Goal: Information Seeking & Learning: Learn about a topic

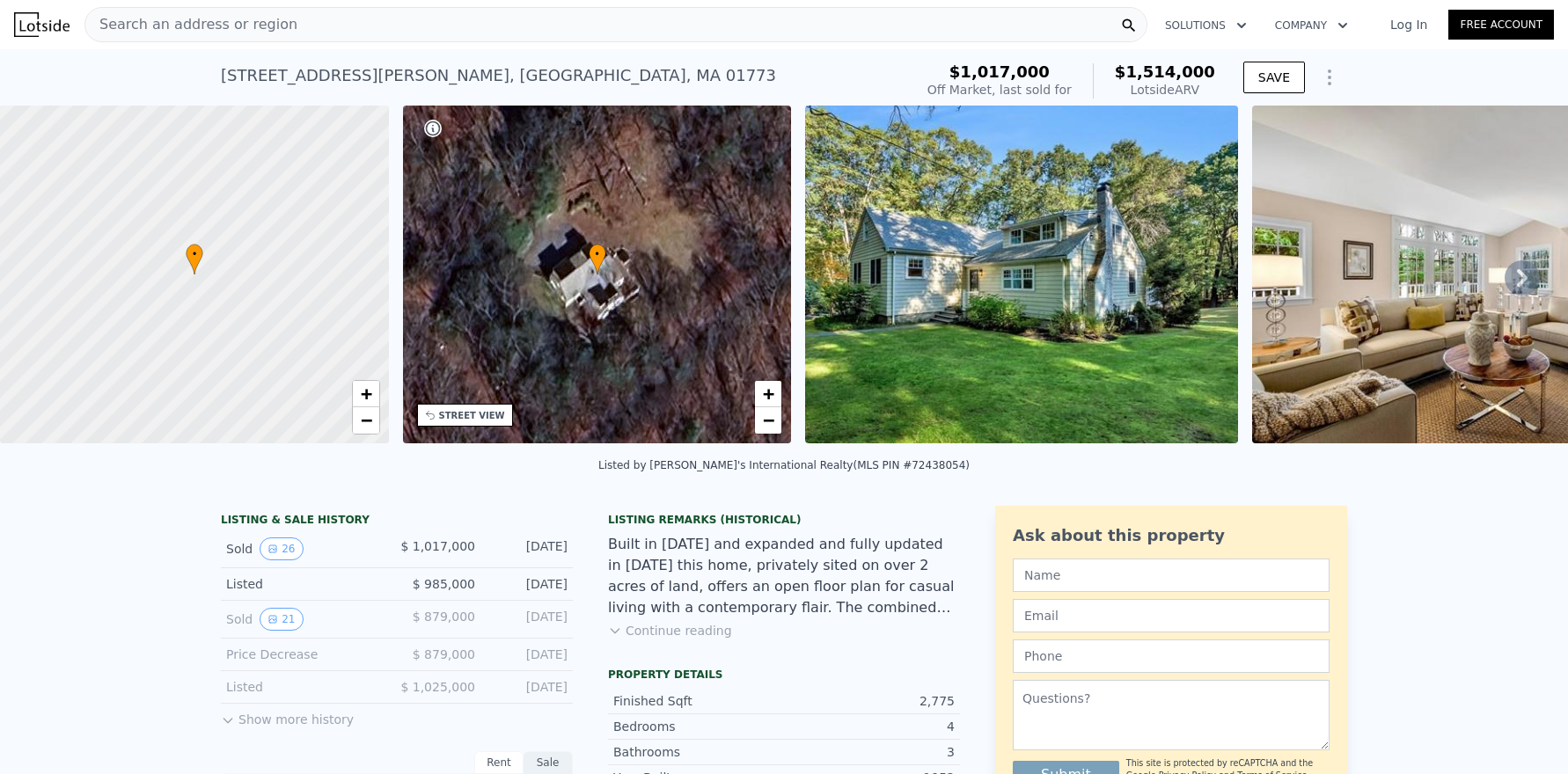
click at [1517, 284] on icon at bounding box center [1522, 278] width 10 height 18
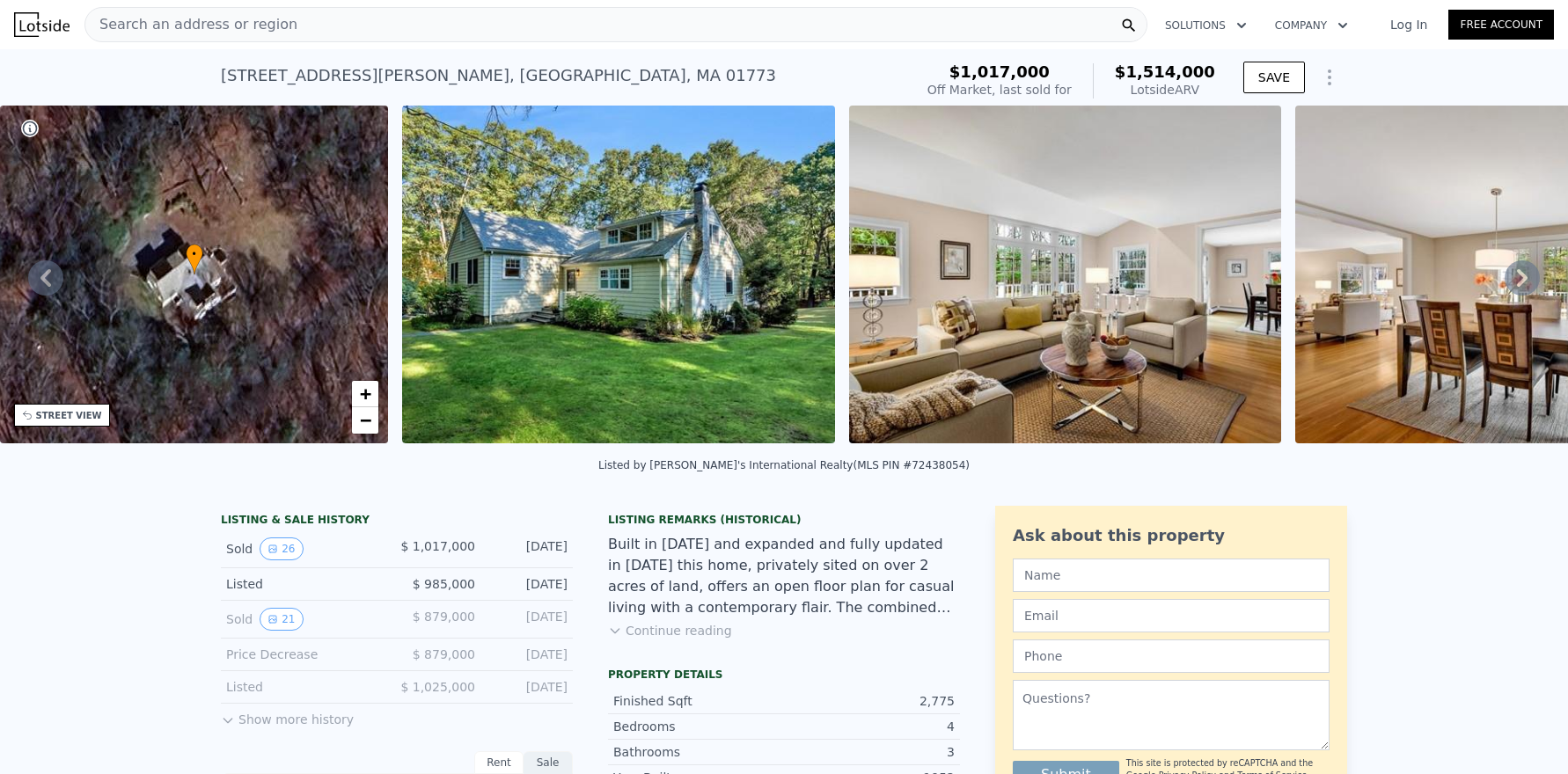
click at [1517, 284] on icon at bounding box center [1522, 278] width 10 height 18
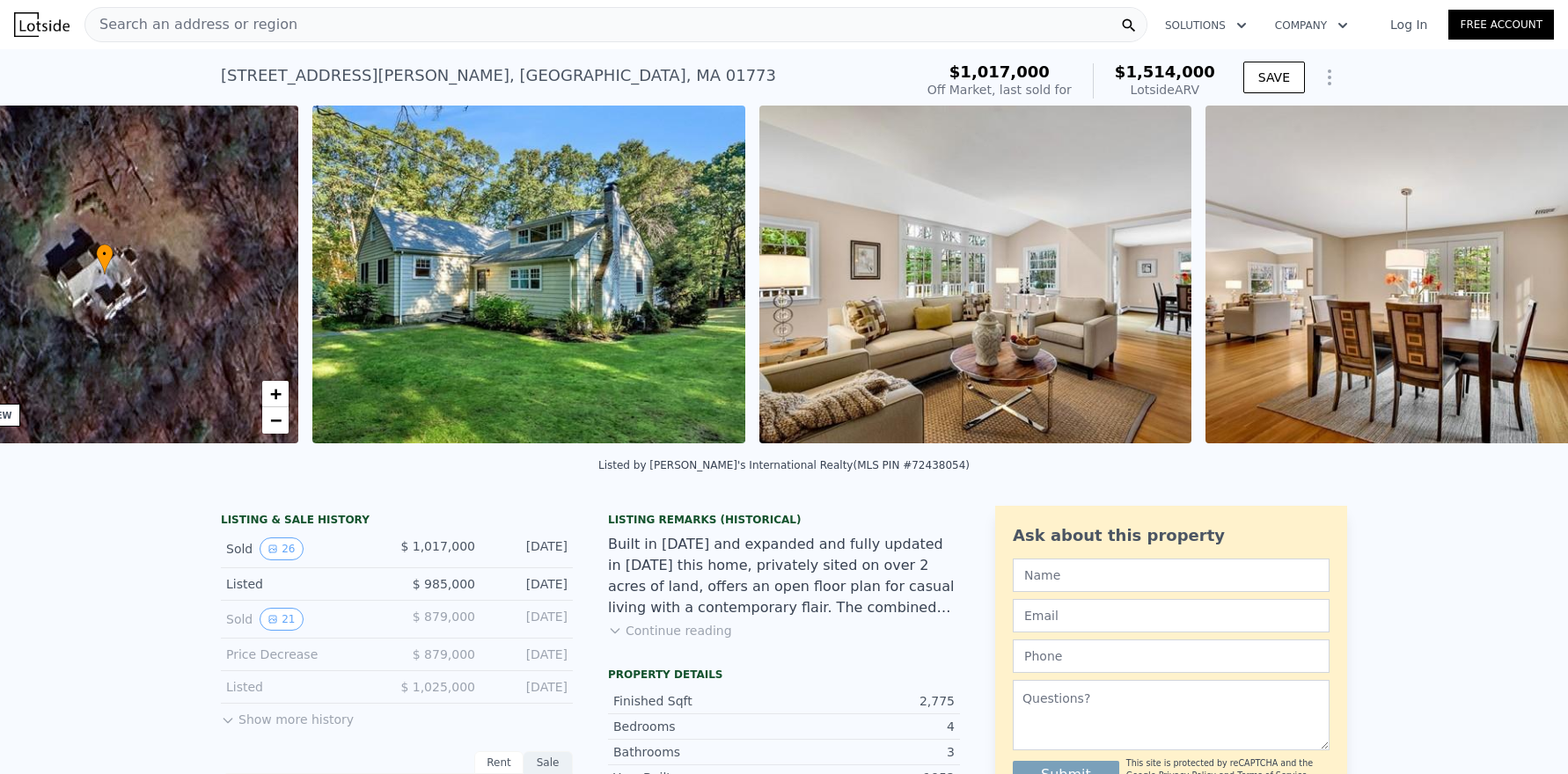
click at [1512, 284] on div "• + − • + − STREET VIEW Loading... SATELLITE VIEW" at bounding box center [784, 277] width 1568 height 344
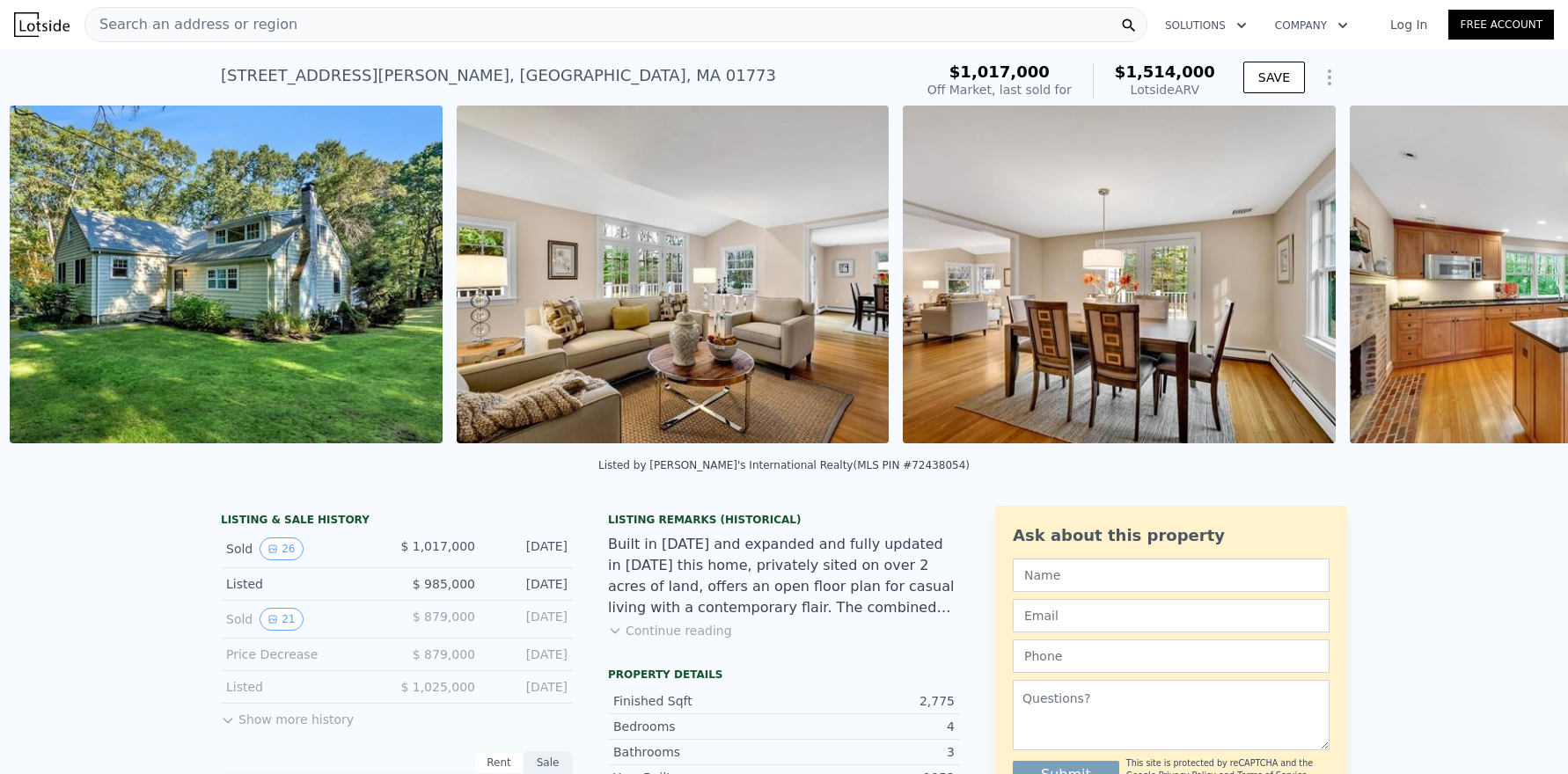
scroll to position [0, 805]
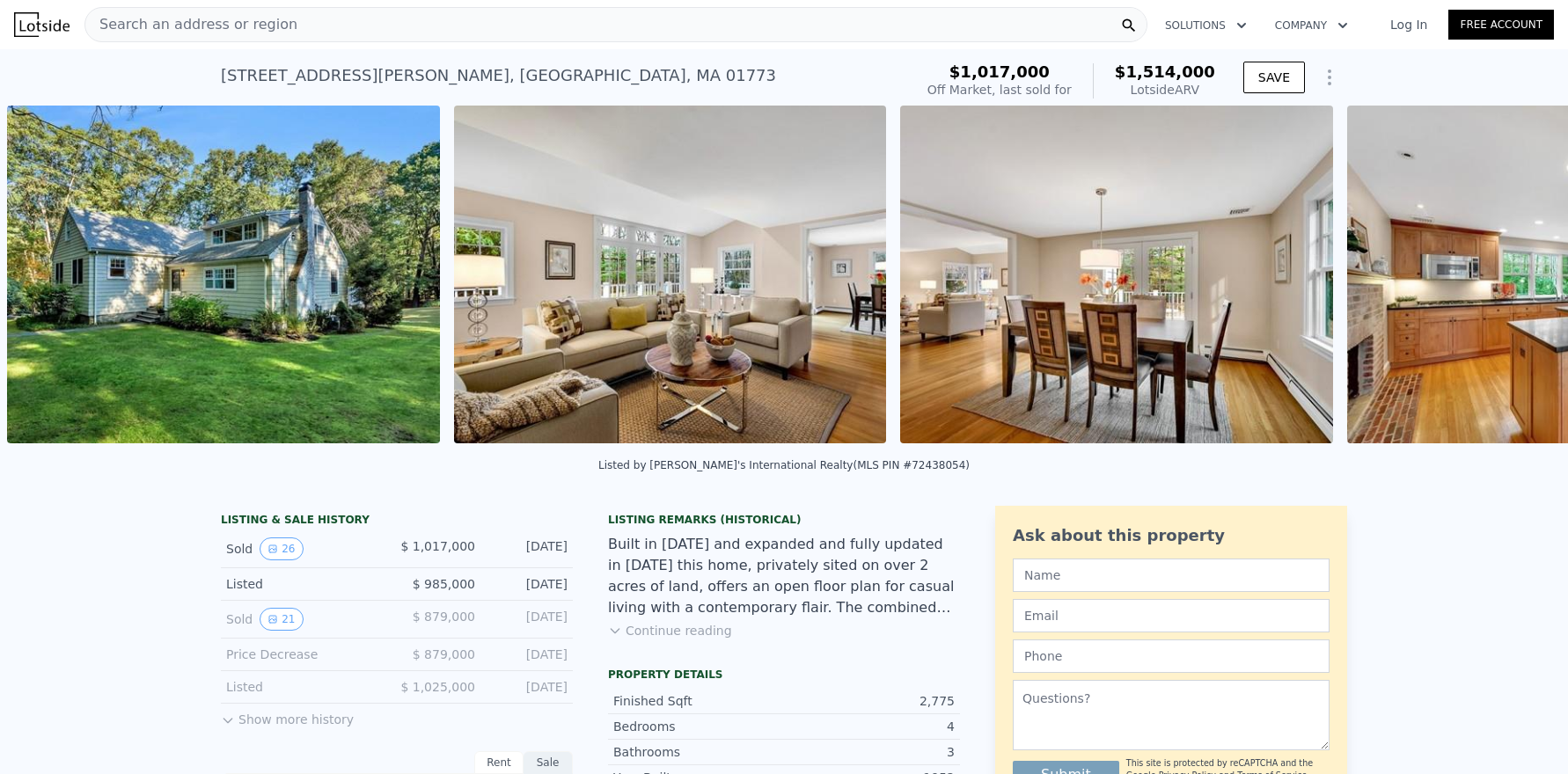
click at [1512, 284] on img at bounding box center [1563, 274] width 433 height 338
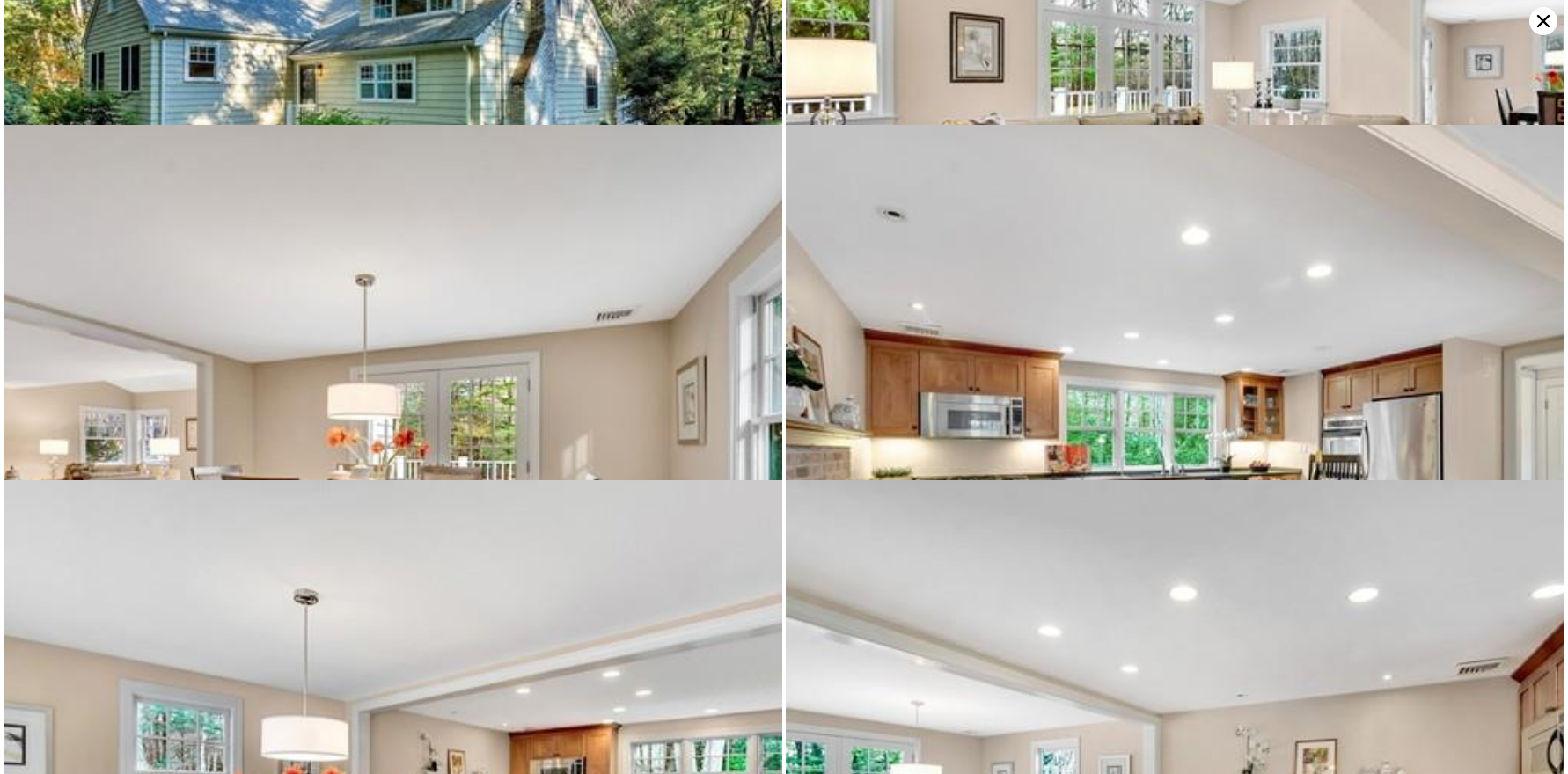
click at [1512, 284] on img at bounding box center [1174, 428] width 779 height 608
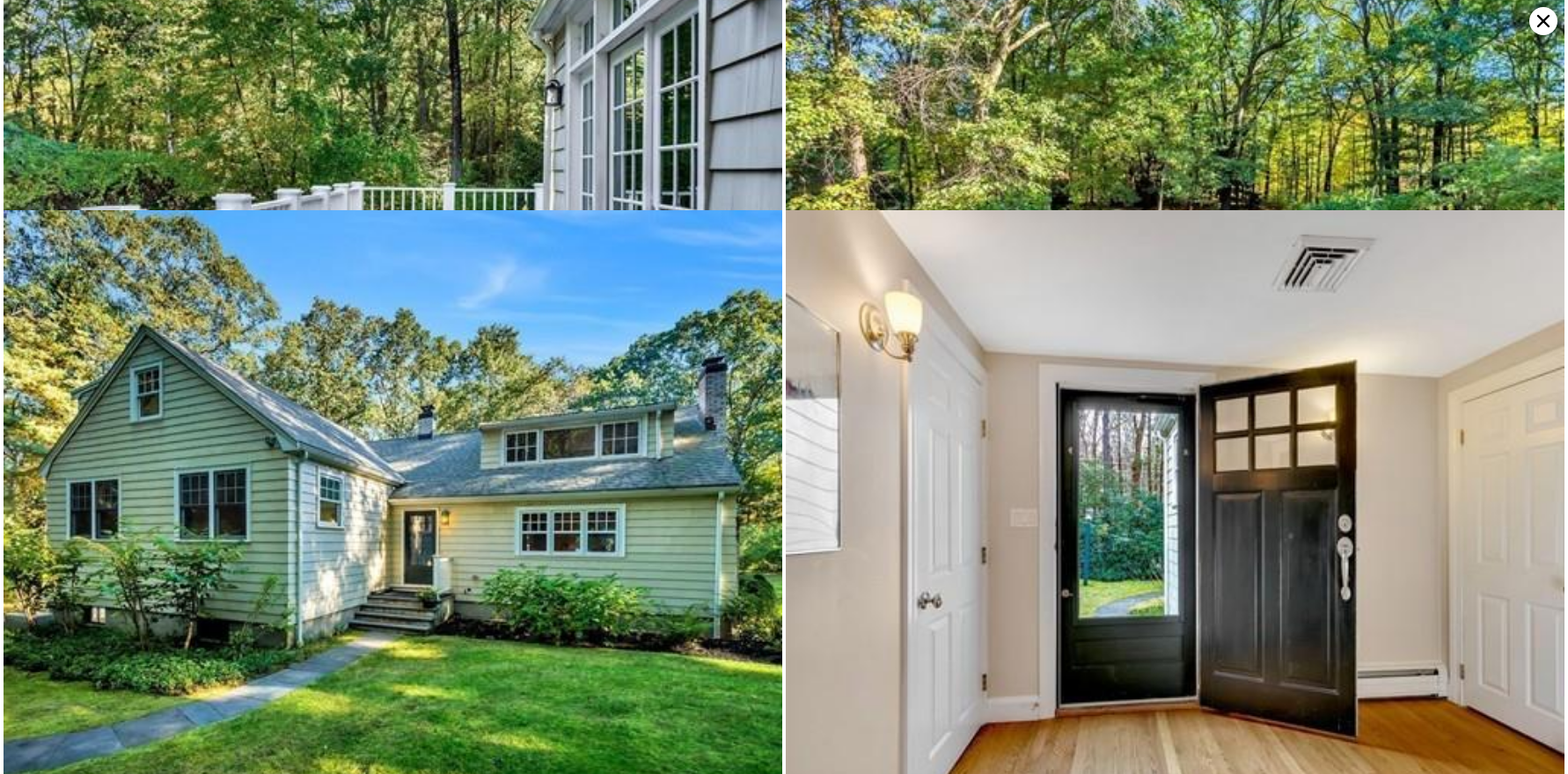
scroll to position [4094, 0]
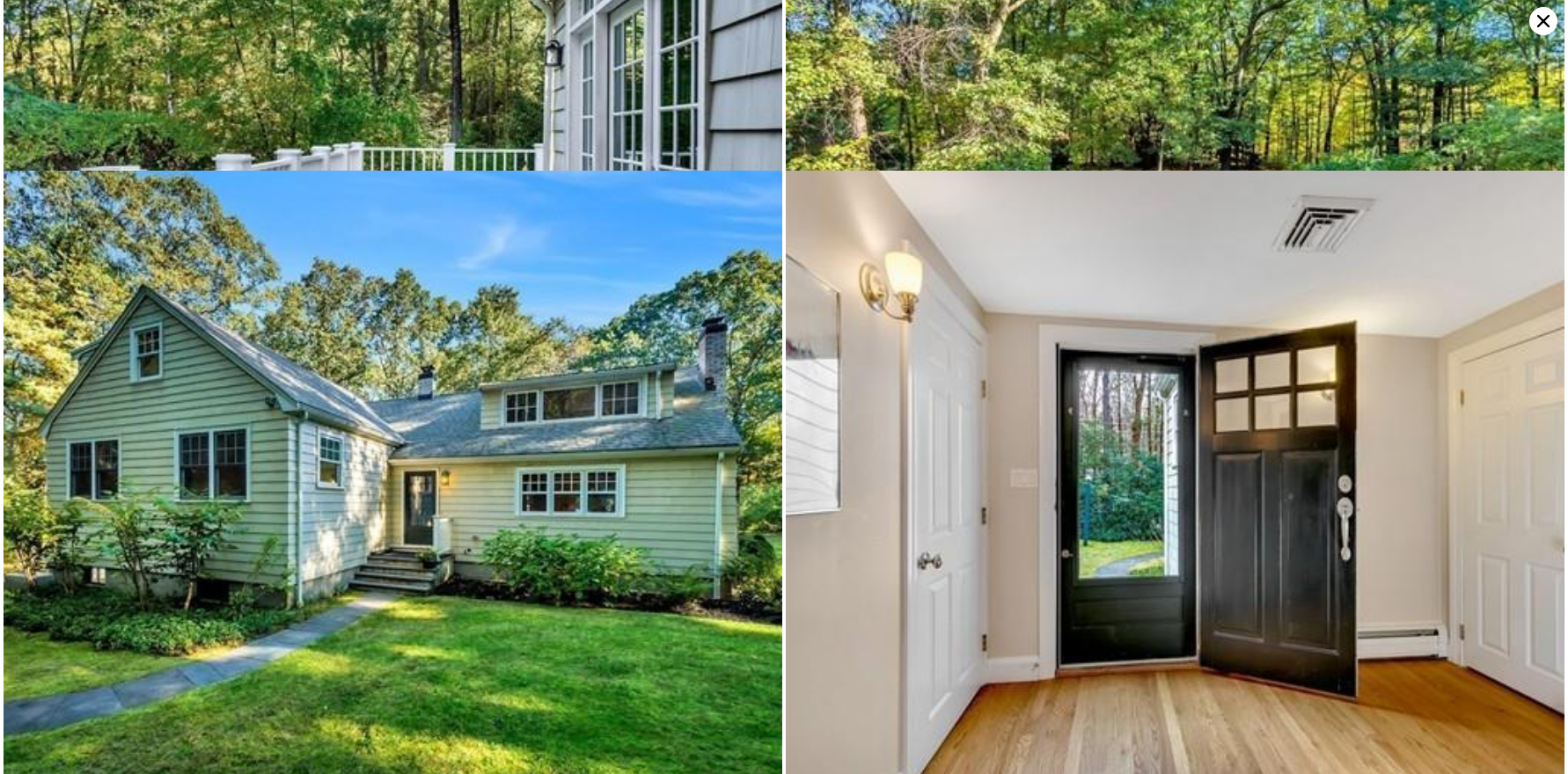
click at [1537, 20] on icon at bounding box center [1544, 21] width 28 height 28
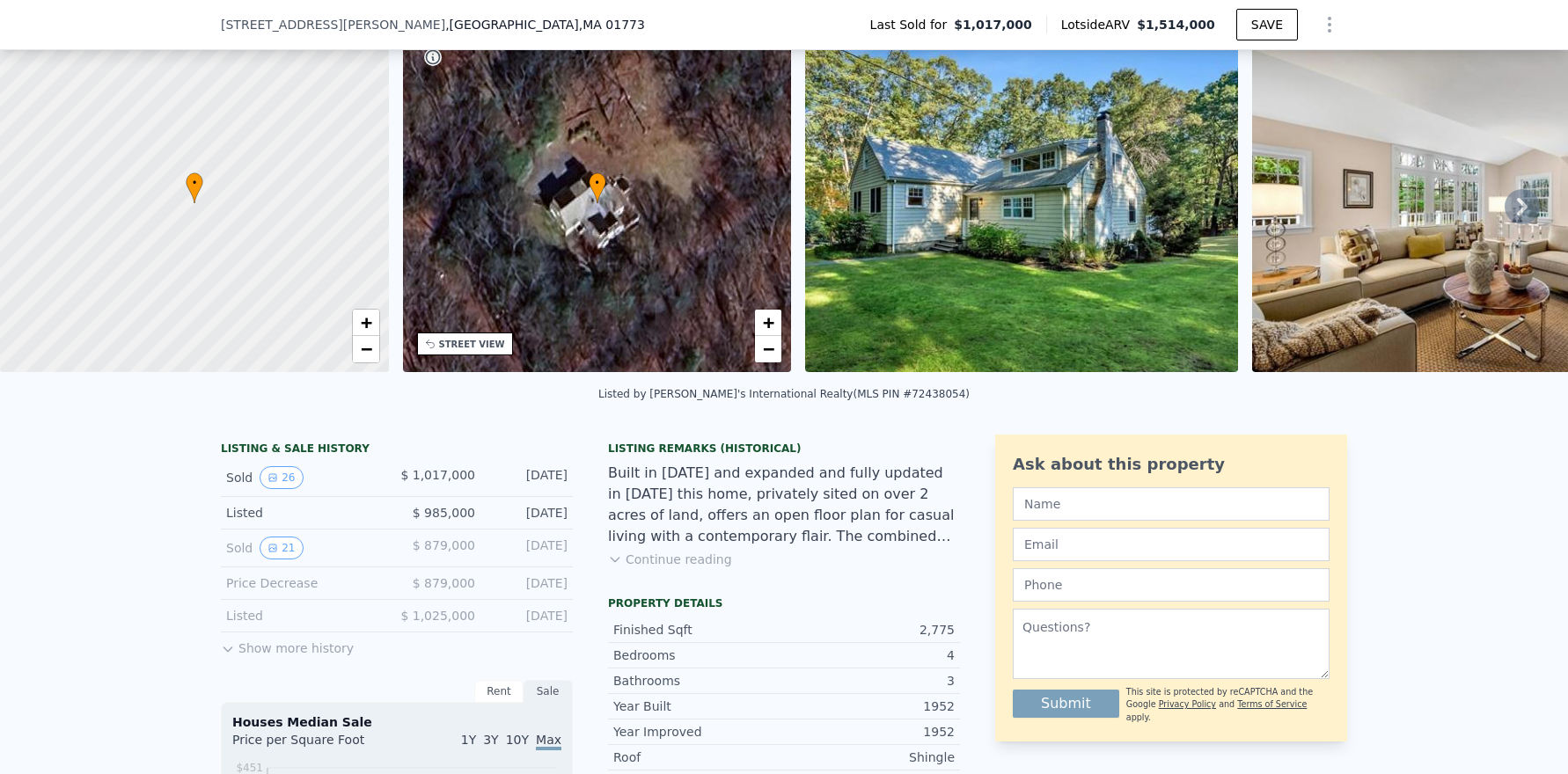
scroll to position [170, 0]
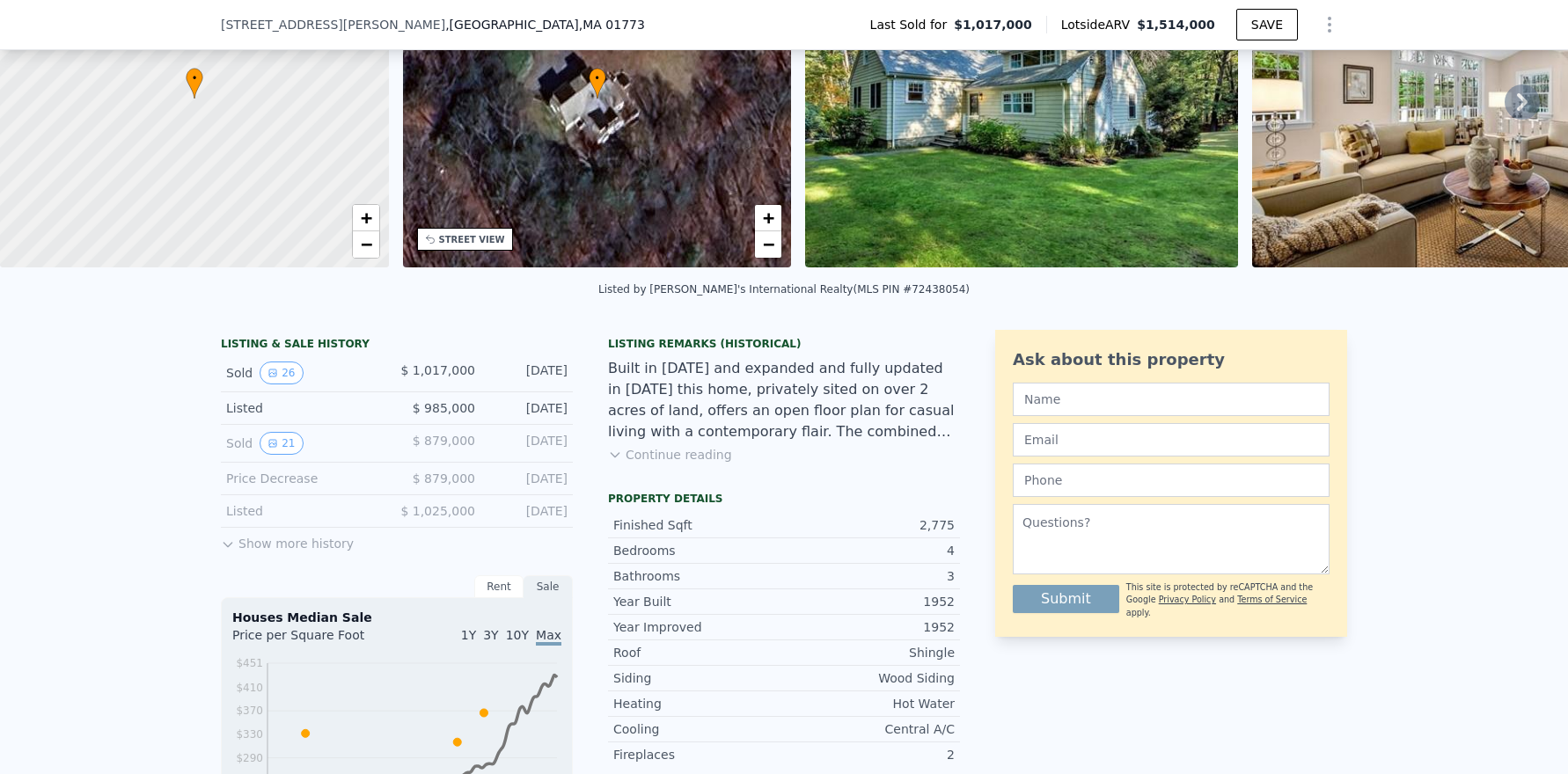
click at [233, 552] on button "Show more history" at bounding box center [287, 540] width 132 height 24
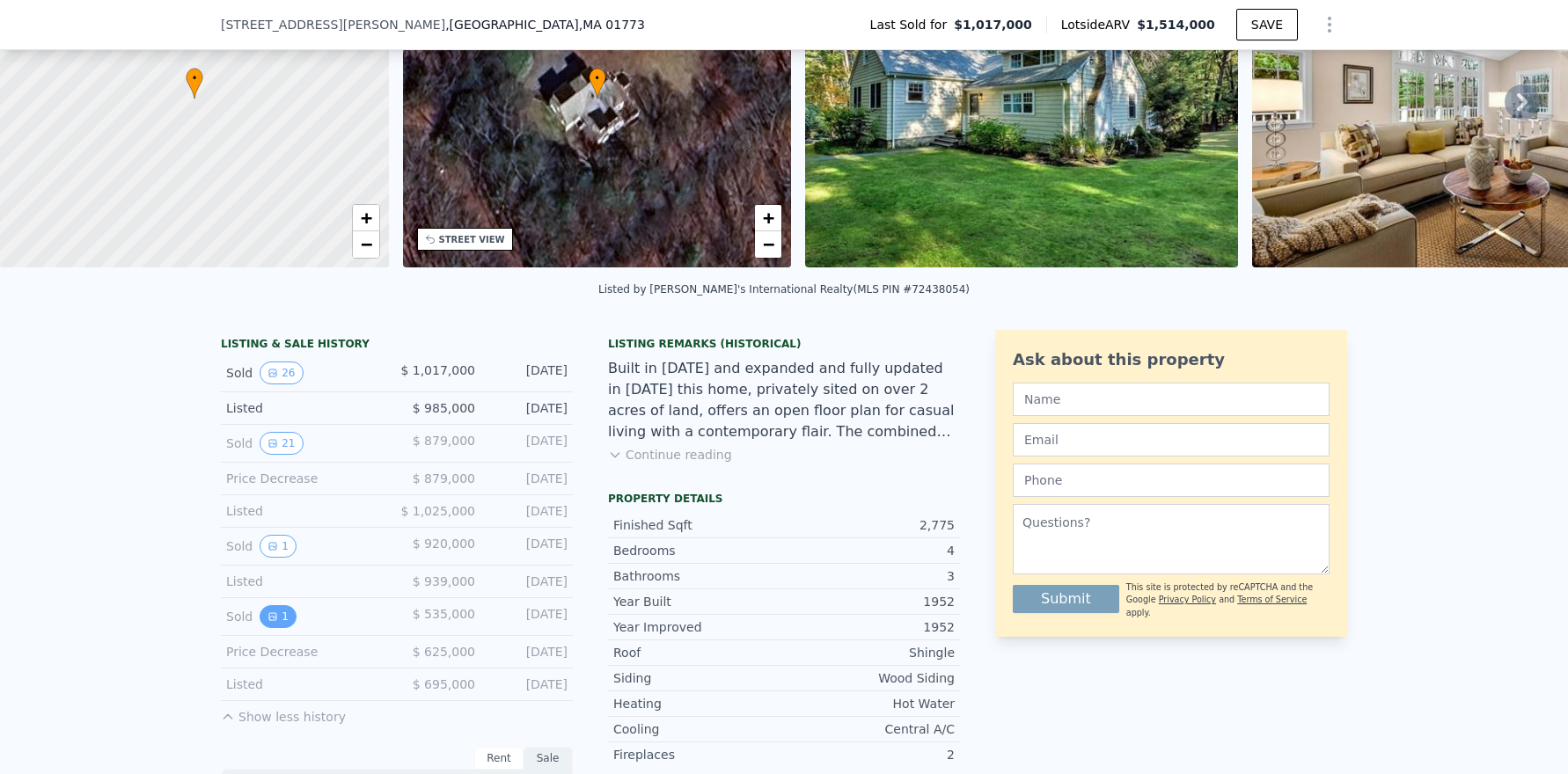
click at [268, 622] on icon "View historical data" at bounding box center [272, 616] width 10 height 10
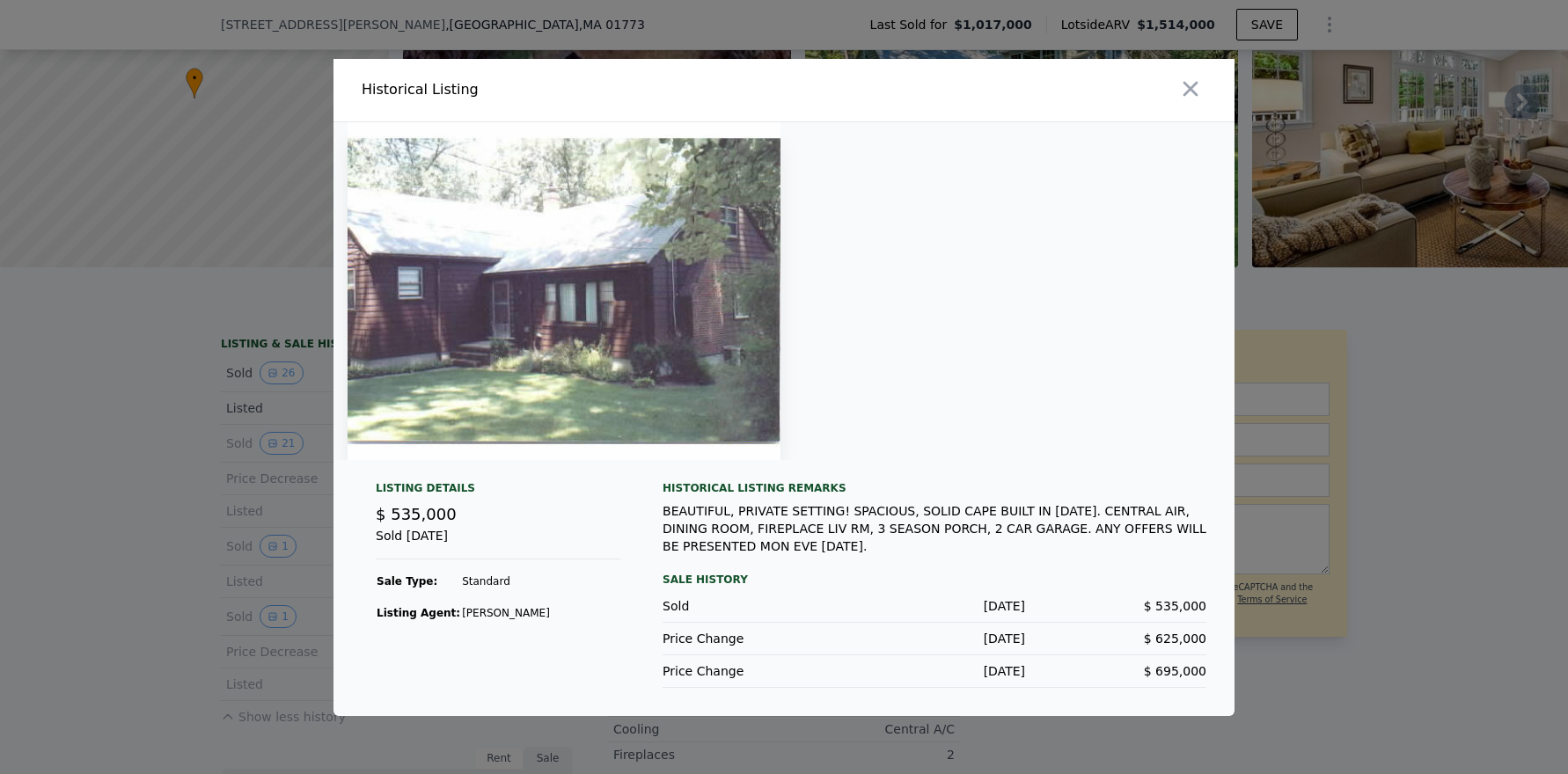
click at [939, 377] on div at bounding box center [784, 291] width 901 height 338
click at [565, 387] on img at bounding box center [564, 291] width 433 height 338
click at [1187, 85] on icon "button" at bounding box center [1191, 88] width 15 height 15
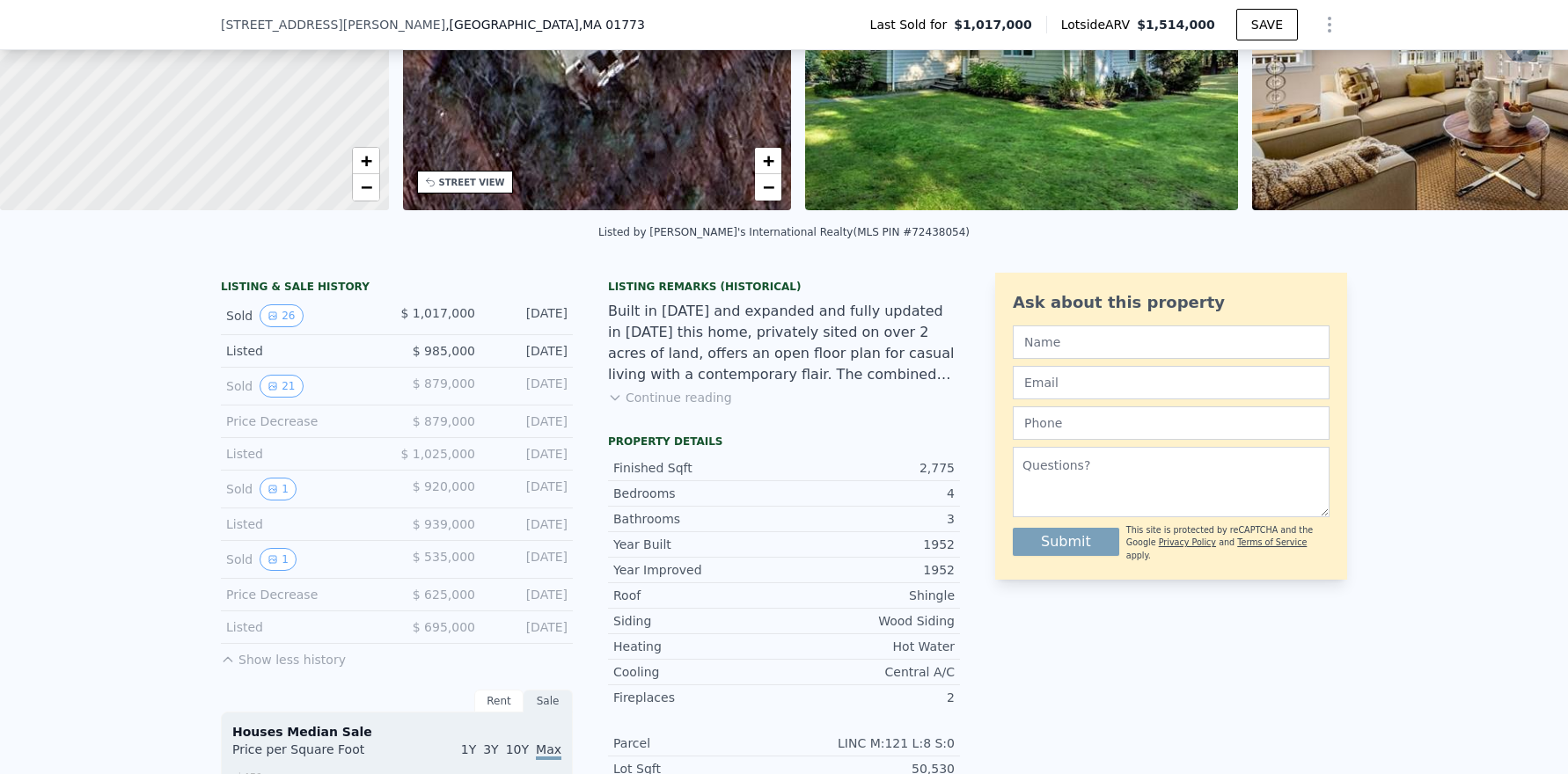
scroll to position [257, 0]
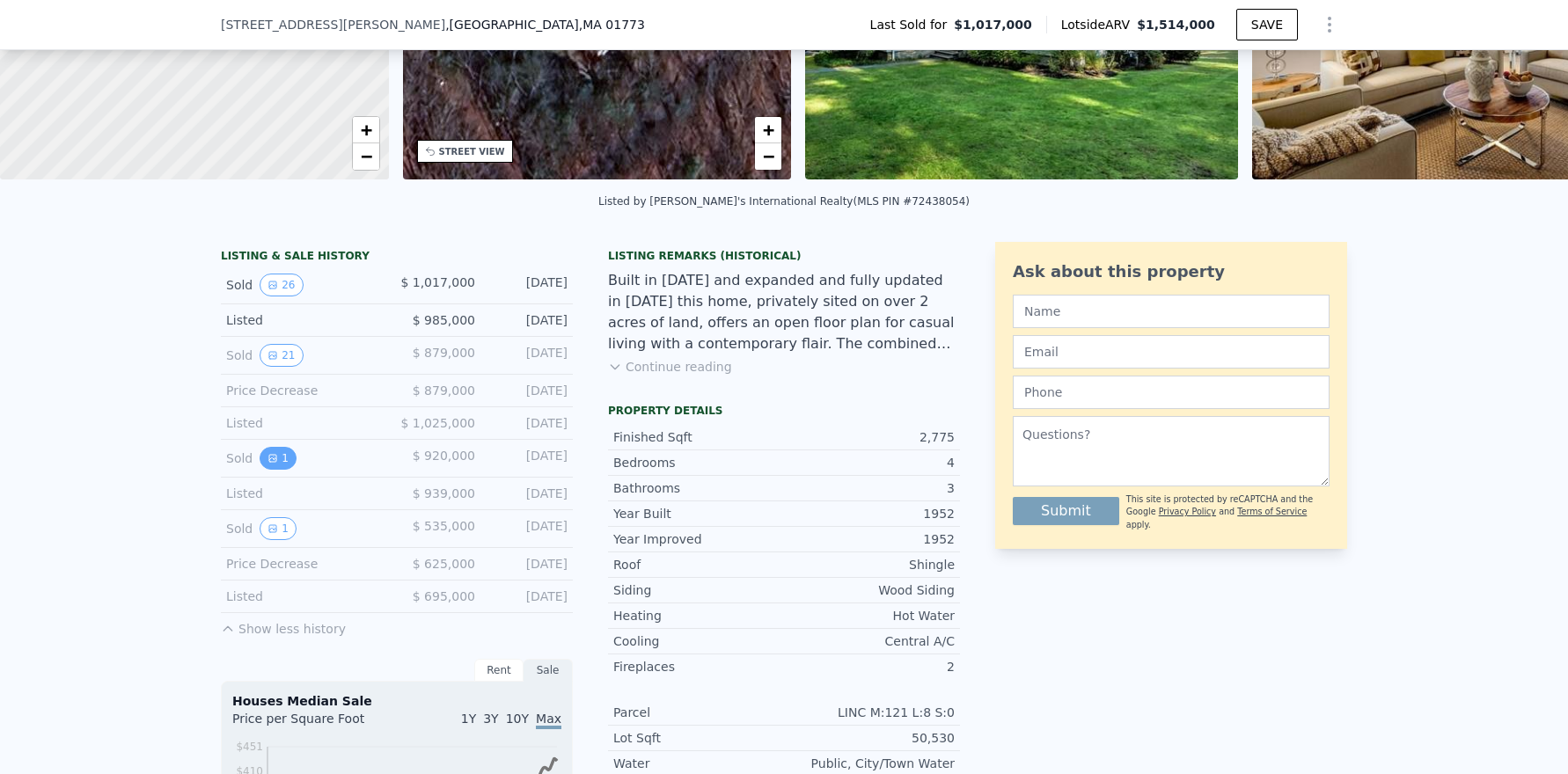
click at [270, 462] on icon "View historical data" at bounding box center [272, 457] width 7 height 7
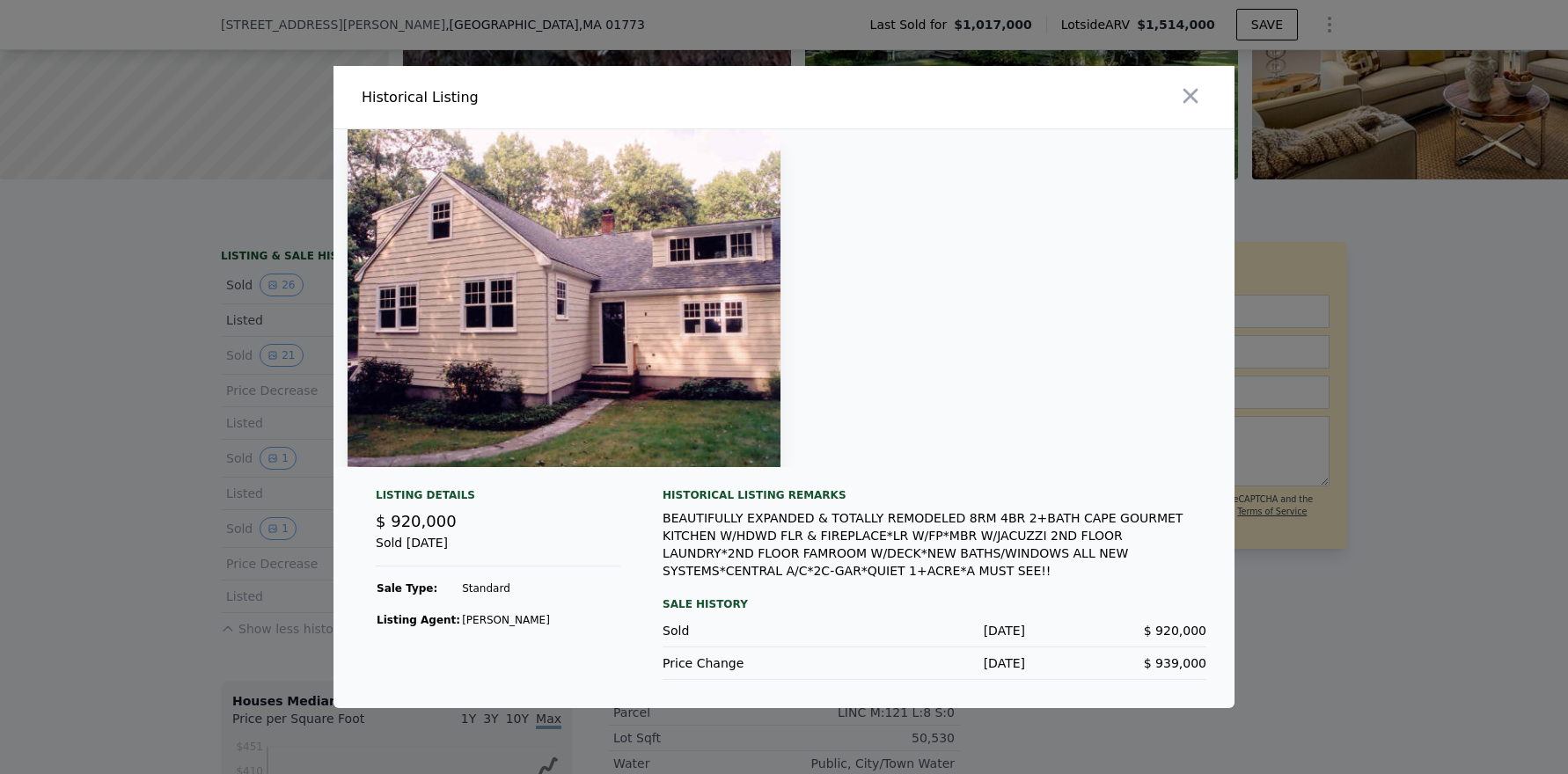
click at [847, 426] on div at bounding box center [784, 299] width 901 height 338
drag, startPoint x: 618, startPoint y: 345, endPoint x: 608, endPoint y: 341, distance: 10.8
click at [621, 345] on img at bounding box center [564, 299] width 433 height 338
click at [465, 327] on img at bounding box center [564, 299] width 433 height 338
drag, startPoint x: 751, startPoint y: 334, endPoint x: 713, endPoint y: 230, distance: 110.7
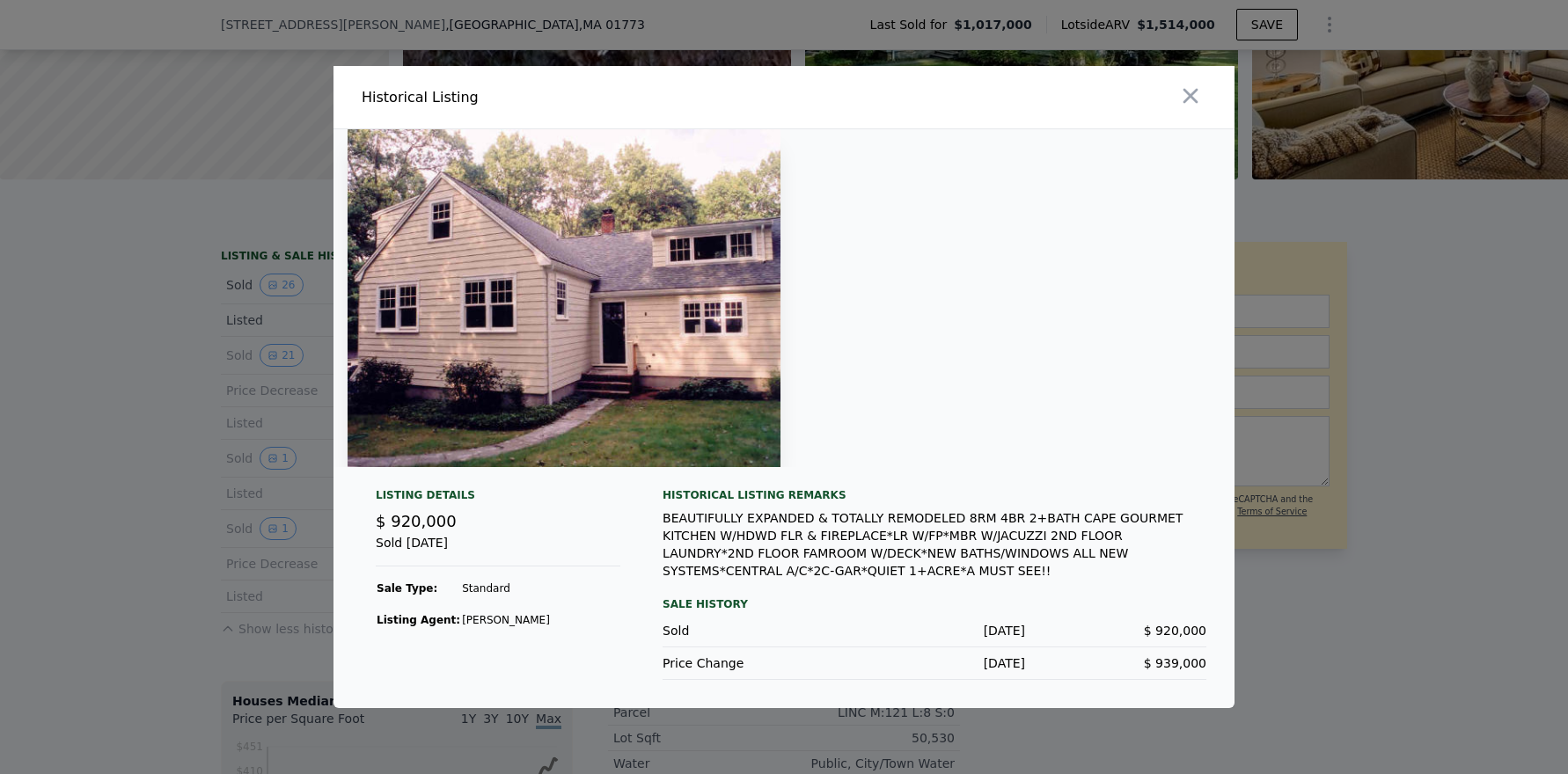
click at [751, 333] on img at bounding box center [564, 299] width 433 height 338
click at [700, 204] on img at bounding box center [564, 299] width 433 height 338
click at [1189, 97] on icon "button" at bounding box center [1191, 97] width 15 height 15
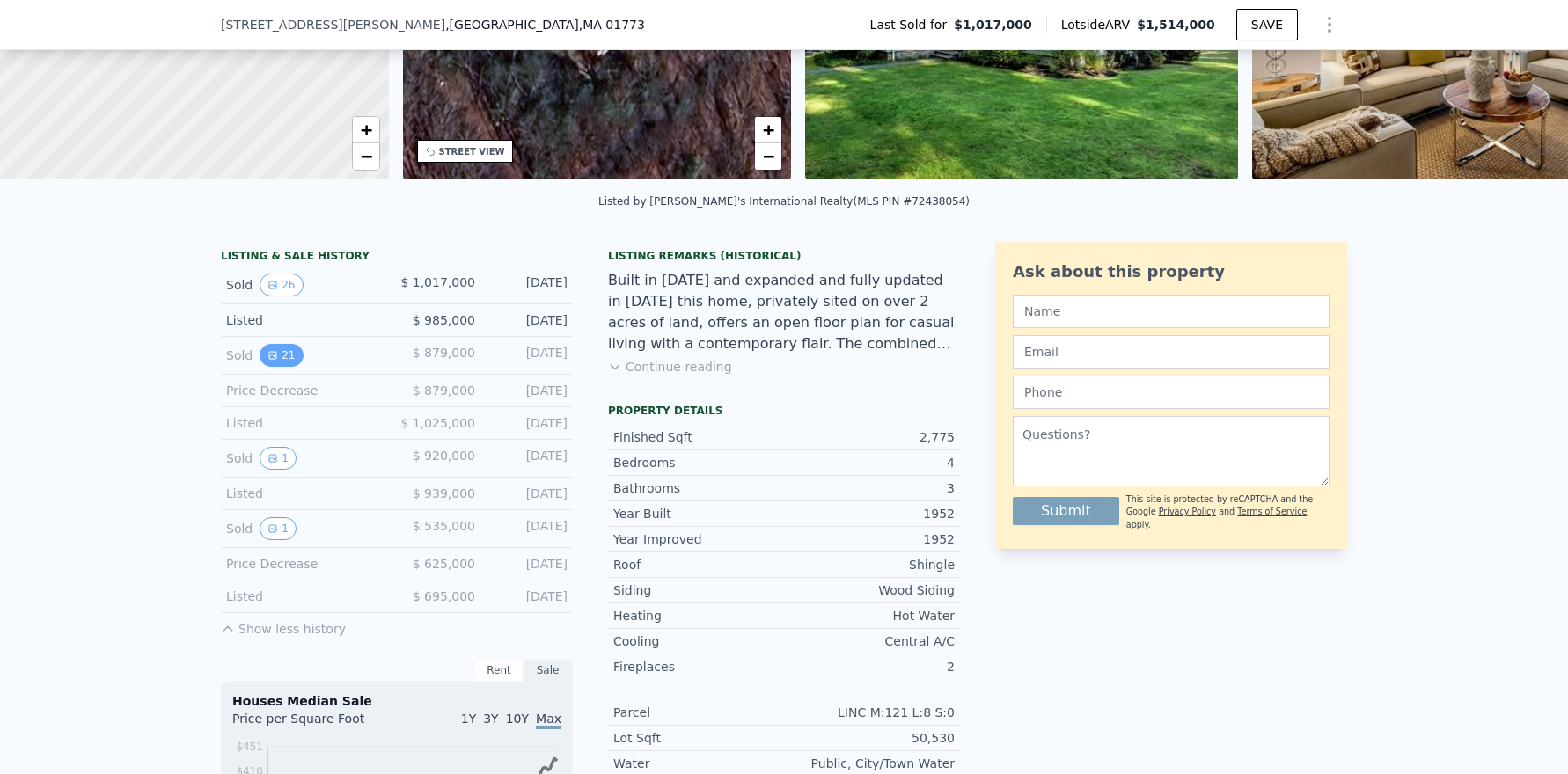
click at [273, 367] on button "21" at bounding box center [281, 355] width 43 height 23
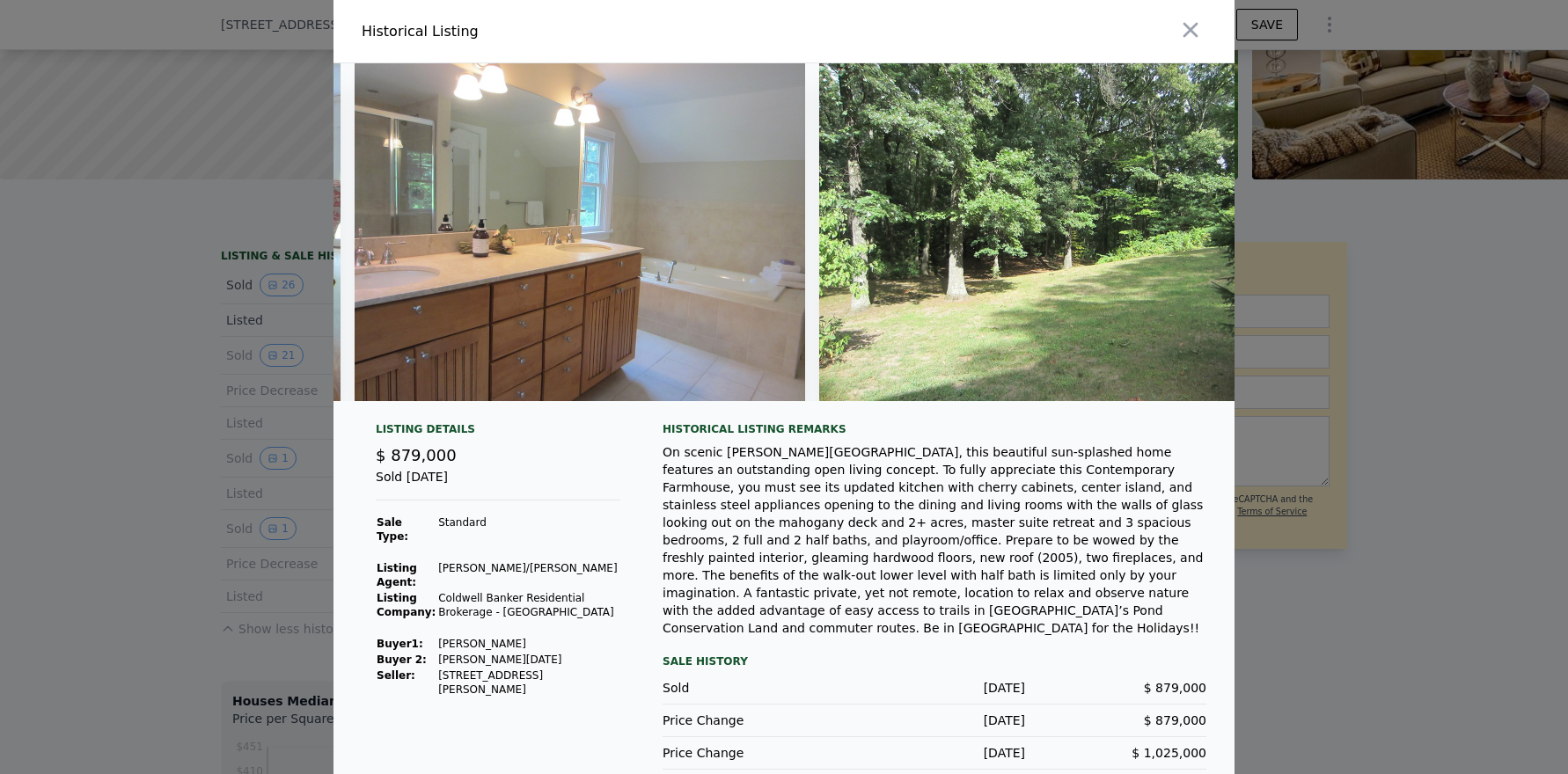
scroll to position [0, 8489]
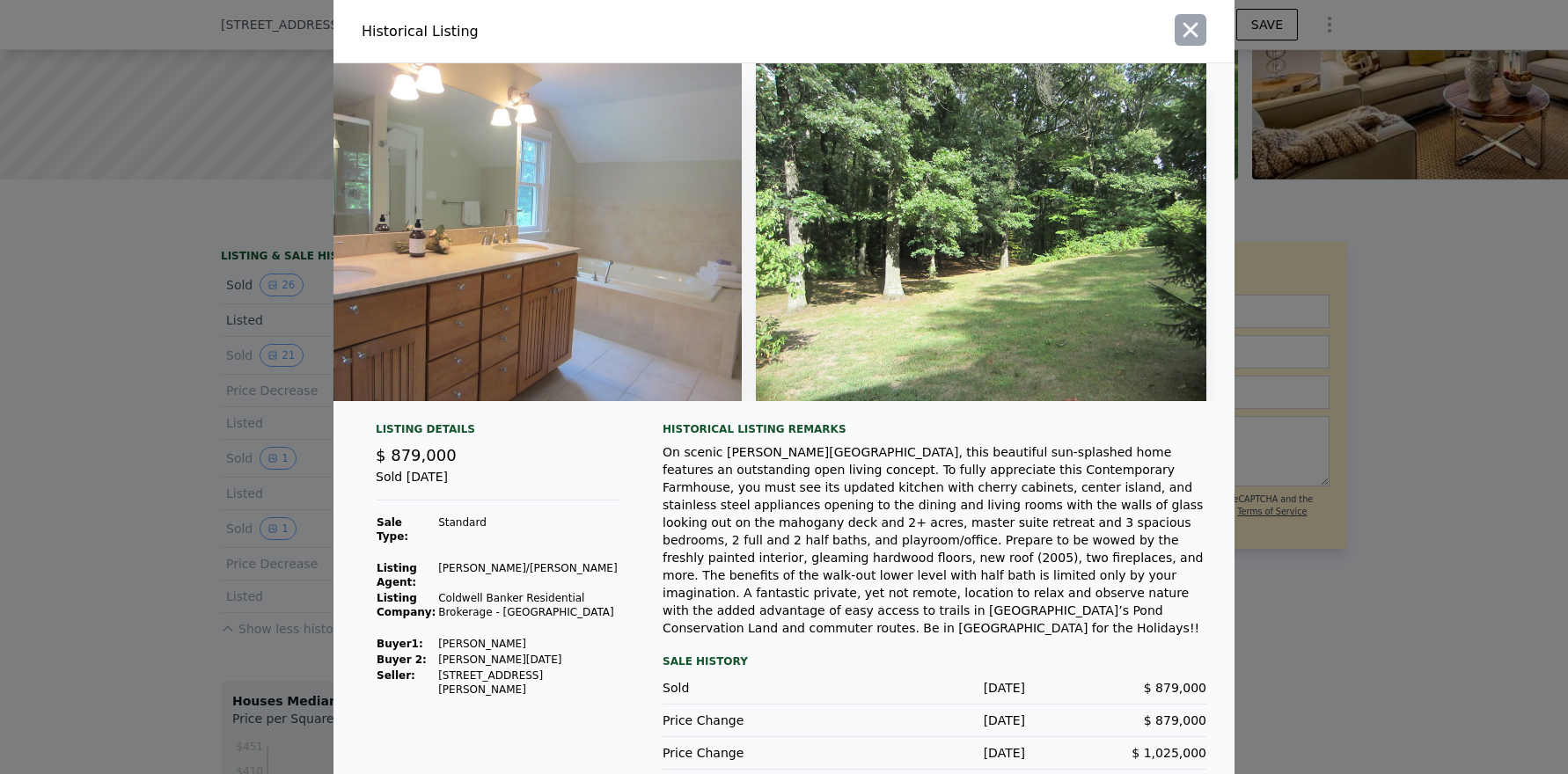
click at [1184, 26] on icon "button" at bounding box center [1190, 30] width 24 height 24
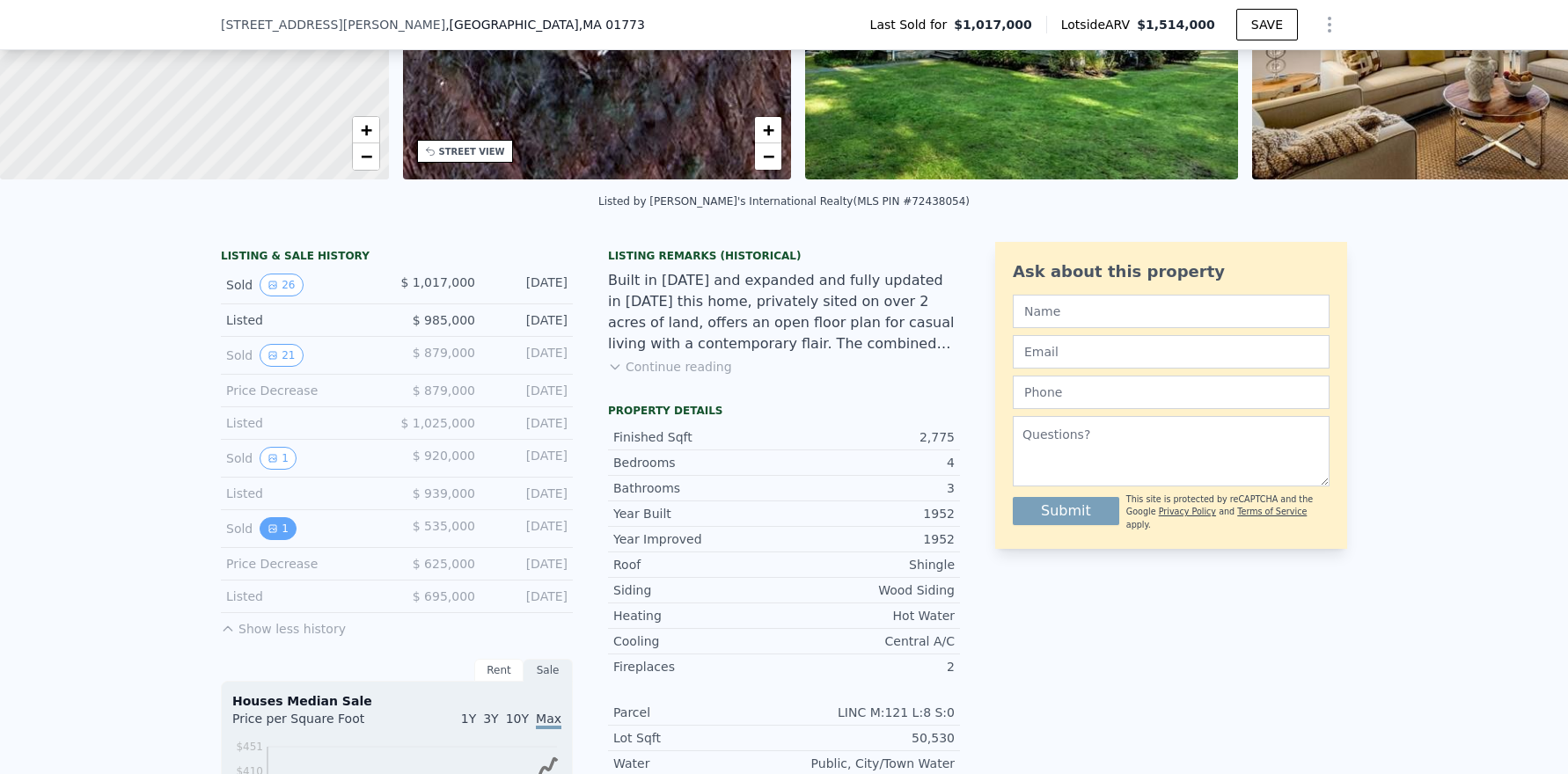
click at [270, 533] on icon "View historical data" at bounding box center [272, 528] width 7 height 7
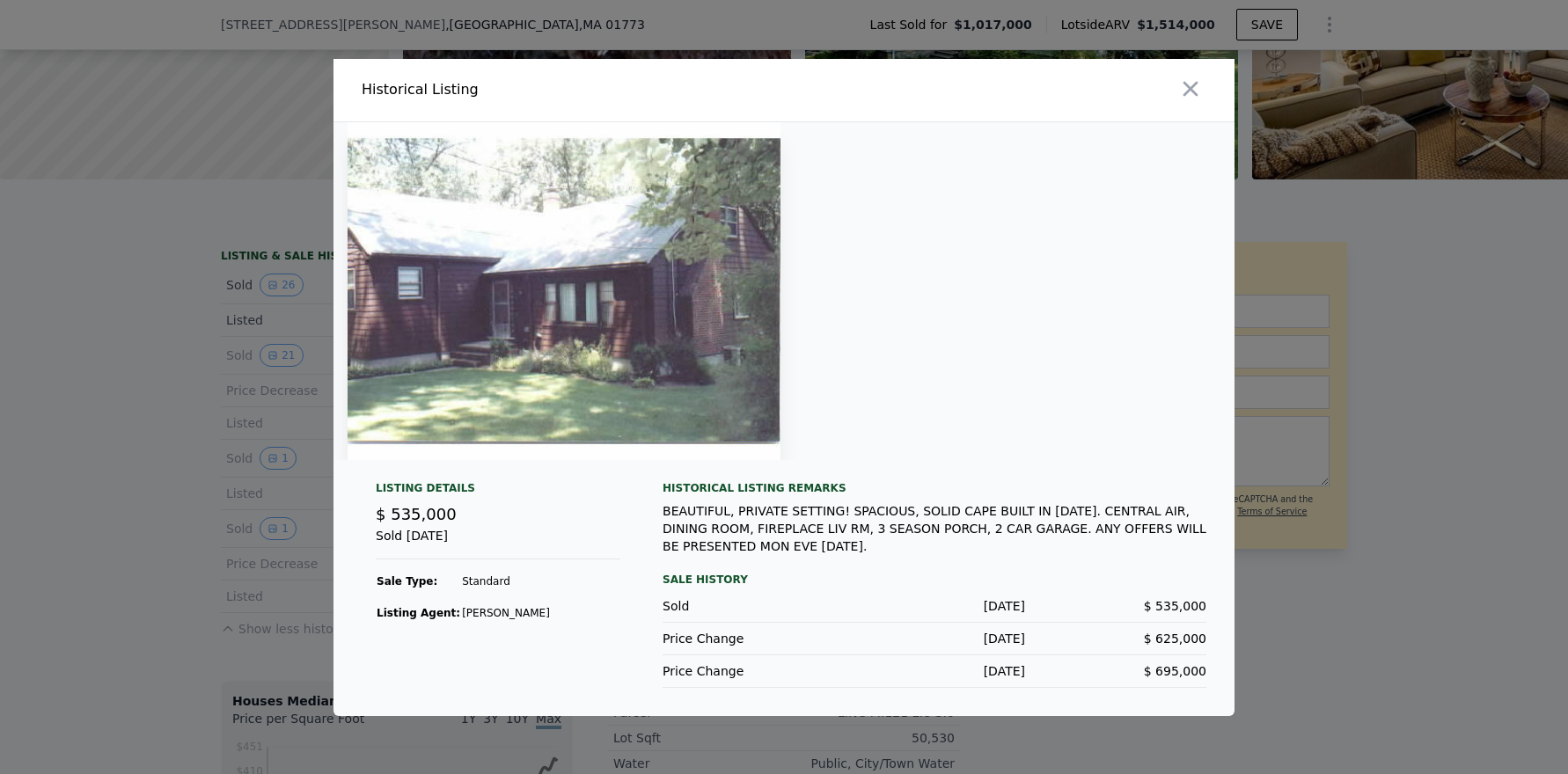
click at [480, 605] on td "Muriel Schildbach" at bounding box center [506, 612] width 90 height 16
click at [1188, 85] on icon "button" at bounding box center [1190, 88] width 24 height 24
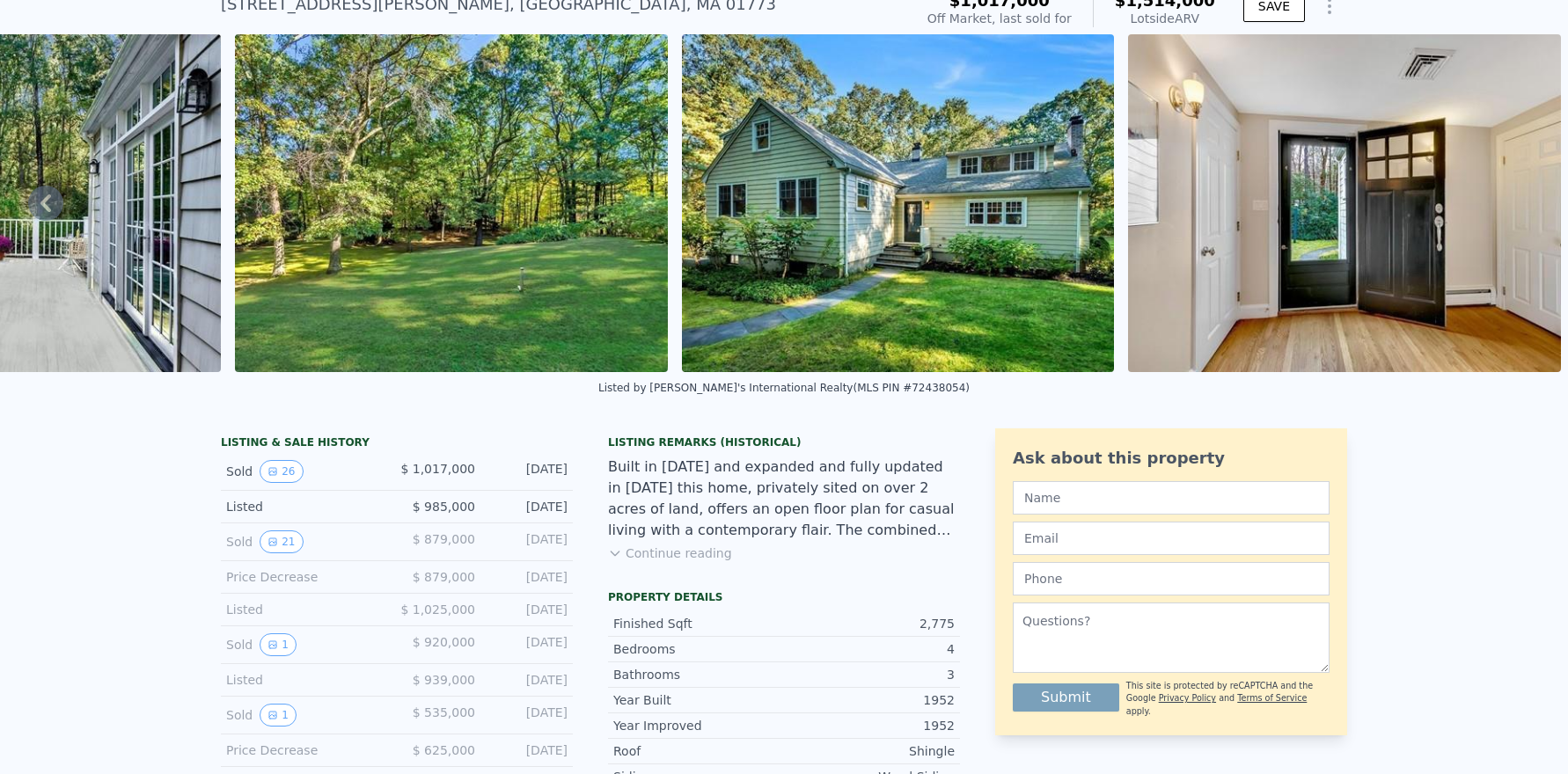
scroll to position [264, 0]
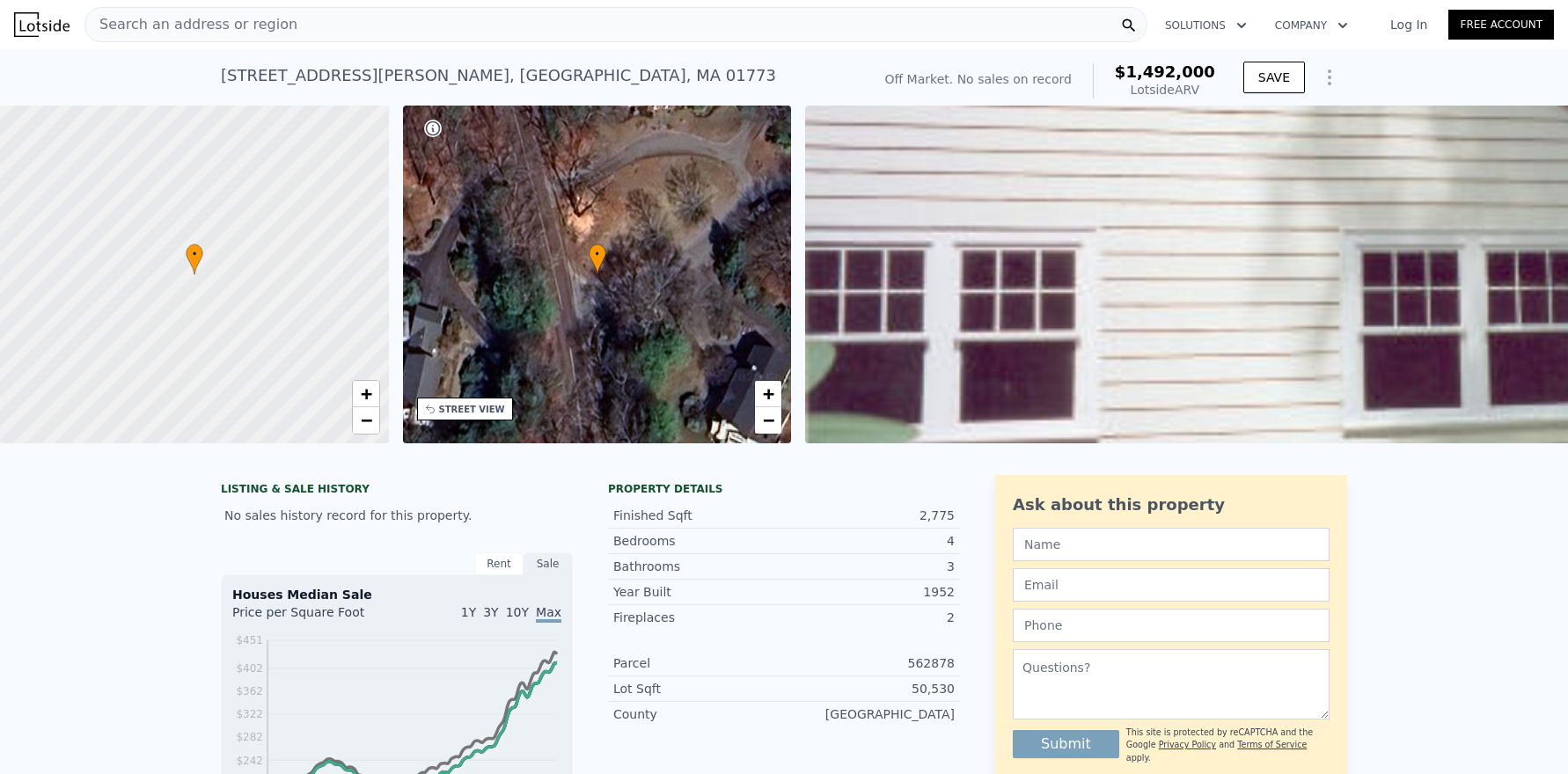
click at [1196, 301] on img at bounding box center [1582, 274] width 1554 height 338
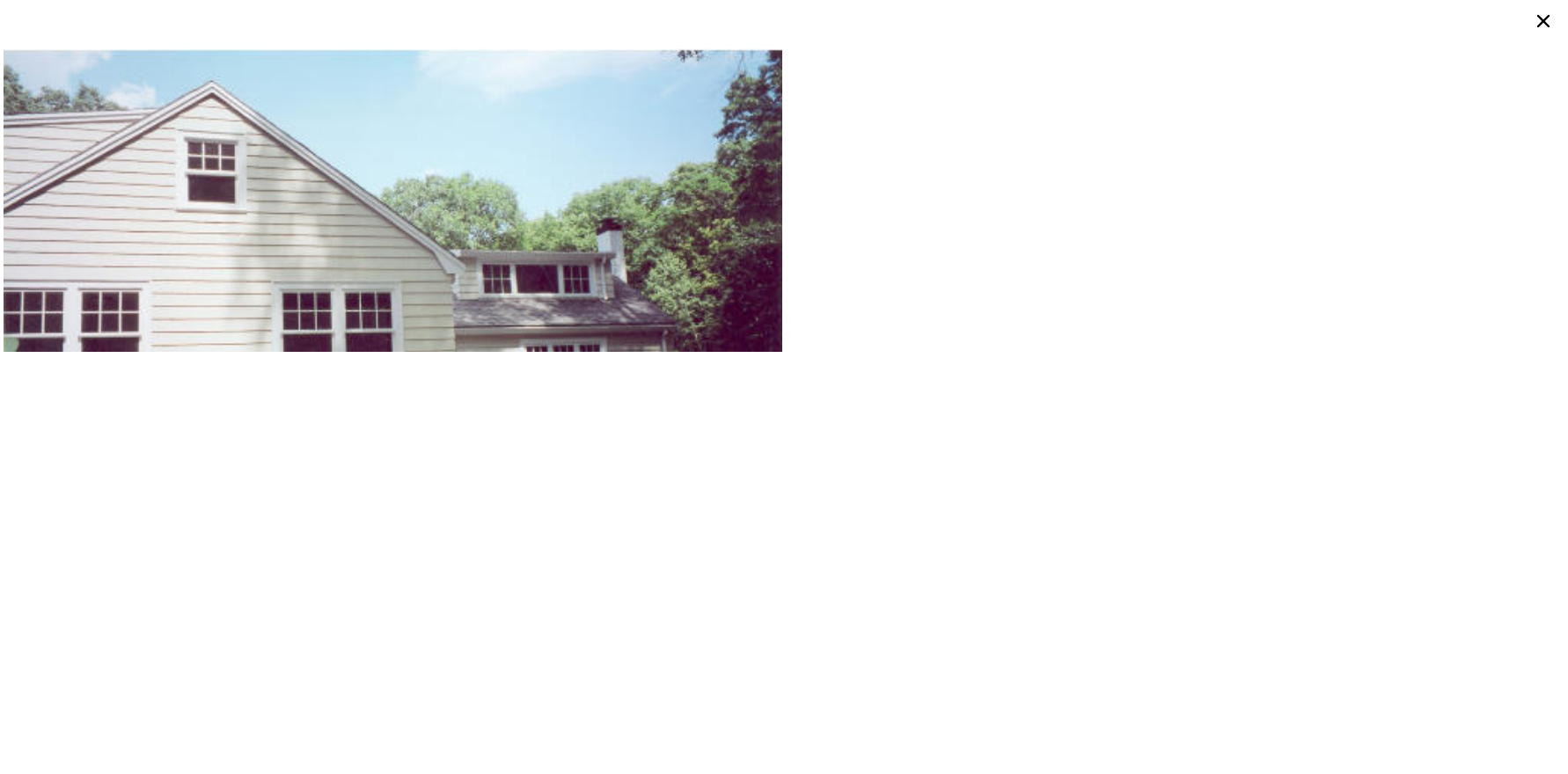
click at [1543, 18] on icon at bounding box center [1544, 21] width 28 height 28
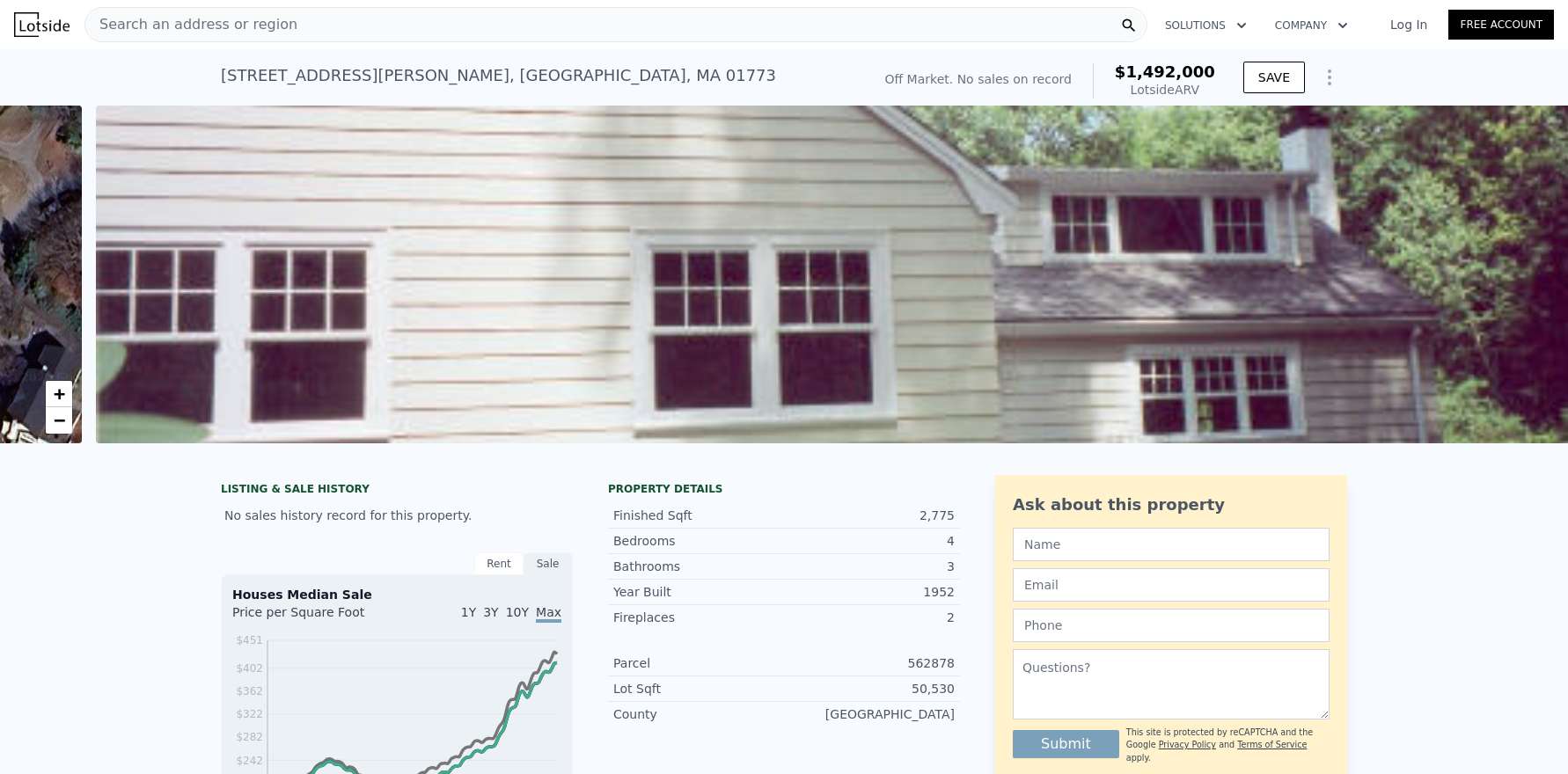
scroll to position [0, 805]
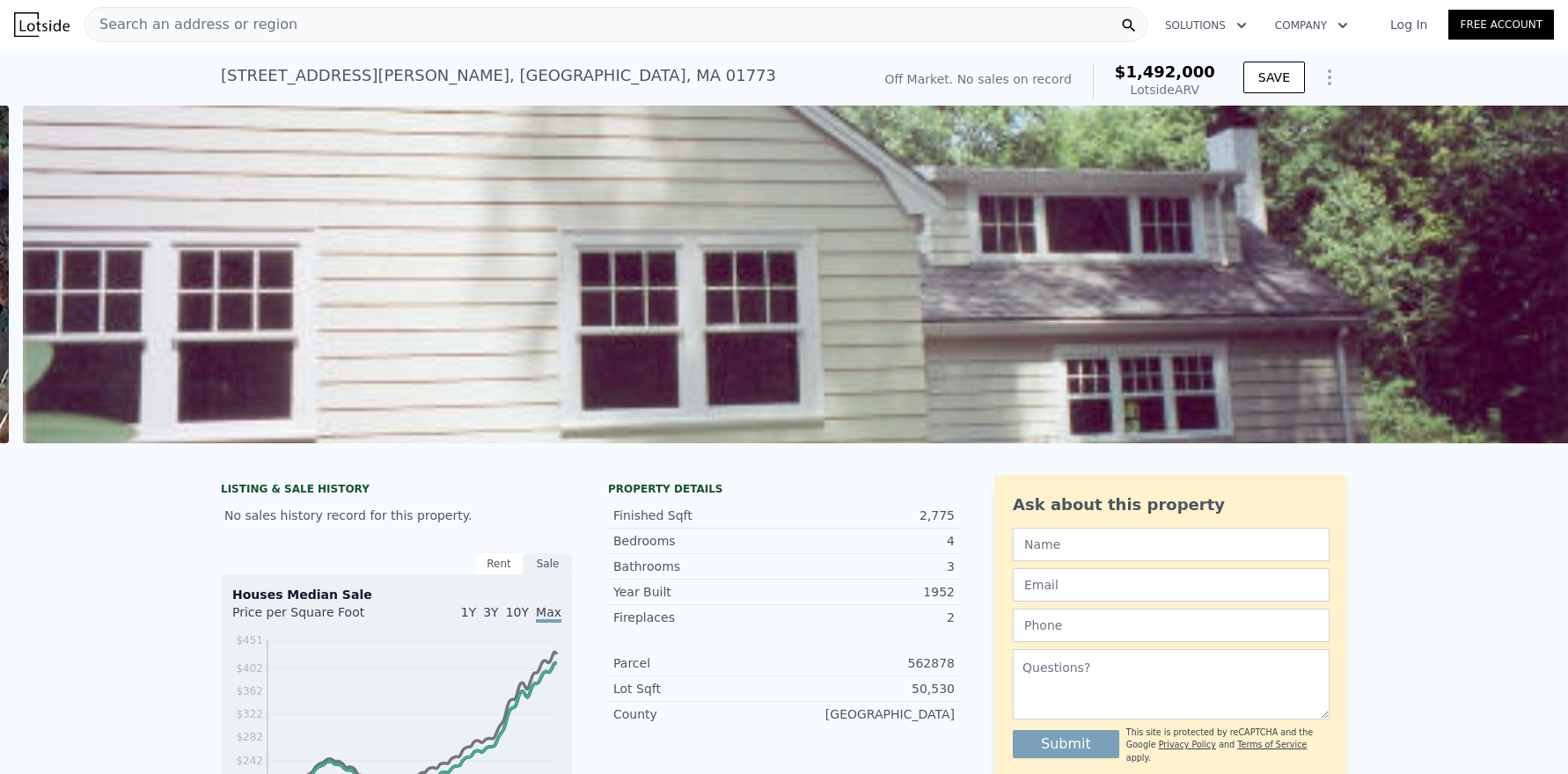
scroll to position [0, 805]
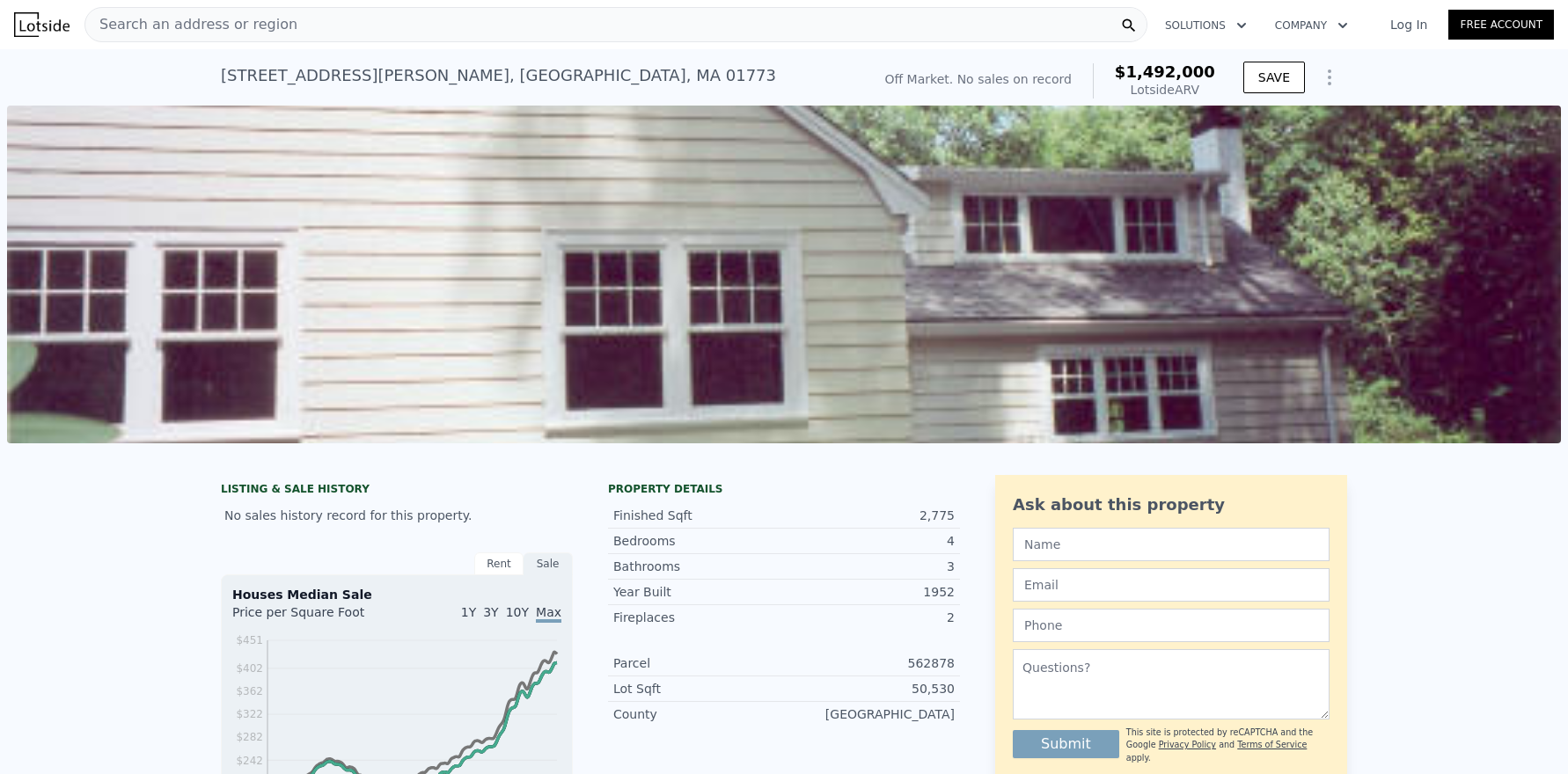
click at [651, 311] on img at bounding box center [784, 274] width 1554 height 338
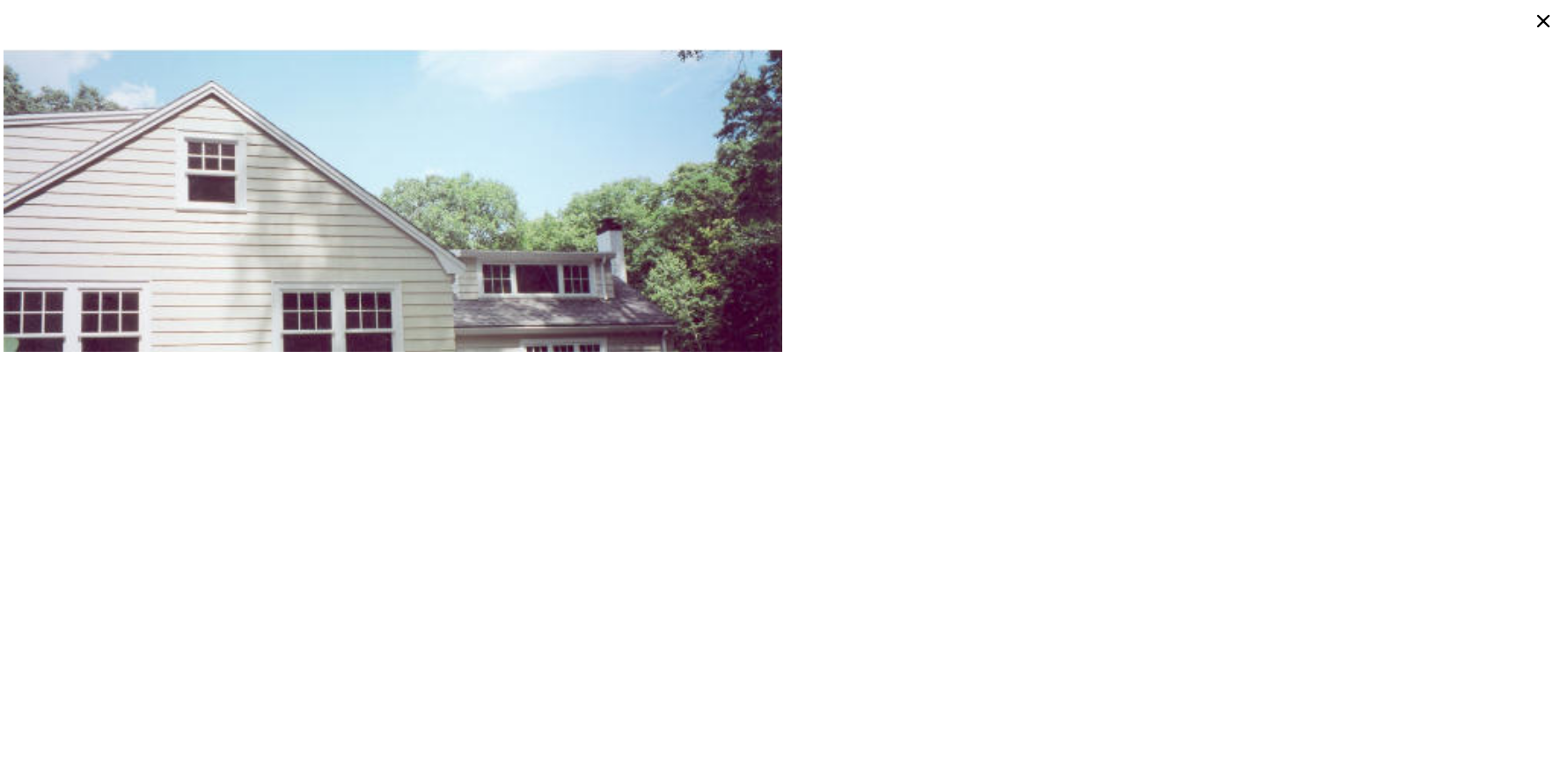
scroll to position [252, 0]
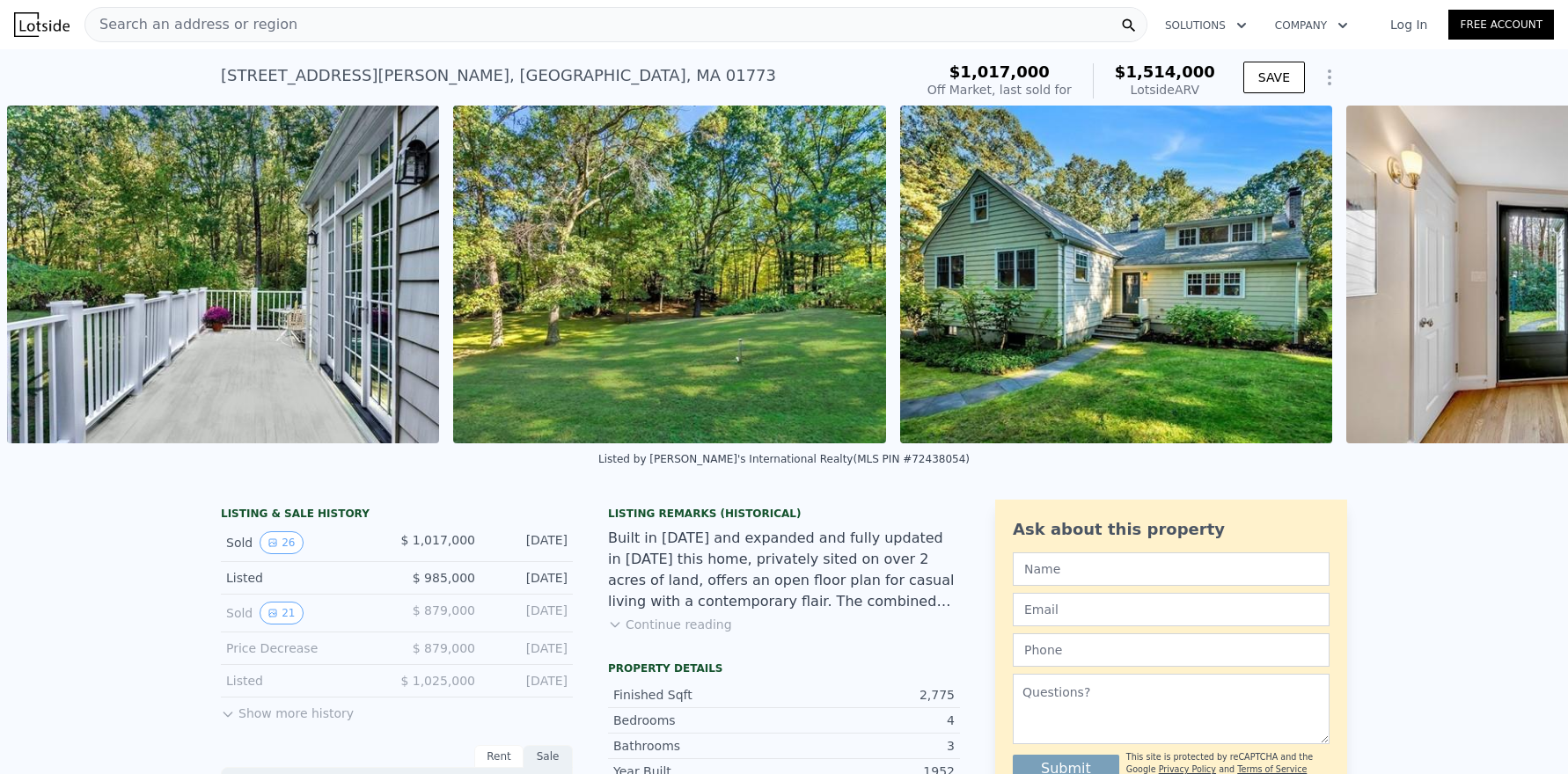
scroll to position [0, 10862]
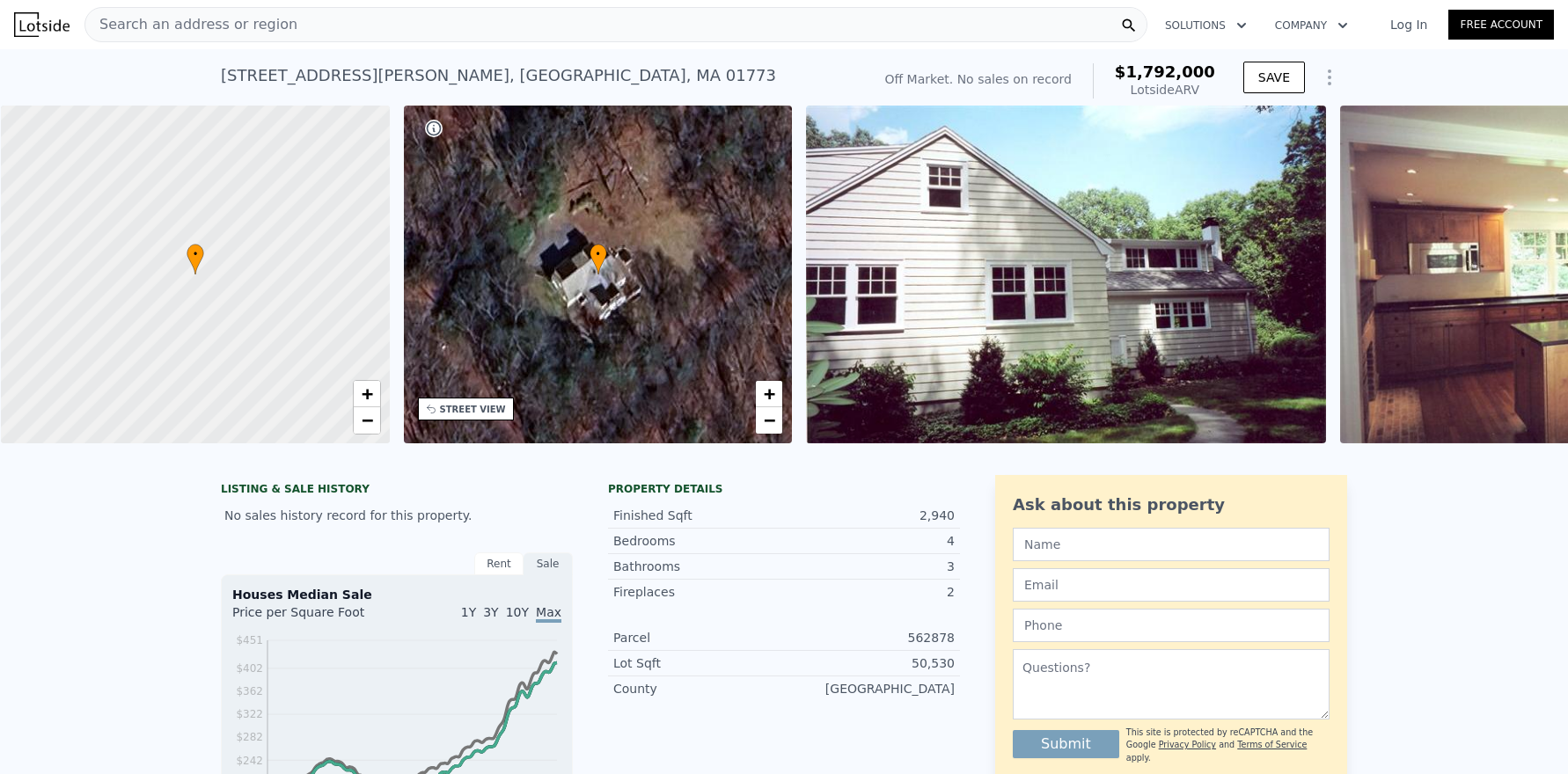
scroll to position [0, 7]
click at [510, 271] on div "• + −" at bounding box center [598, 274] width 389 height 338
click at [917, 245] on img at bounding box center [1065, 274] width 520 height 338
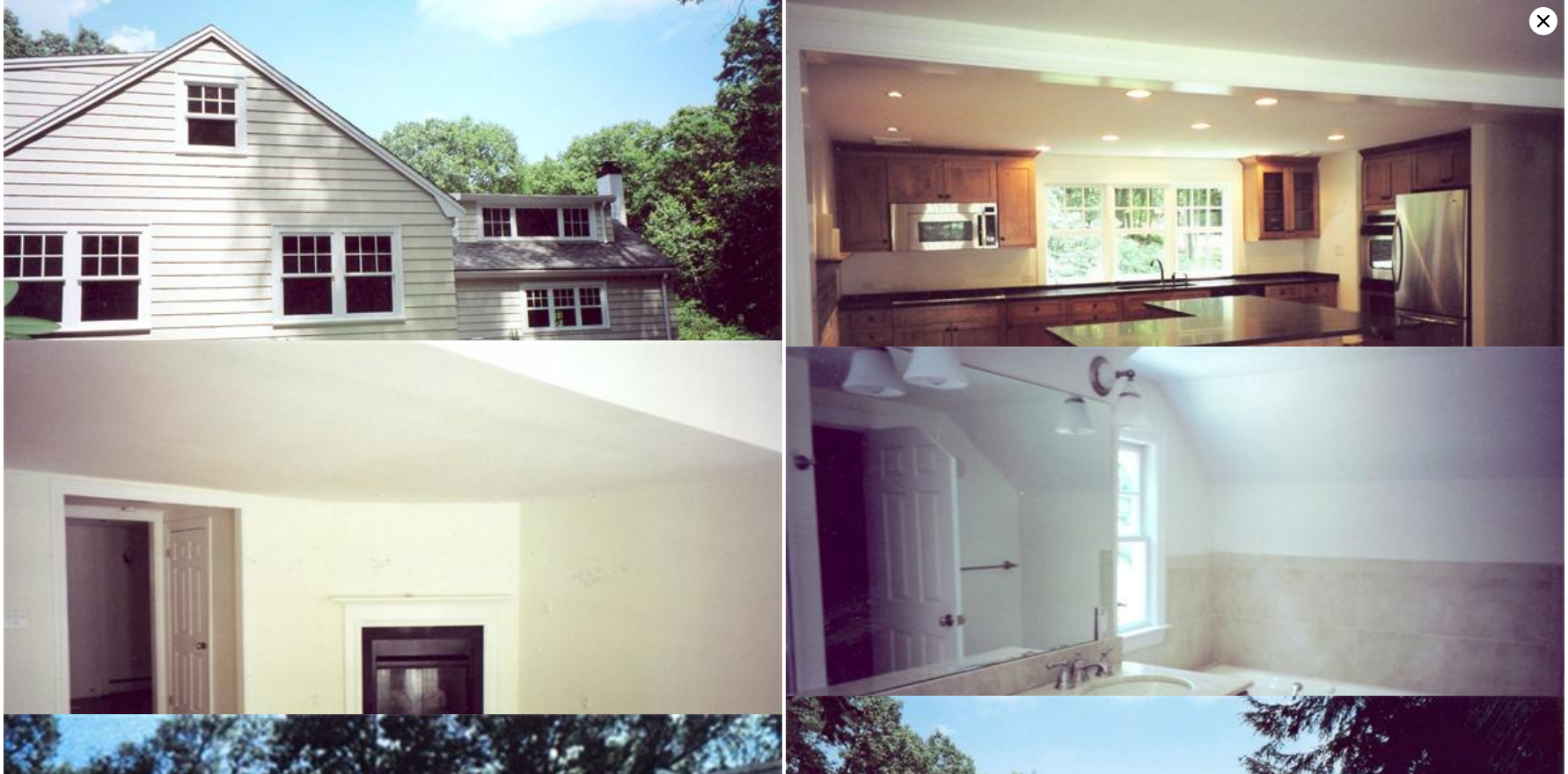
scroll to position [0, 0]
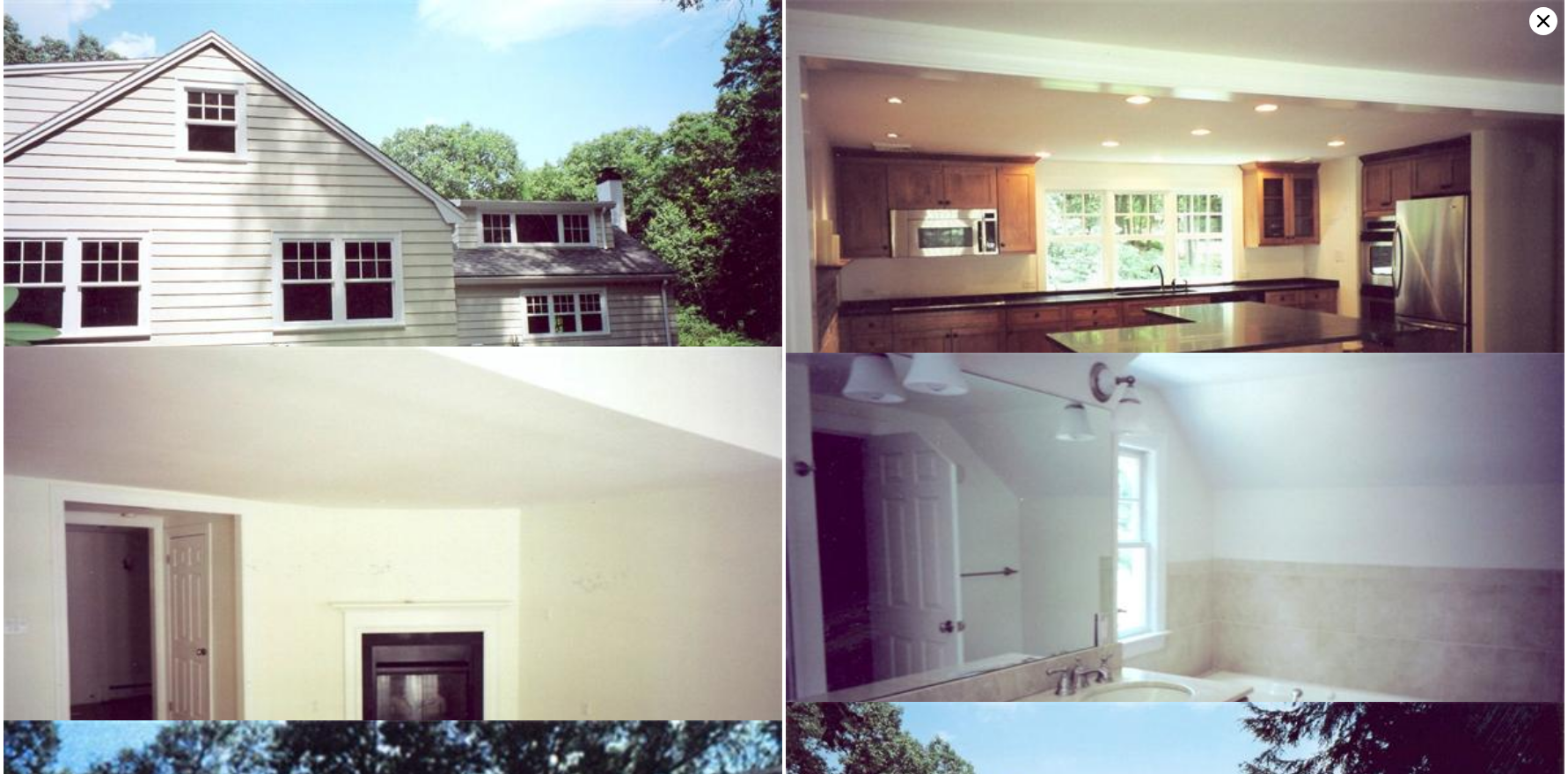
click at [524, 220] on img at bounding box center [393, 253] width 779 height 506
click at [1536, 12] on icon at bounding box center [1544, 21] width 28 height 28
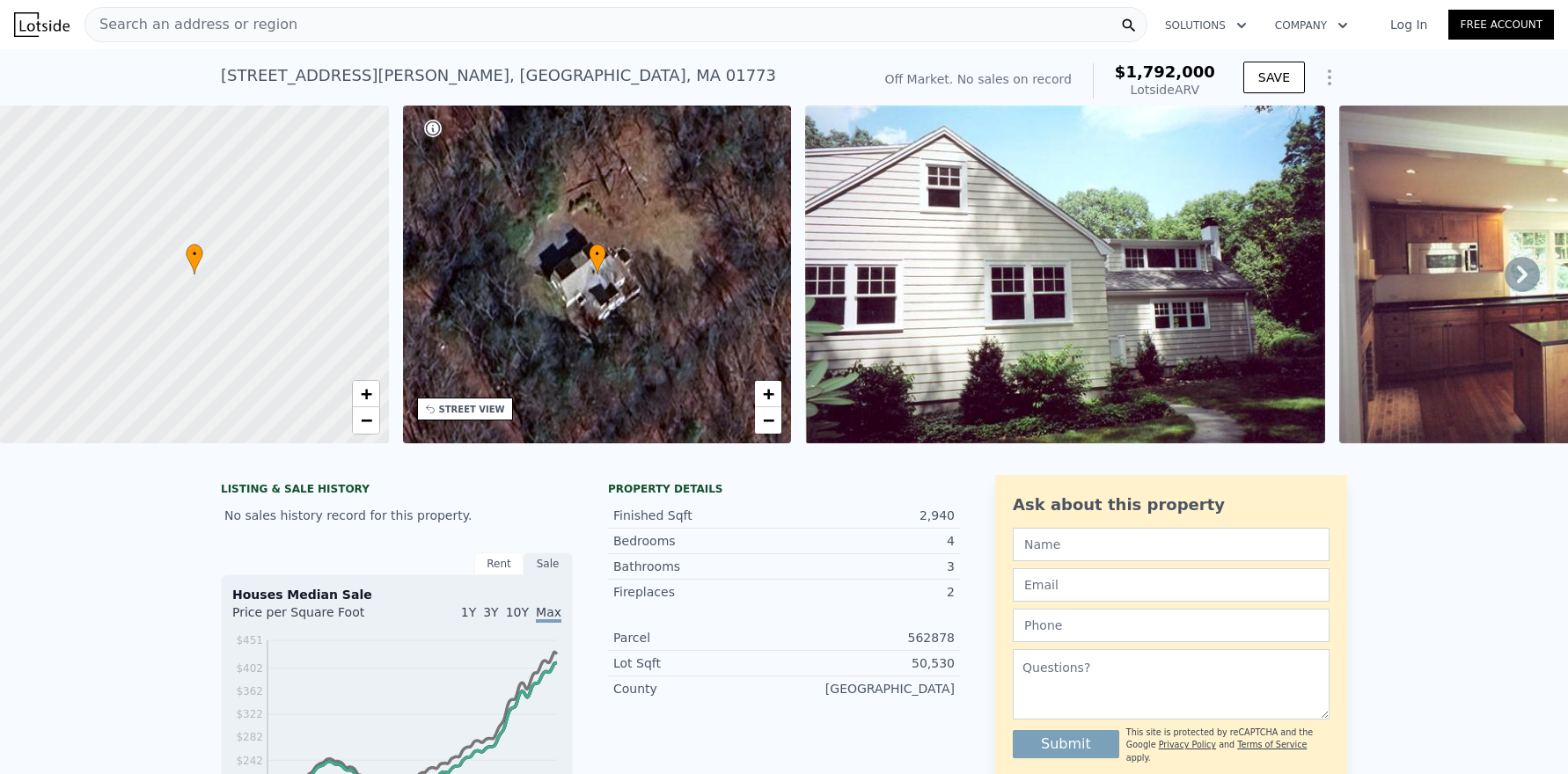
click at [1018, 271] on img at bounding box center [1065, 274] width 520 height 338
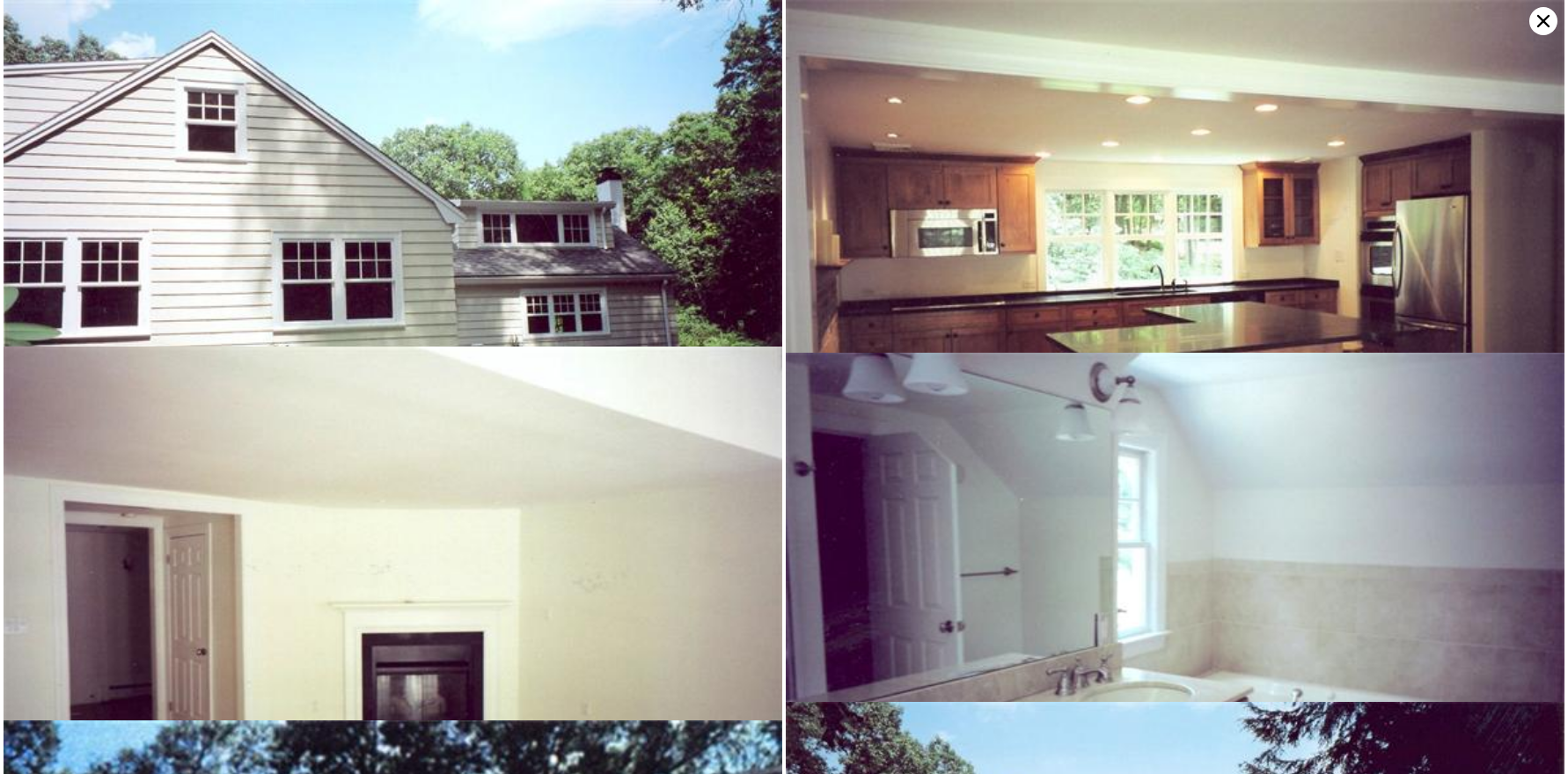
click at [243, 178] on img at bounding box center [393, 253] width 779 height 506
click at [1549, 16] on icon at bounding box center [1543, 21] width 12 height 12
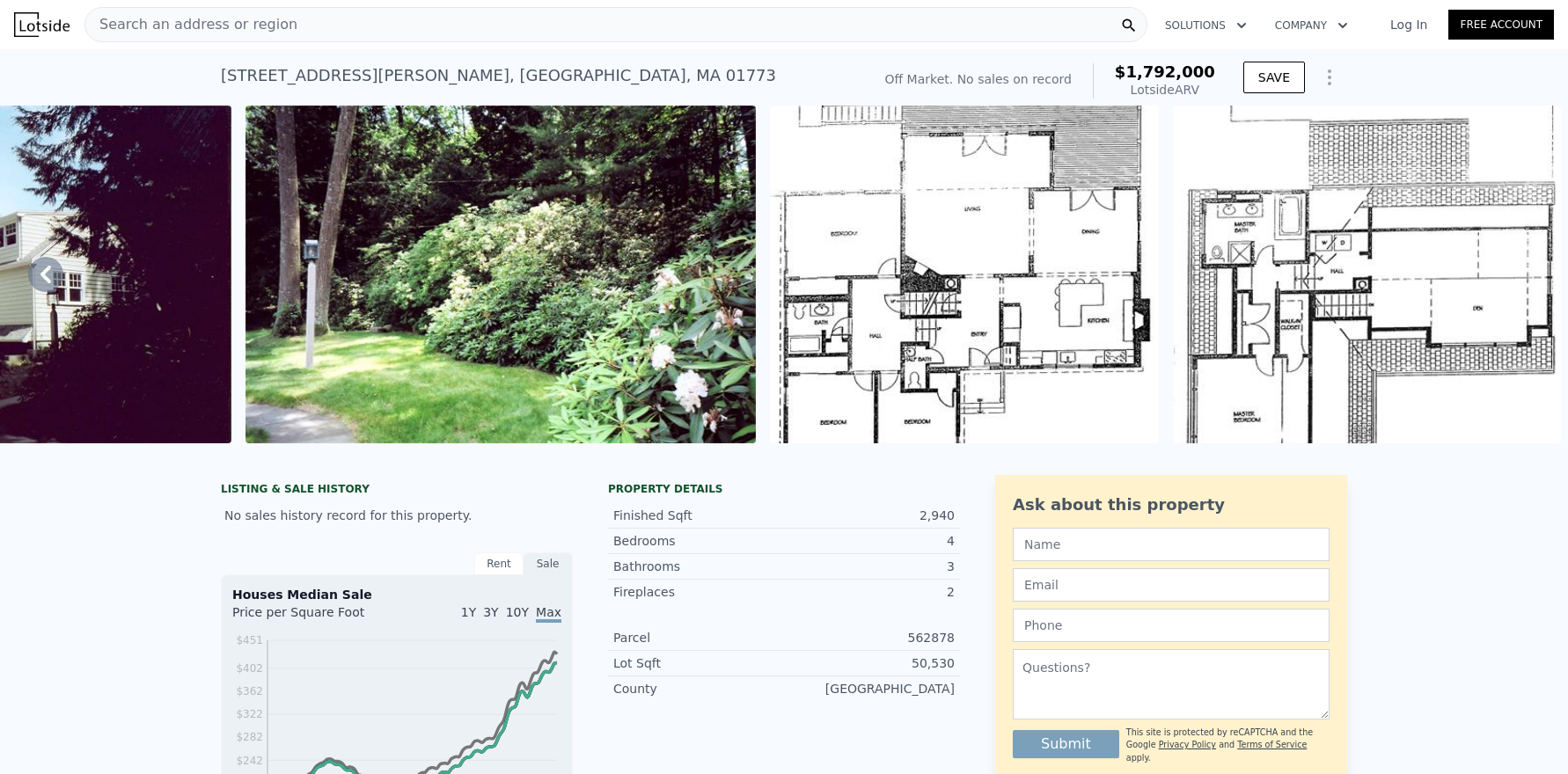
click at [30, 22] on img at bounding box center [41, 24] width 55 height 24
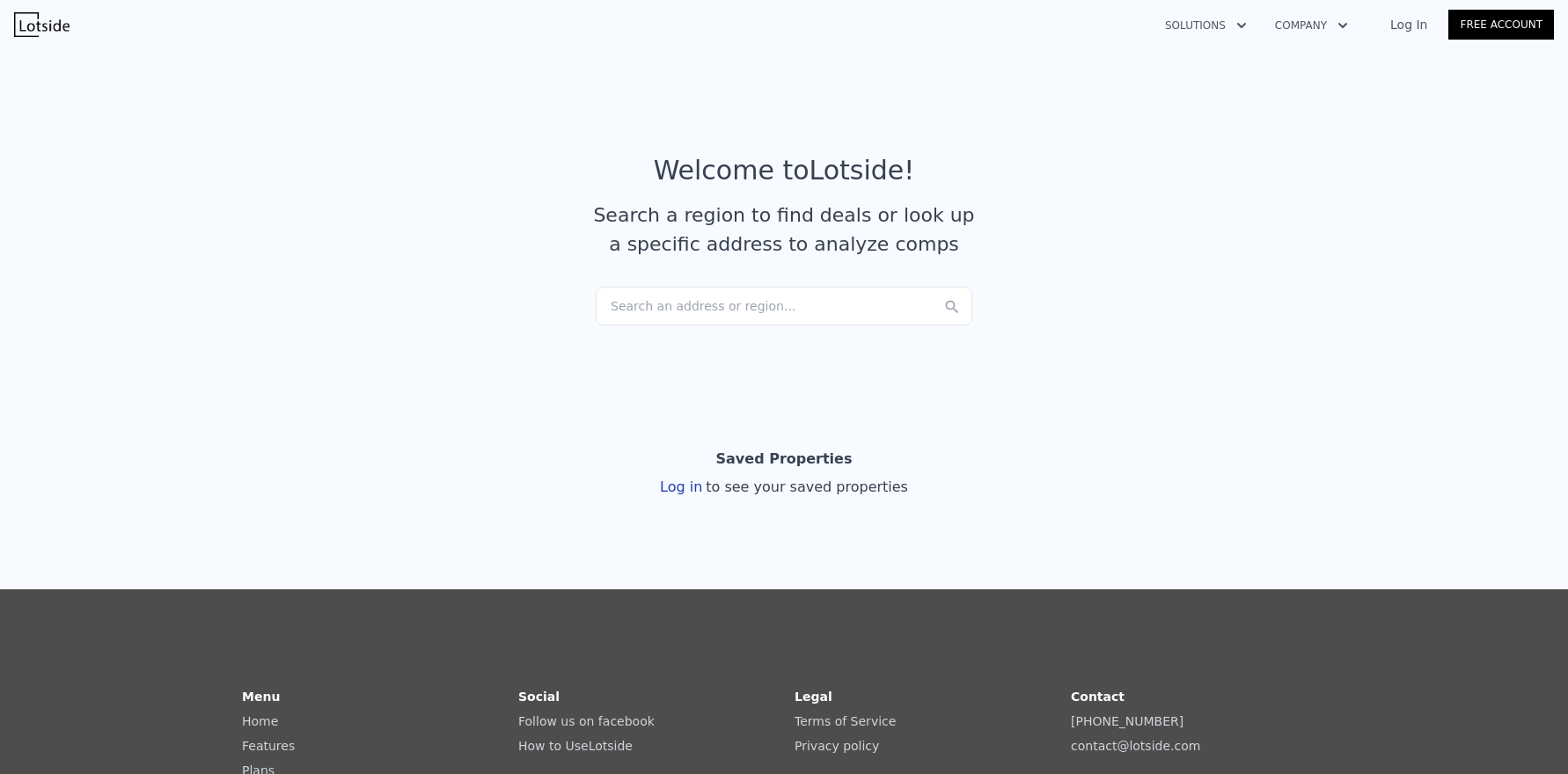
click at [773, 305] on div "Search an address or region..." at bounding box center [784, 305] width 377 height 39
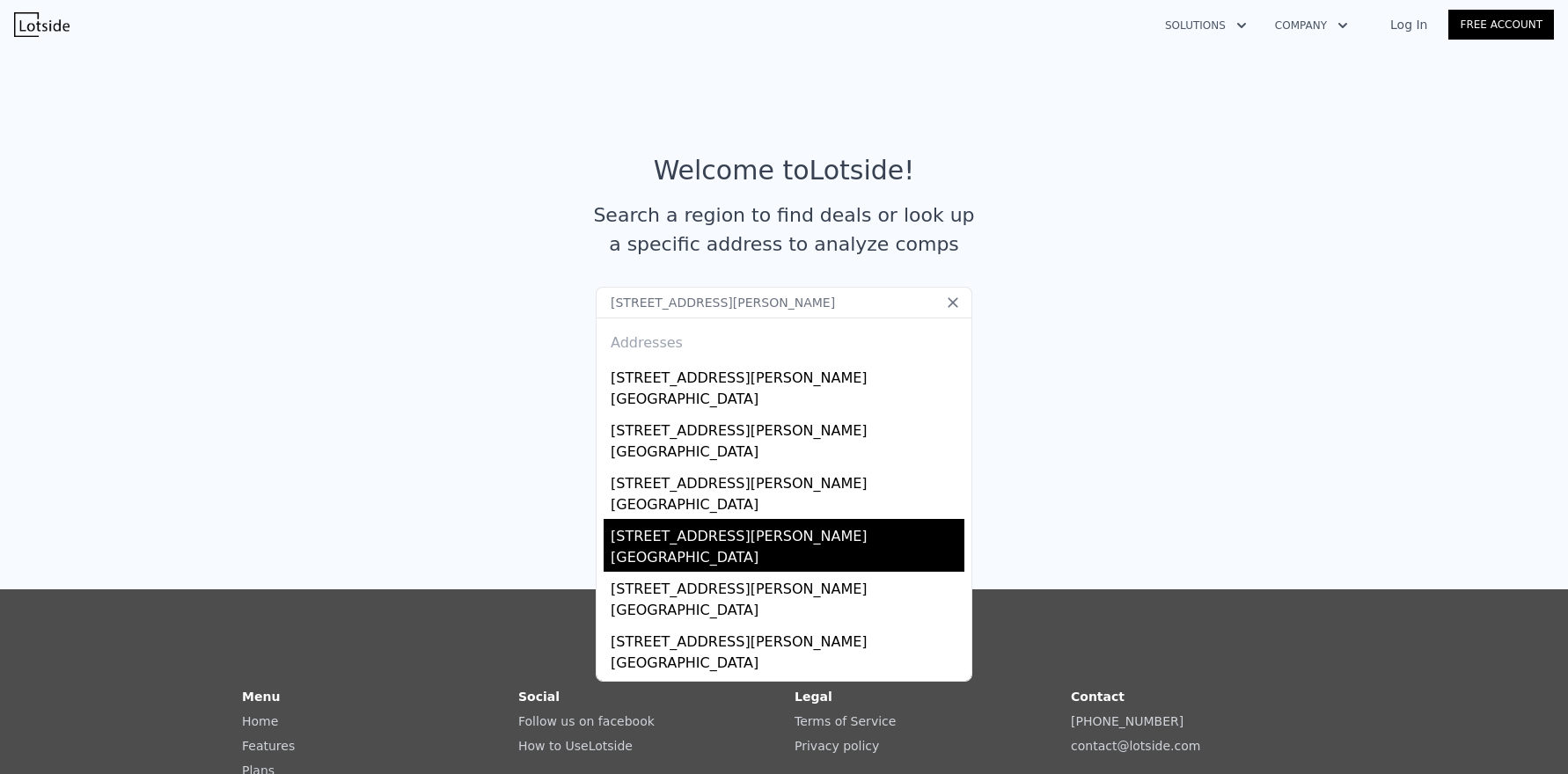
type input "219 sandy pond road"
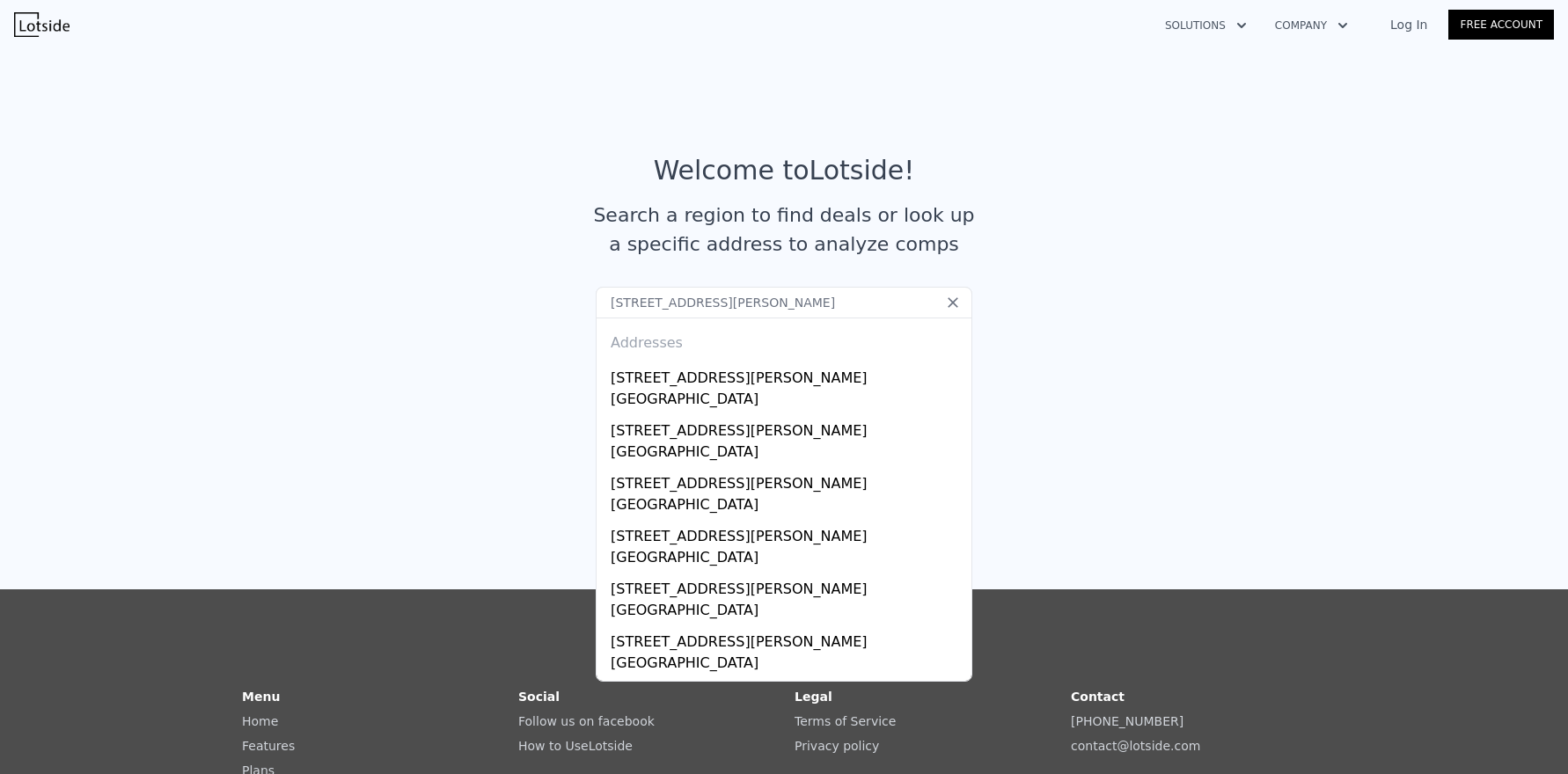
drag, startPoint x: 669, startPoint y: 548, endPoint x: 1112, endPoint y: 358, distance: 482.0
click at [1112, 358] on section "Welcome to Lotside ! Search a region to find deals or look up a specific addres…" at bounding box center [784, 213] width 1568 height 343
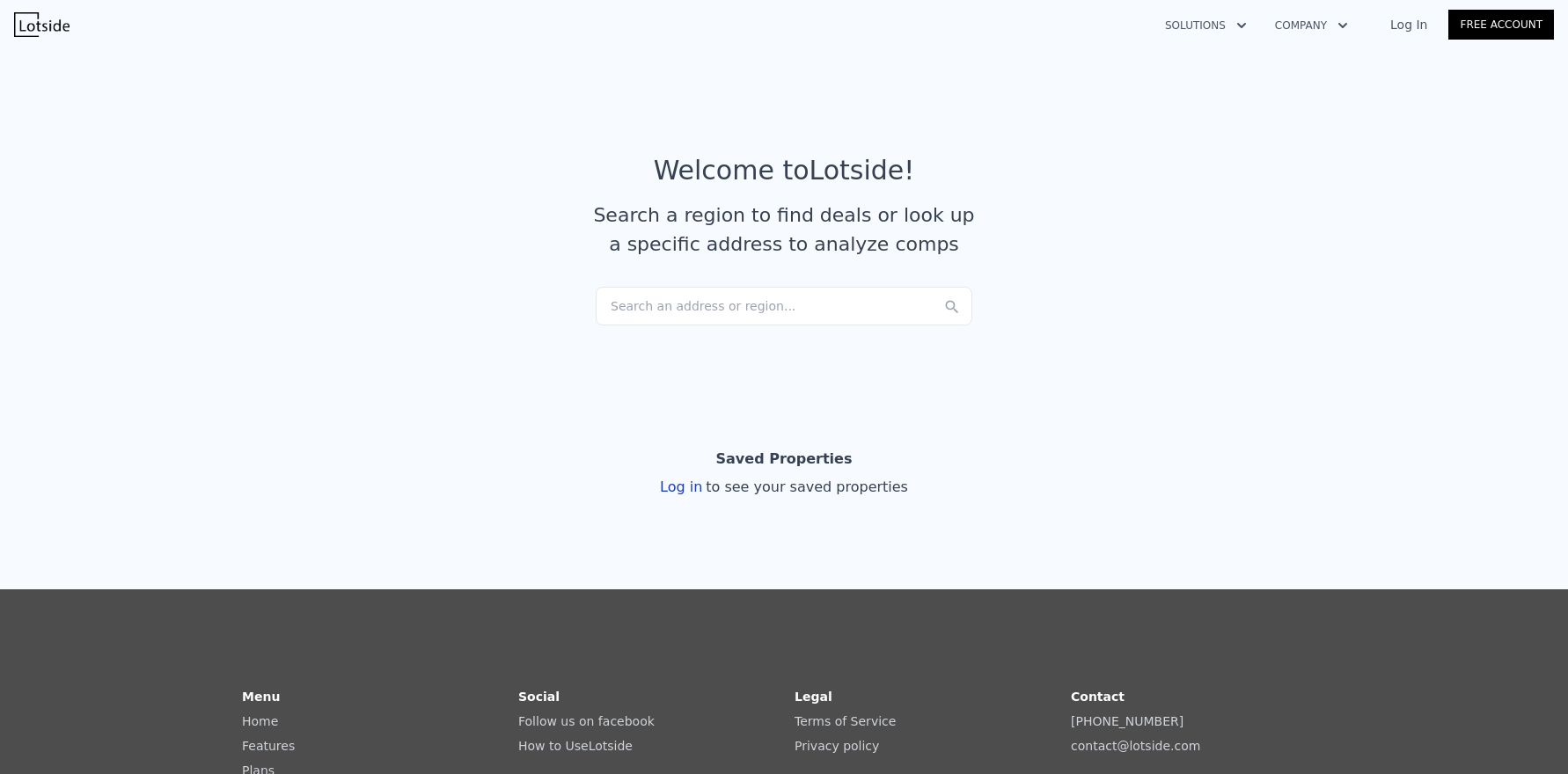
click at [715, 317] on div "Search an address or region..." at bounding box center [784, 305] width 377 height 39
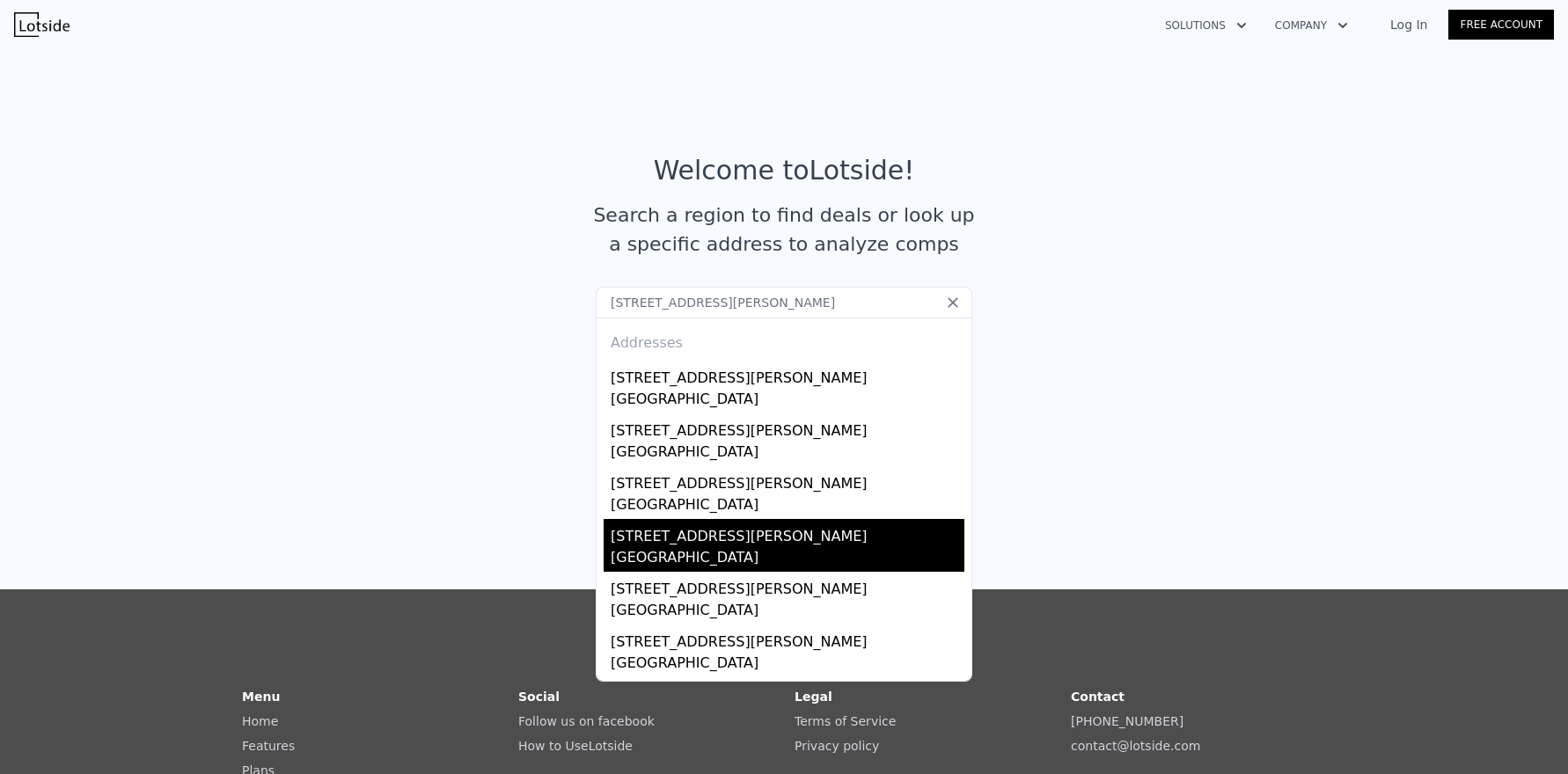
type input "219 sandy pond road"
drag, startPoint x: 676, startPoint y: 552, endPoint x: 645, endPoint y: 553, distance: 31.0
click at [645, 553] on div "Middlesex County, MA 01773" at bounding box center [787, 560] width 354 height 24
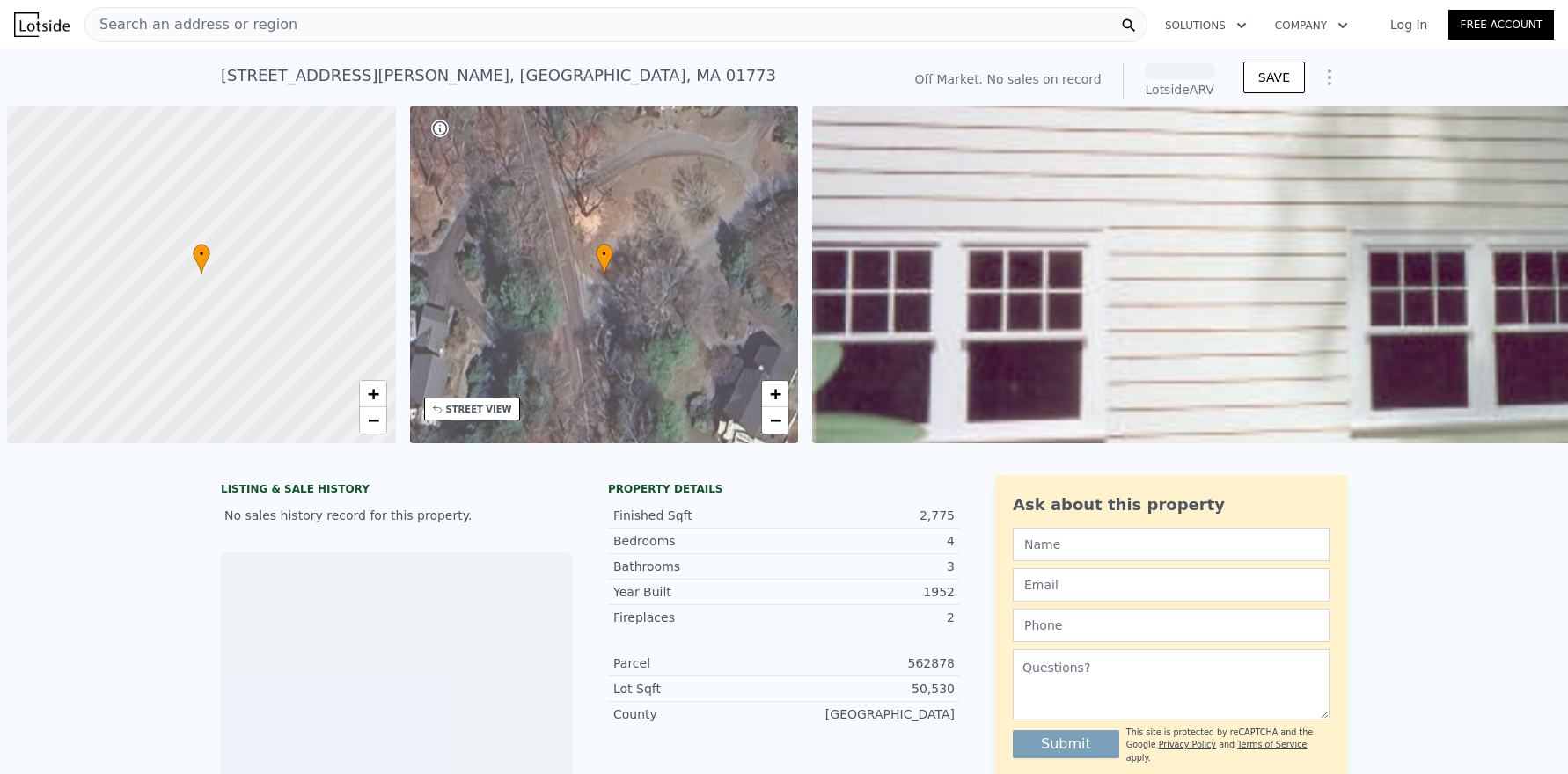
scroll to position [0, 7]
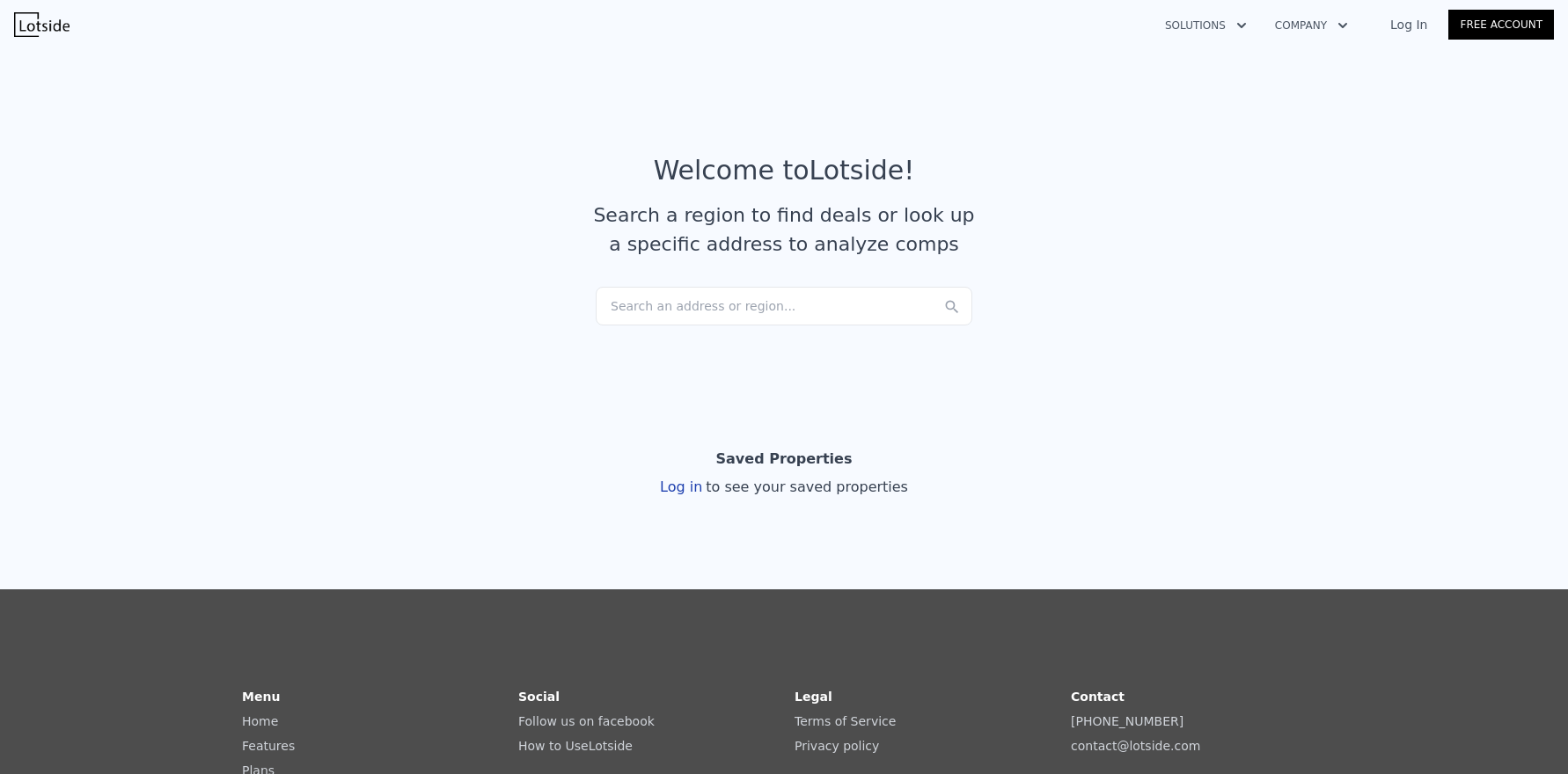
click at [614, 308] on div "Search an address or region..." at bounding box center [784, 305] width 377 height 39
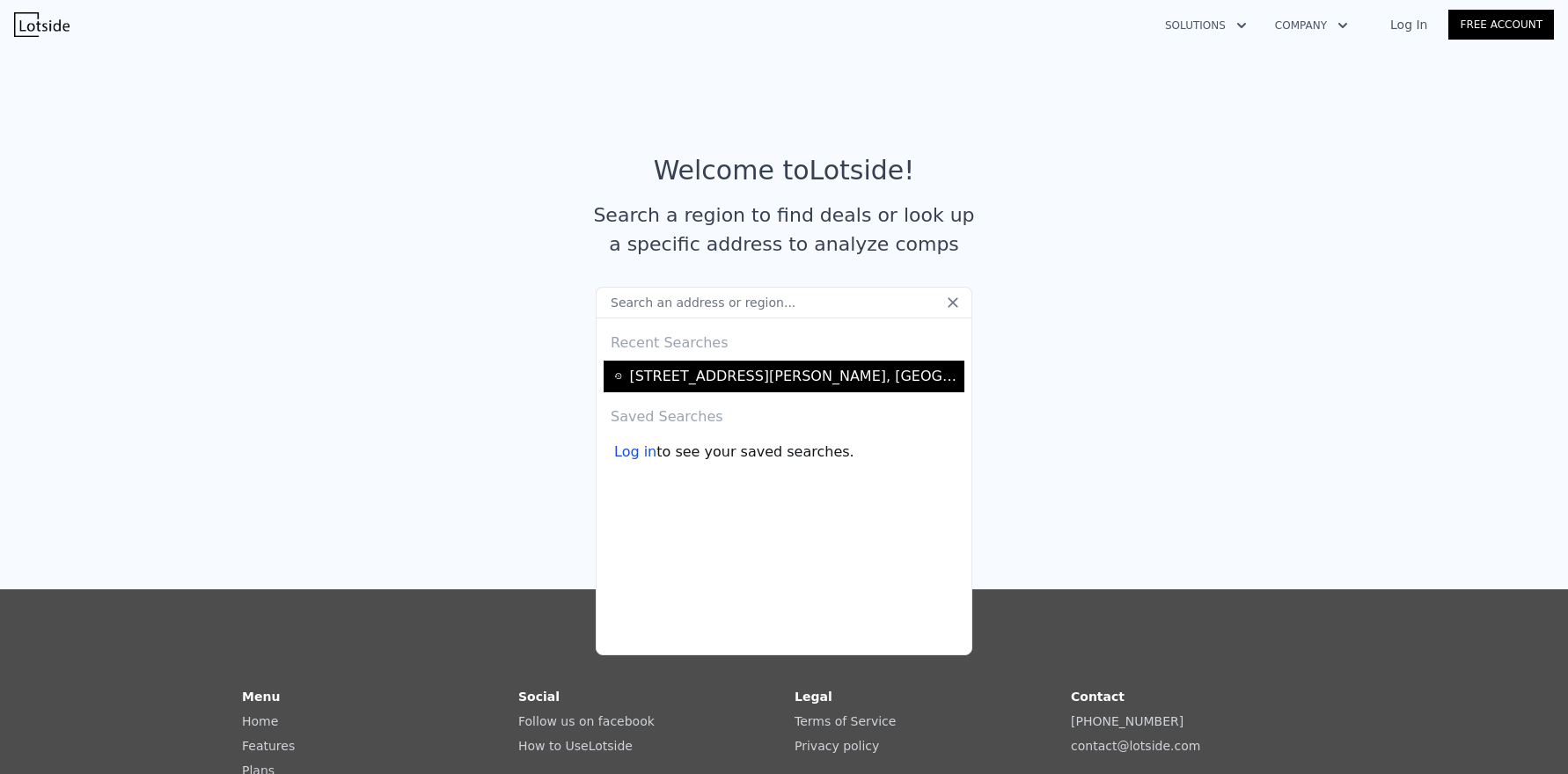
click at [629, 386] on div "219 Sandy Pond Road 0 , Middlesex County , MA 01773" at bounding box center [794, 377] width 330 height 21
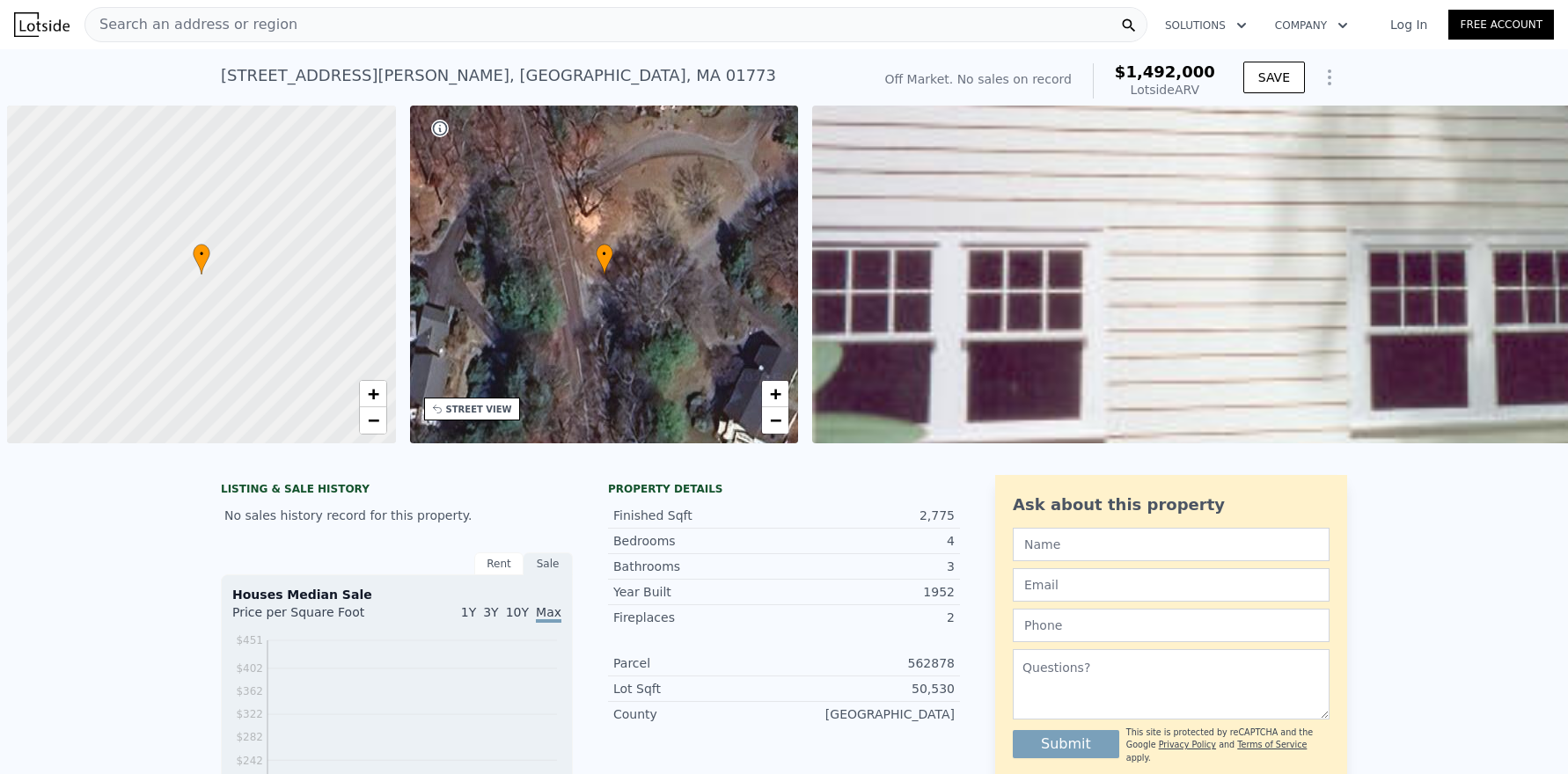
scroll to position [0, 7]
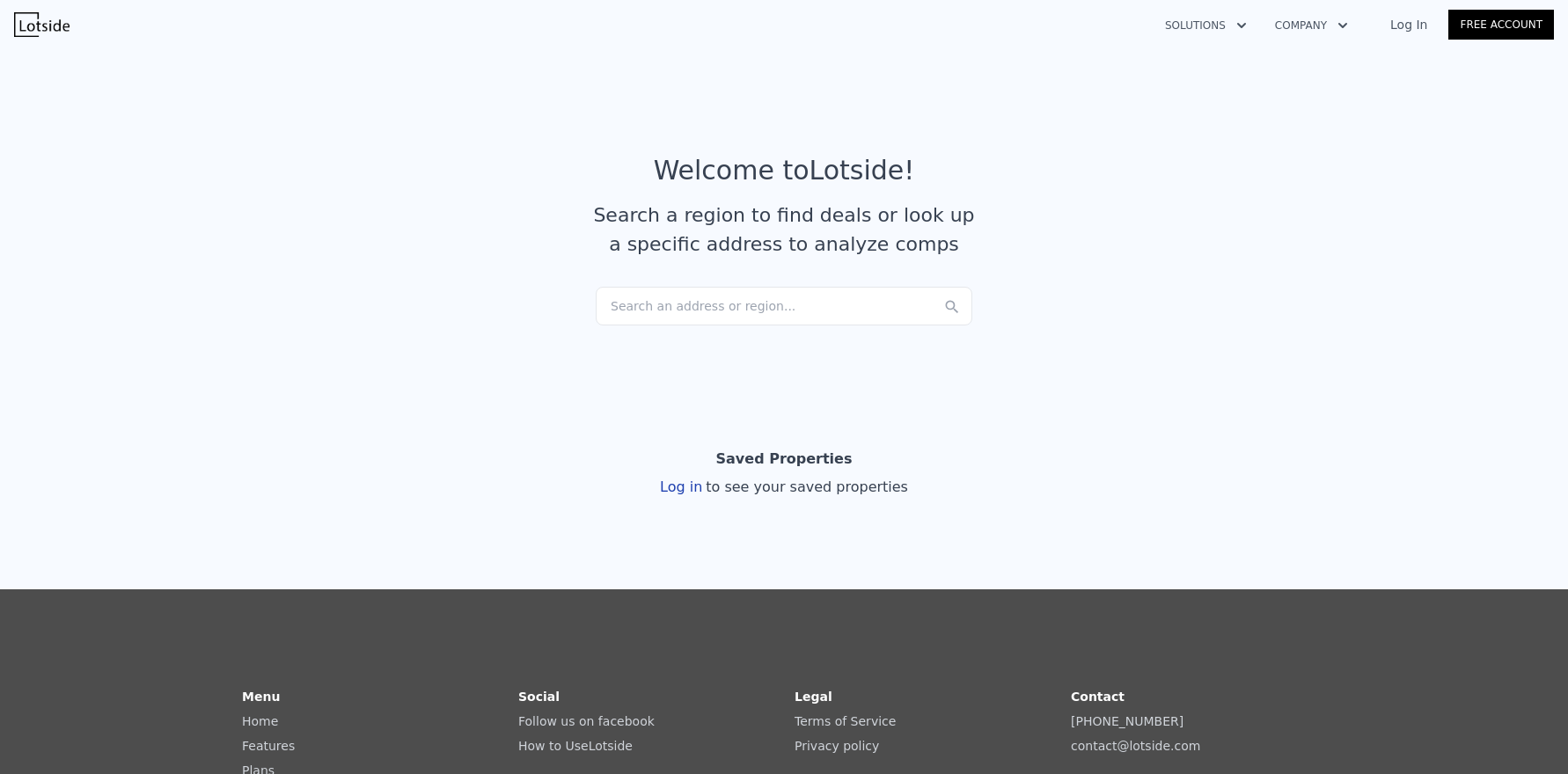
click at [655, 296] on div "Search an address or region..." at bounding box center [784, 305] width 377 height 39
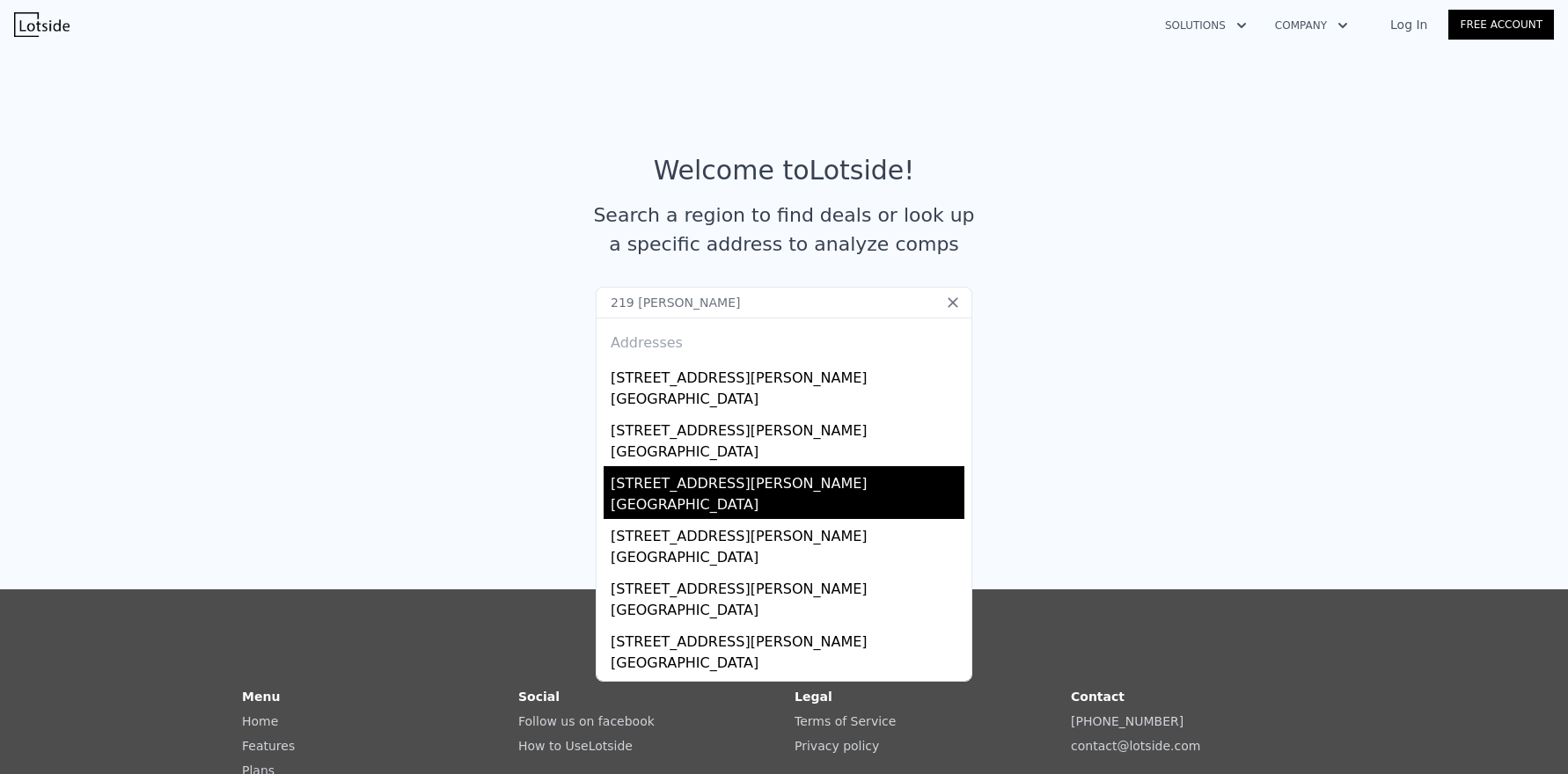
type input "219 sandy pond"
click at [650, 498] on div "Middlesex County, MA 01773" at bounding box center [787, 506] width 354 height 24
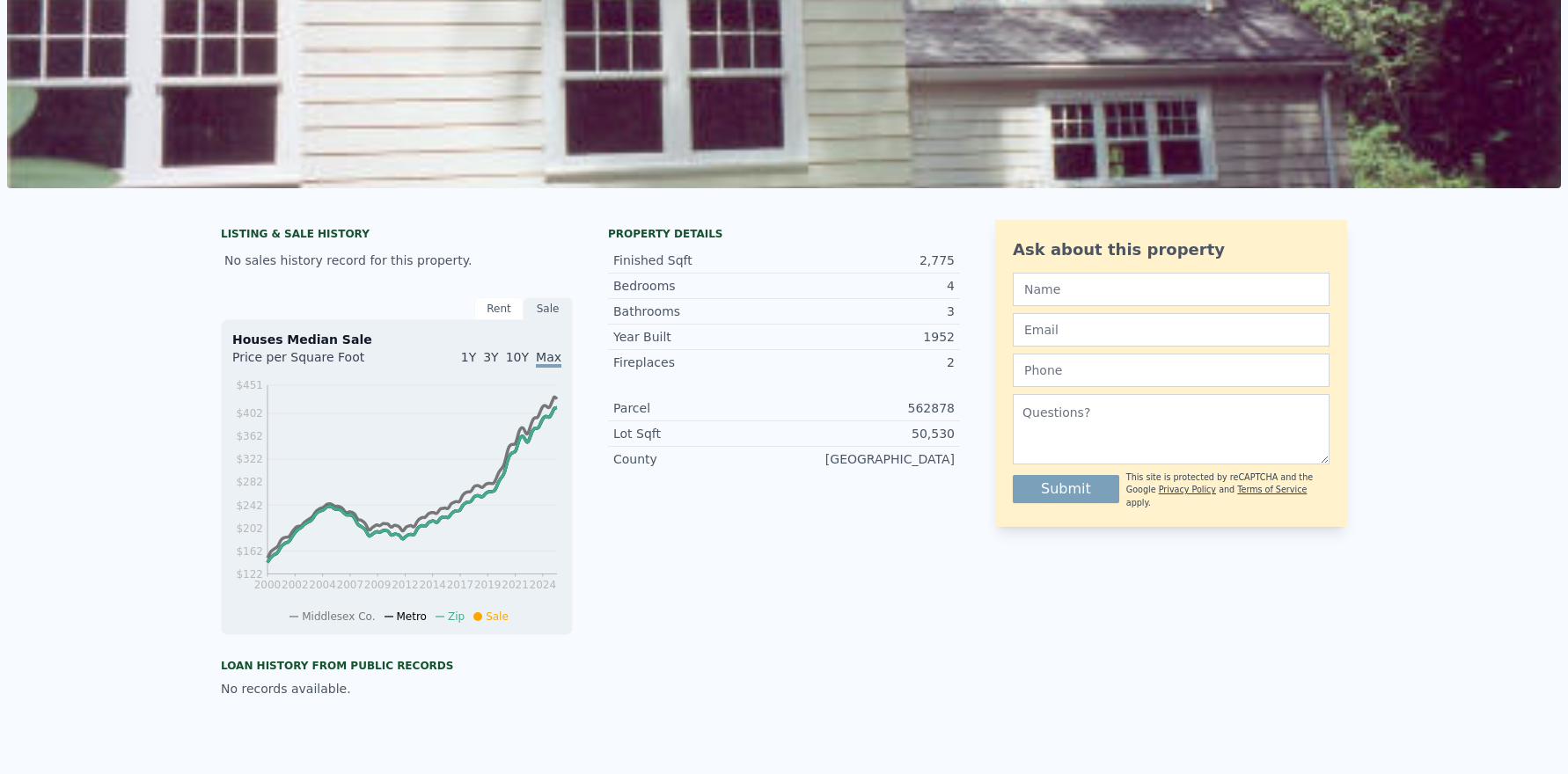
scroll to position [7, 0]
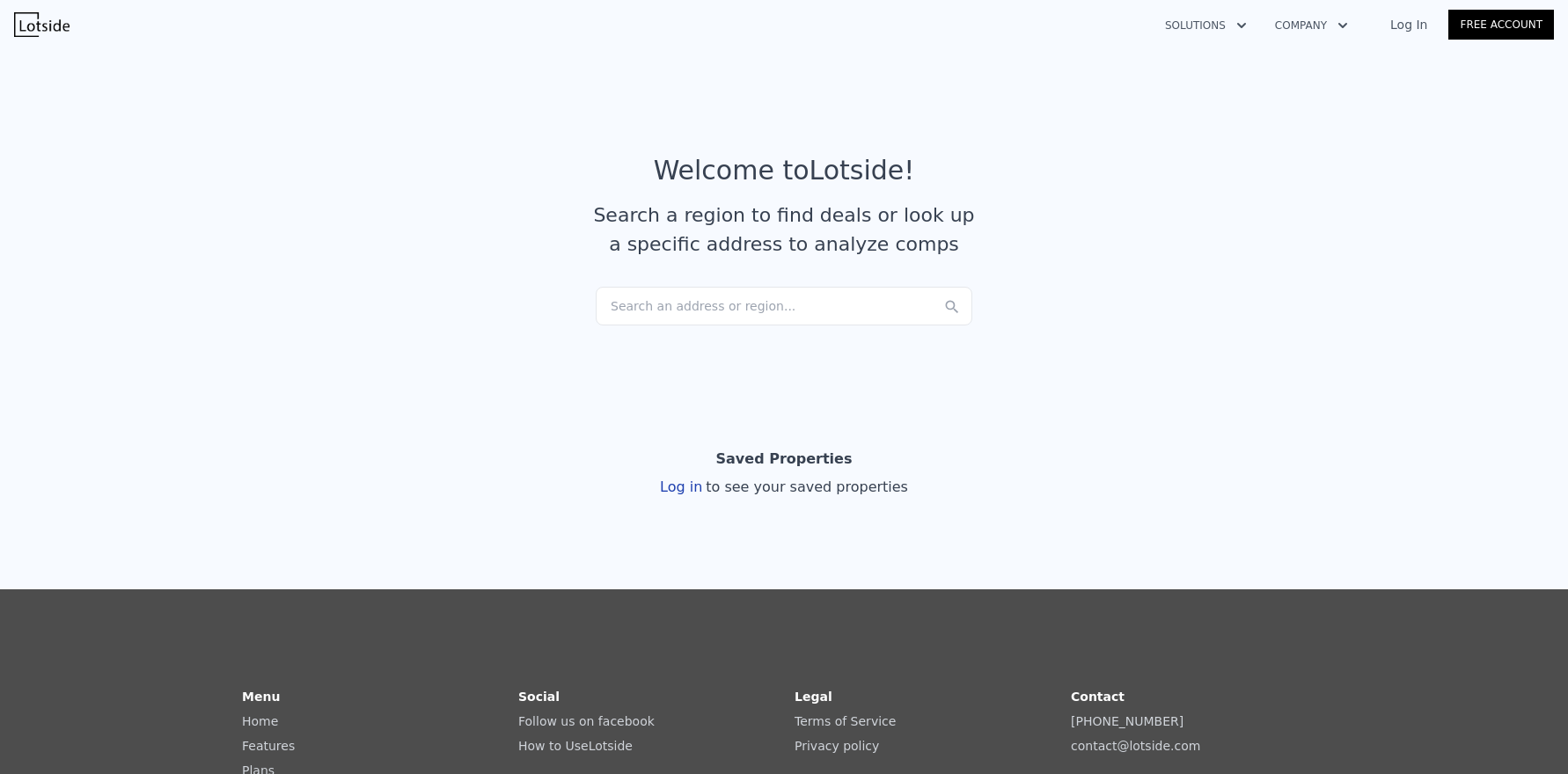
click at [798, 301] on div "Search an address or region..." at bounding box center [784, 305] width 377 height 39
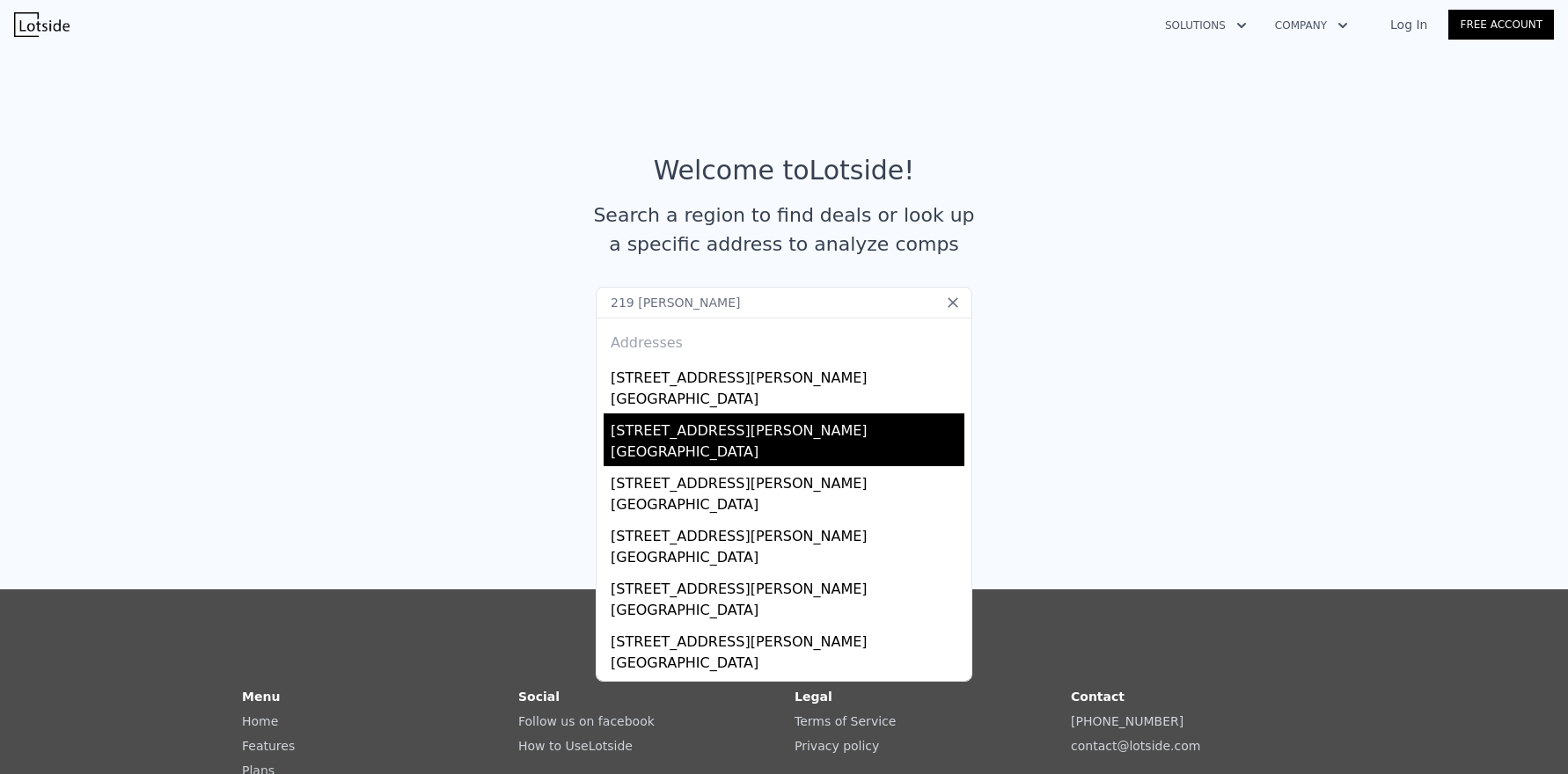
type input "219 sandy pond"
click at [663, 451] on div "Middlesex County, MA 01773" at bounding box center [787, 454] width 354 height 24
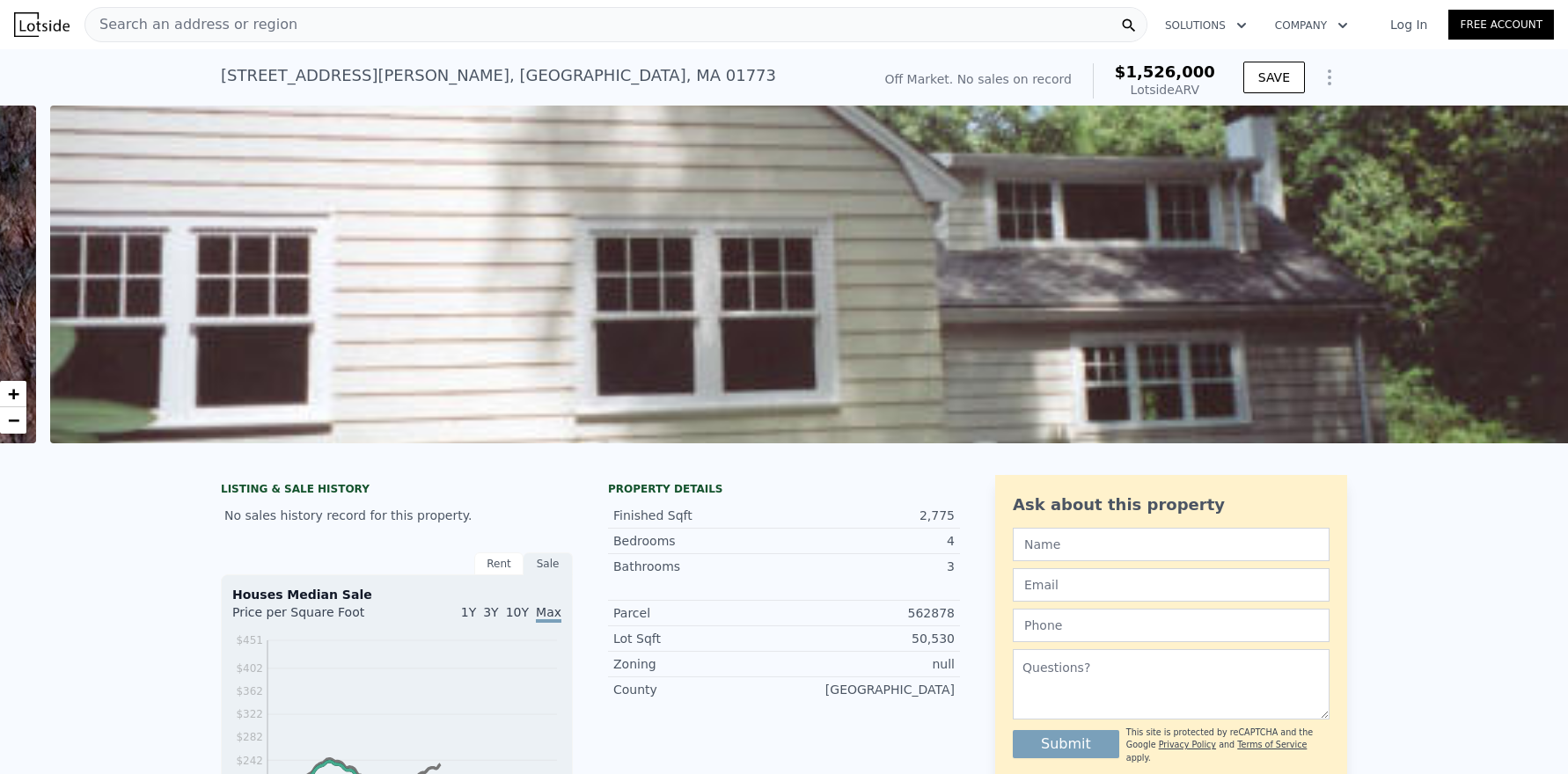
scroll to position [0, 805]
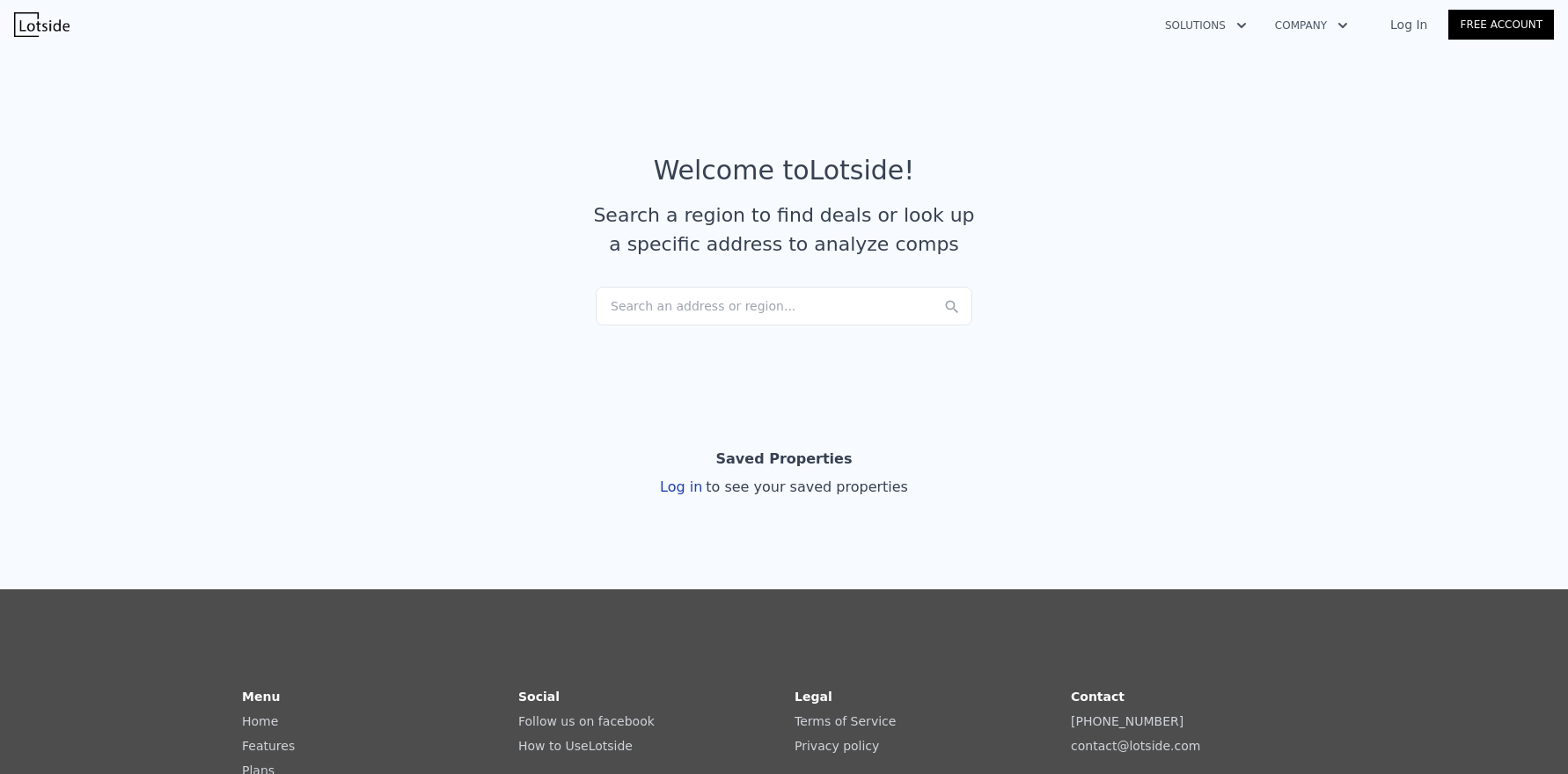
click at [761, 304] on div "Search an address or region..." at bounding box center [784, 305] width 377 height 39
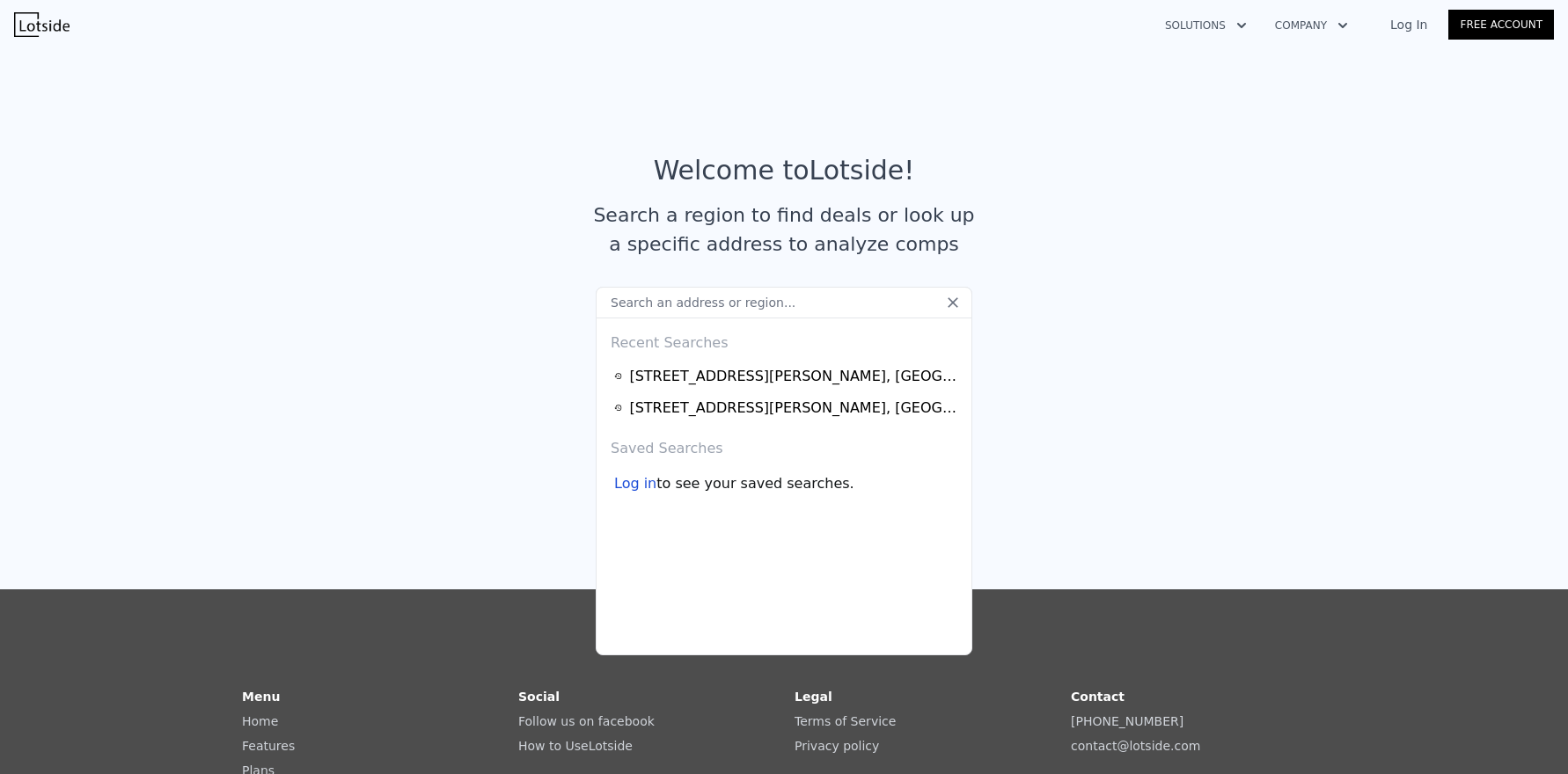
type input "s"
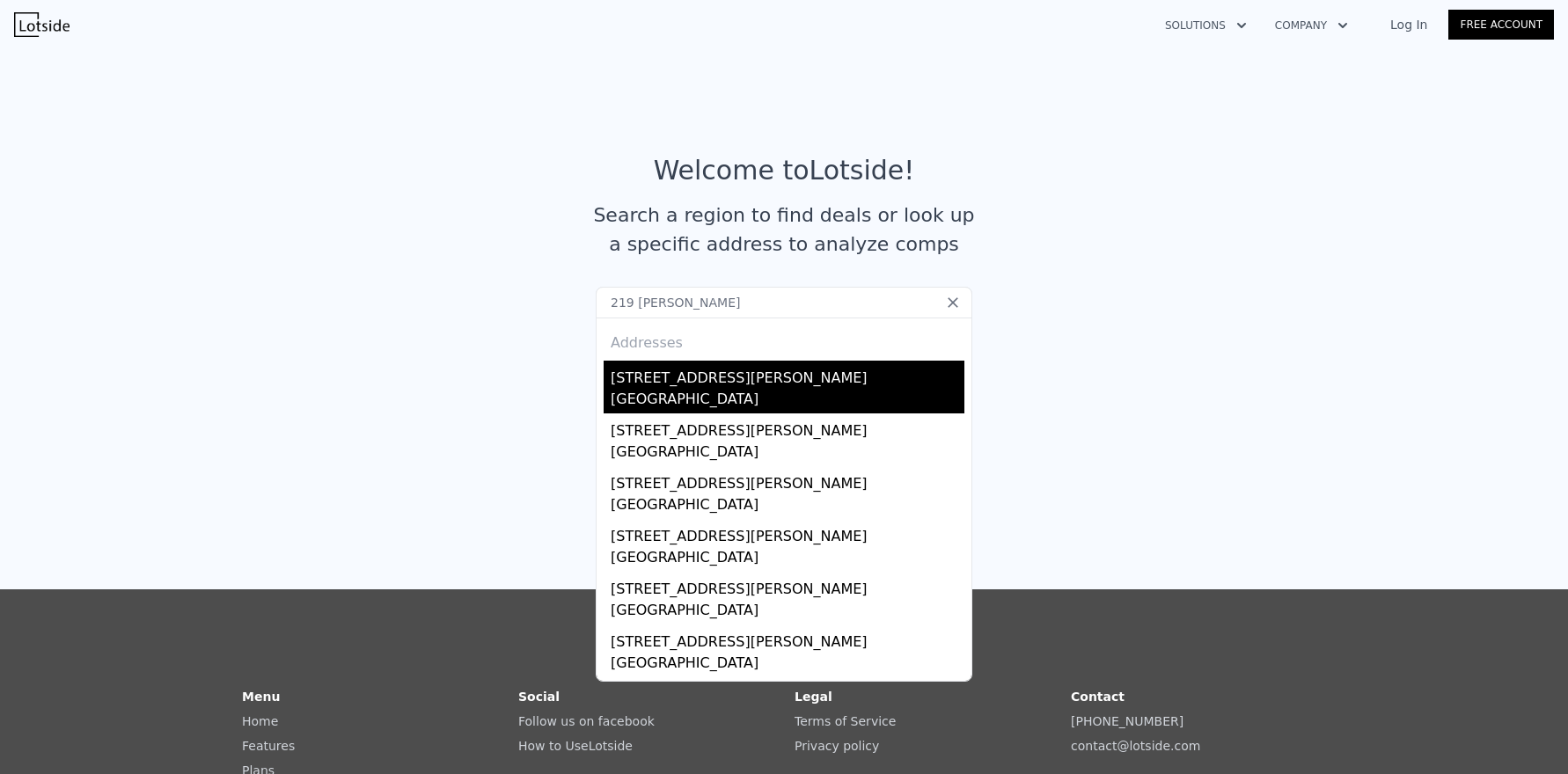
type input "219 sandy pond"
click at [689, 389] on div "Middlesex County, MA 01773" at bounding box center [787, 401] width 354 height 24
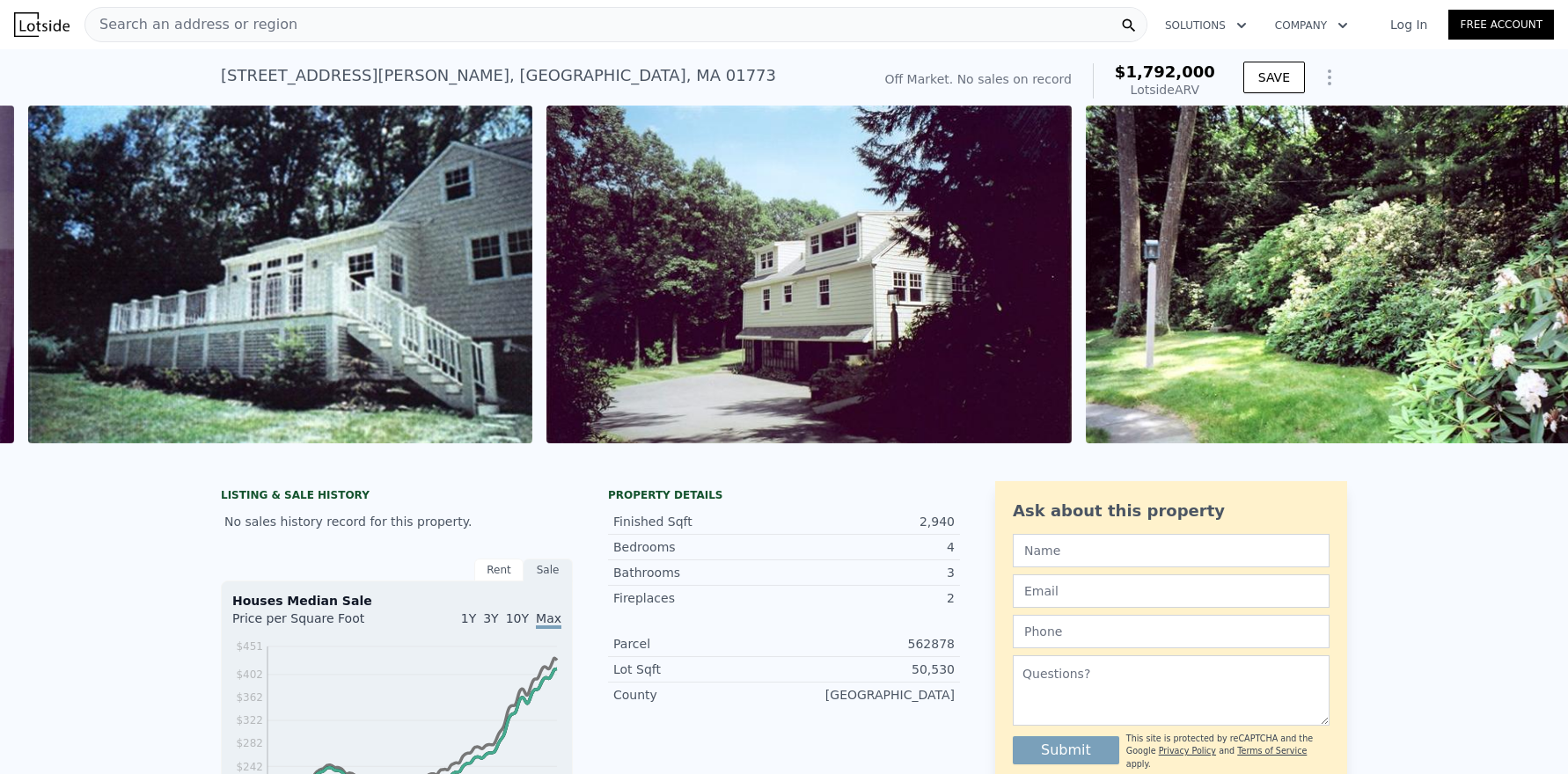
scroll to position [0, 2890]
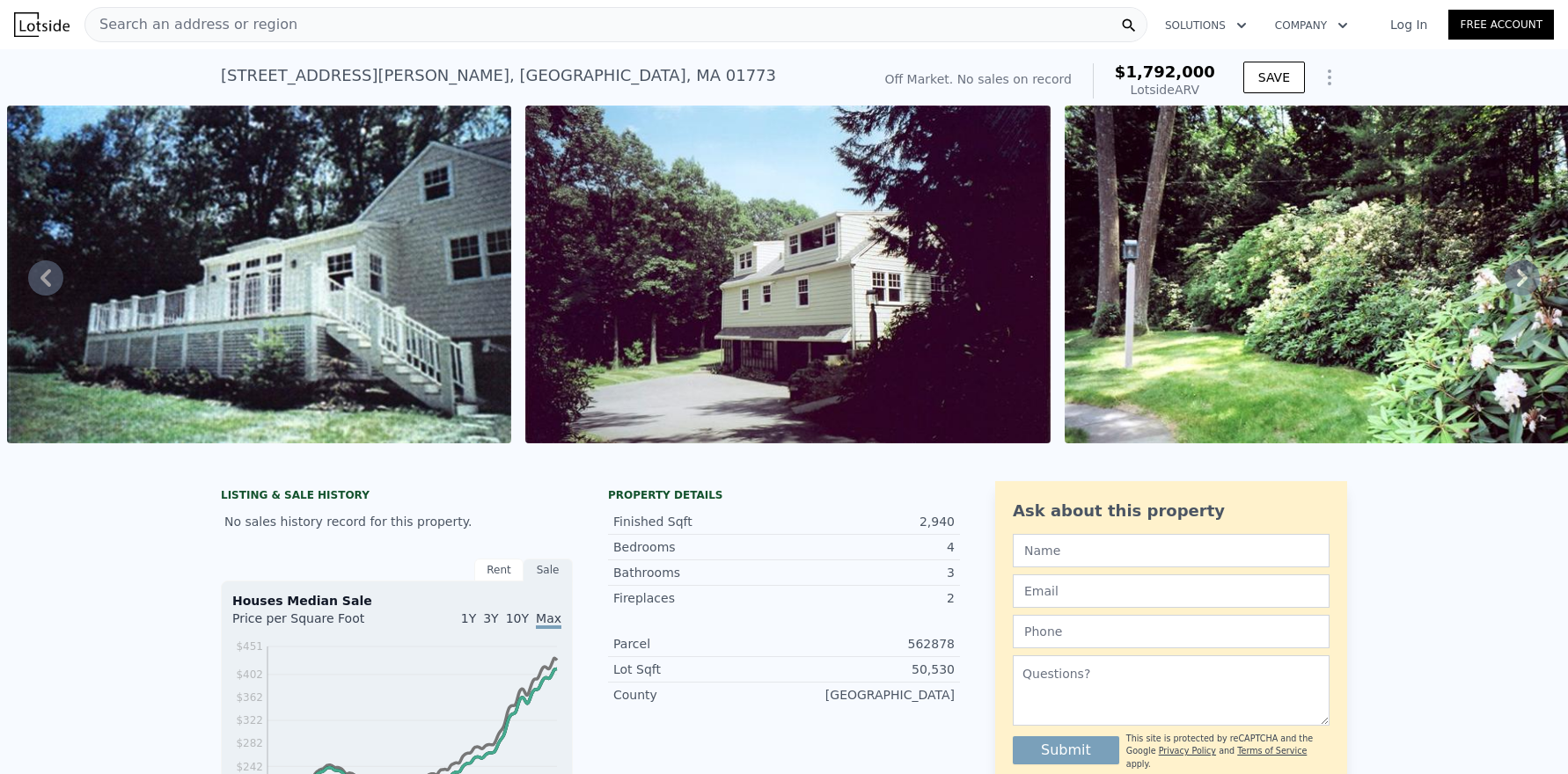
click at [397, 31] on div "Search an address or region" at bounding box center [615, 23] width 1063 height 35
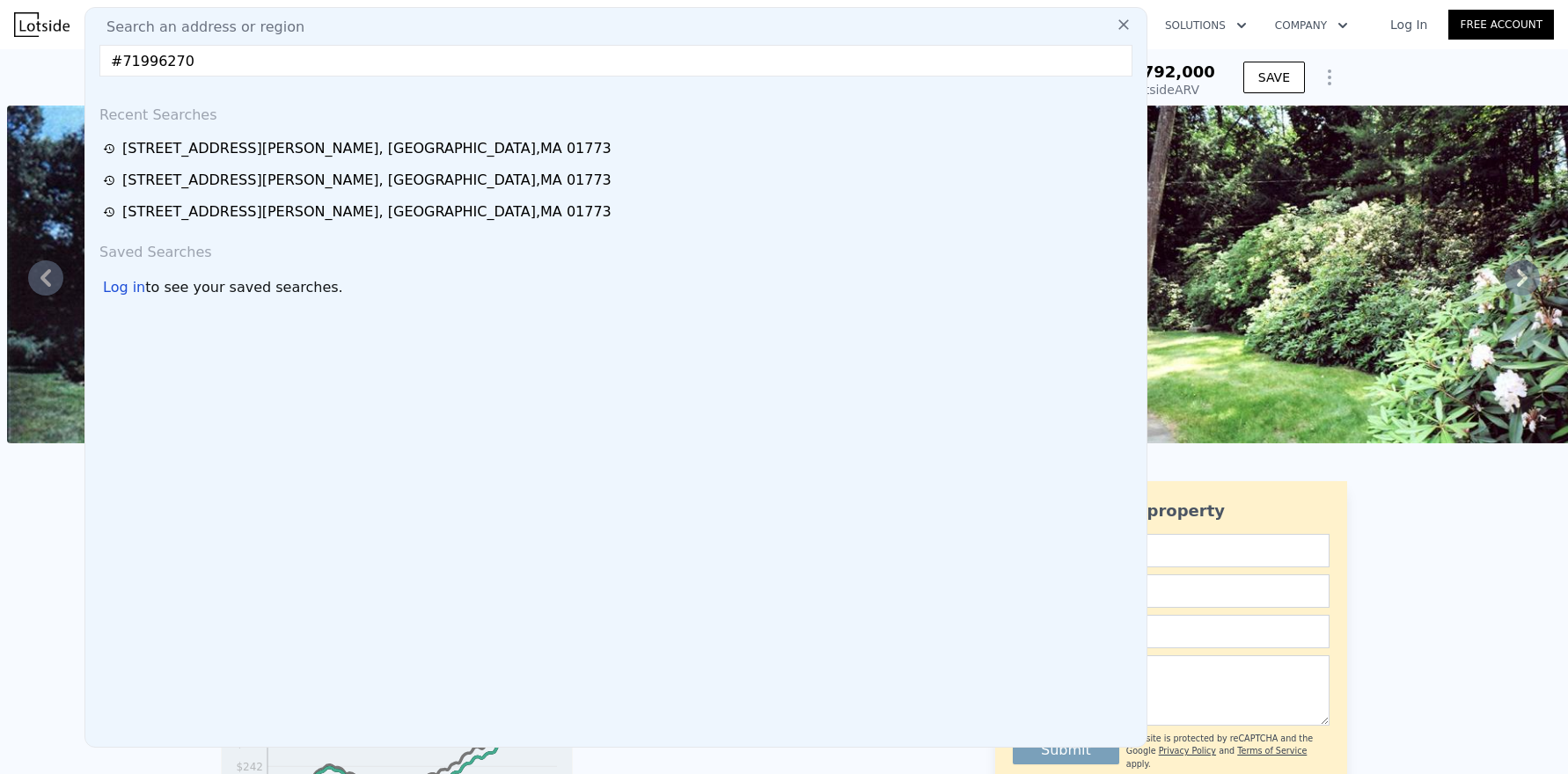
click at [121, 60] on input "#71996270" at bounding box center [616, 61] width 1033 height 32
type input "71996270"
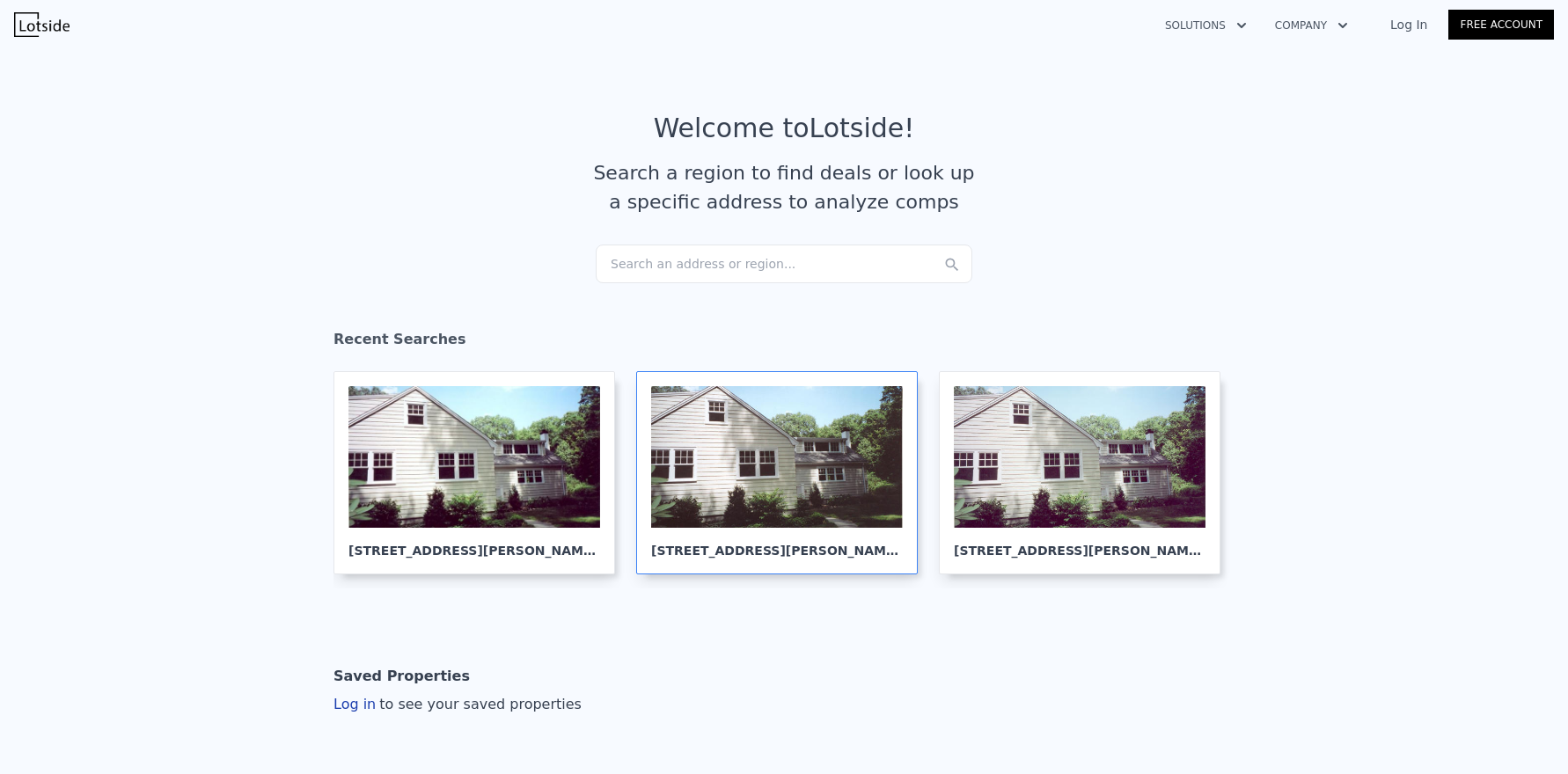
click at [801, 487] on div at bounding box center [777, 457] width 252 height 142
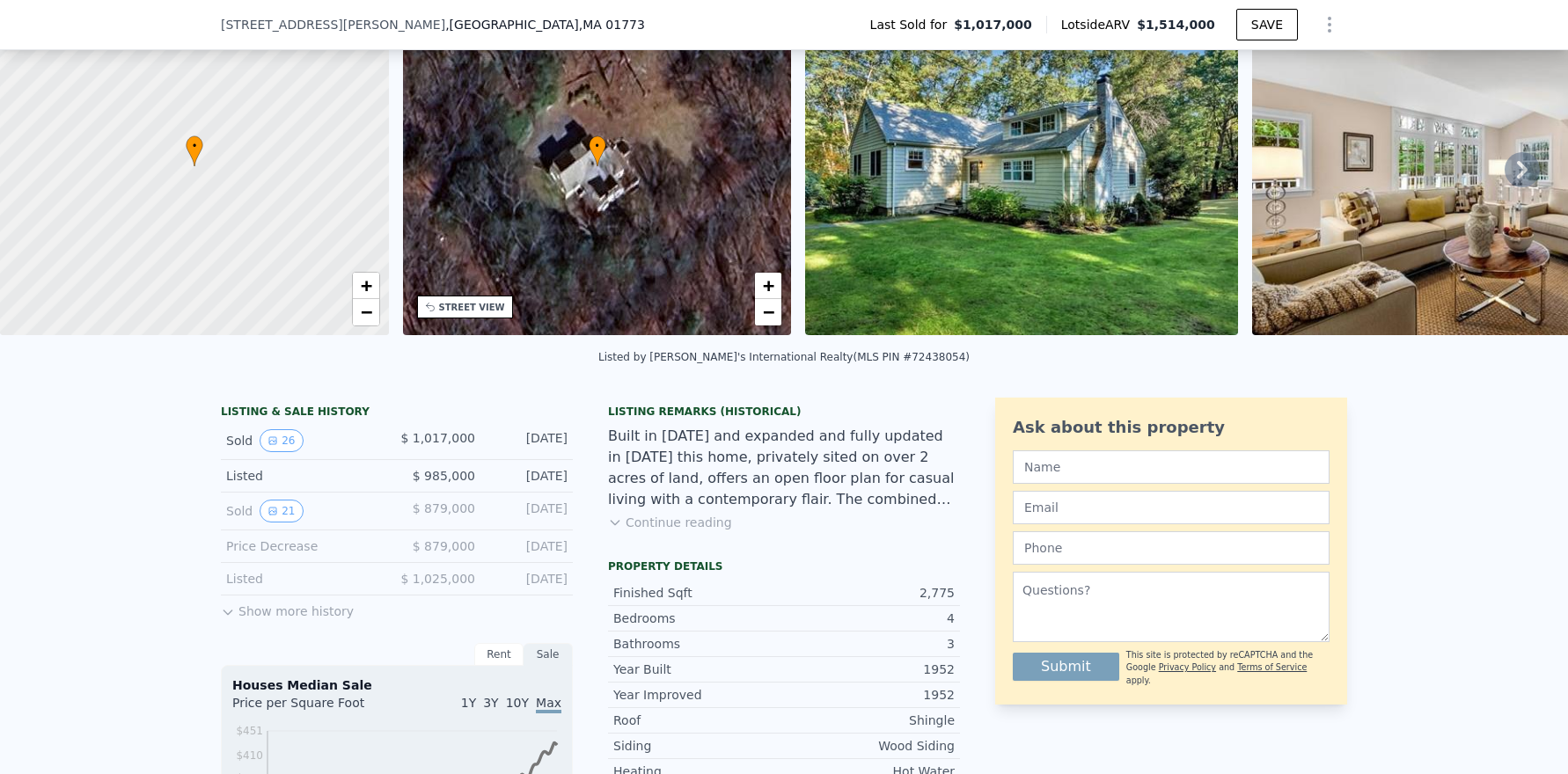
scroll to position [170, 0]
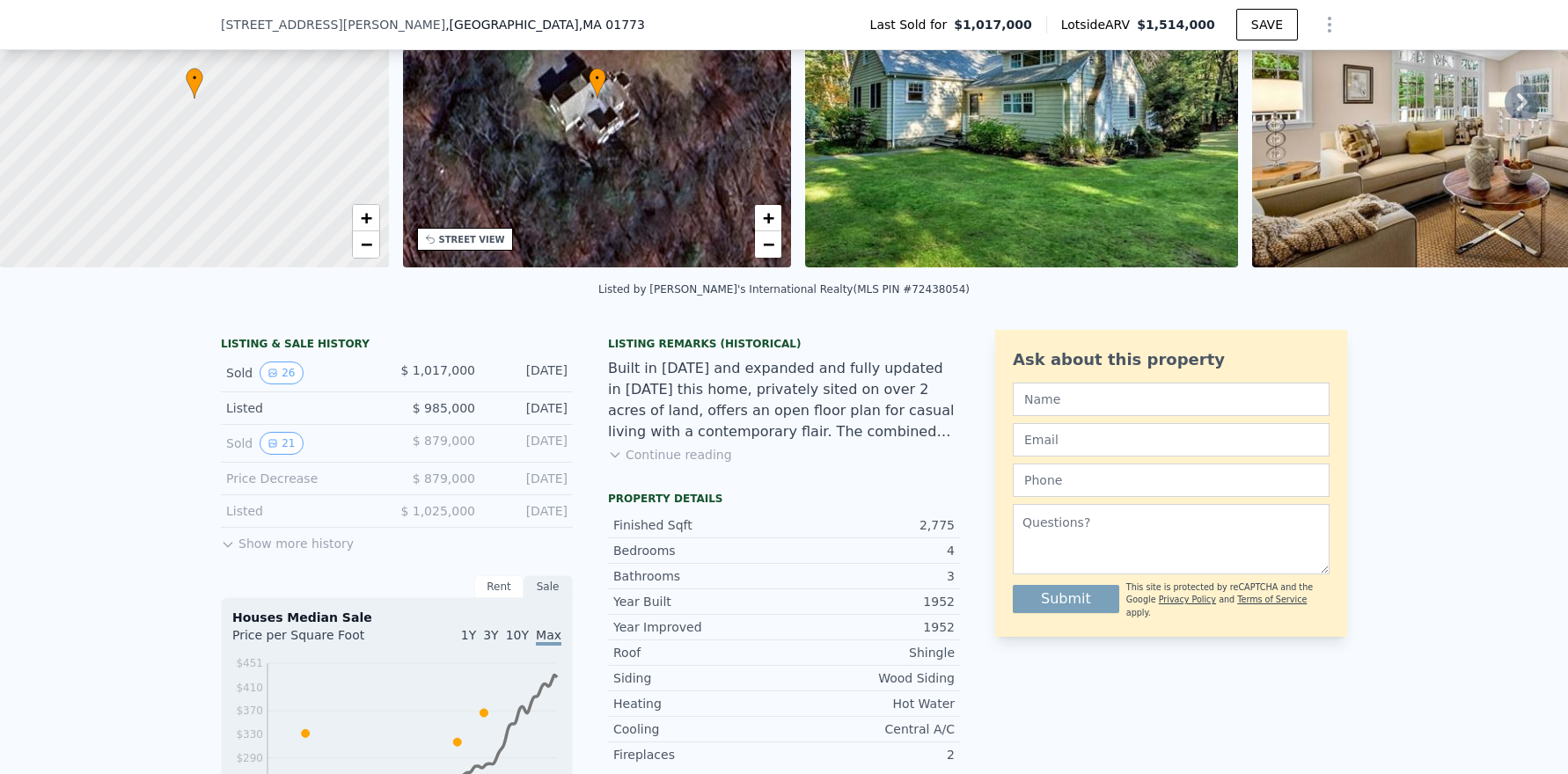
click at [632, 464] on button "Continue reading" at bounding box center [670, 455] width 124 height 18
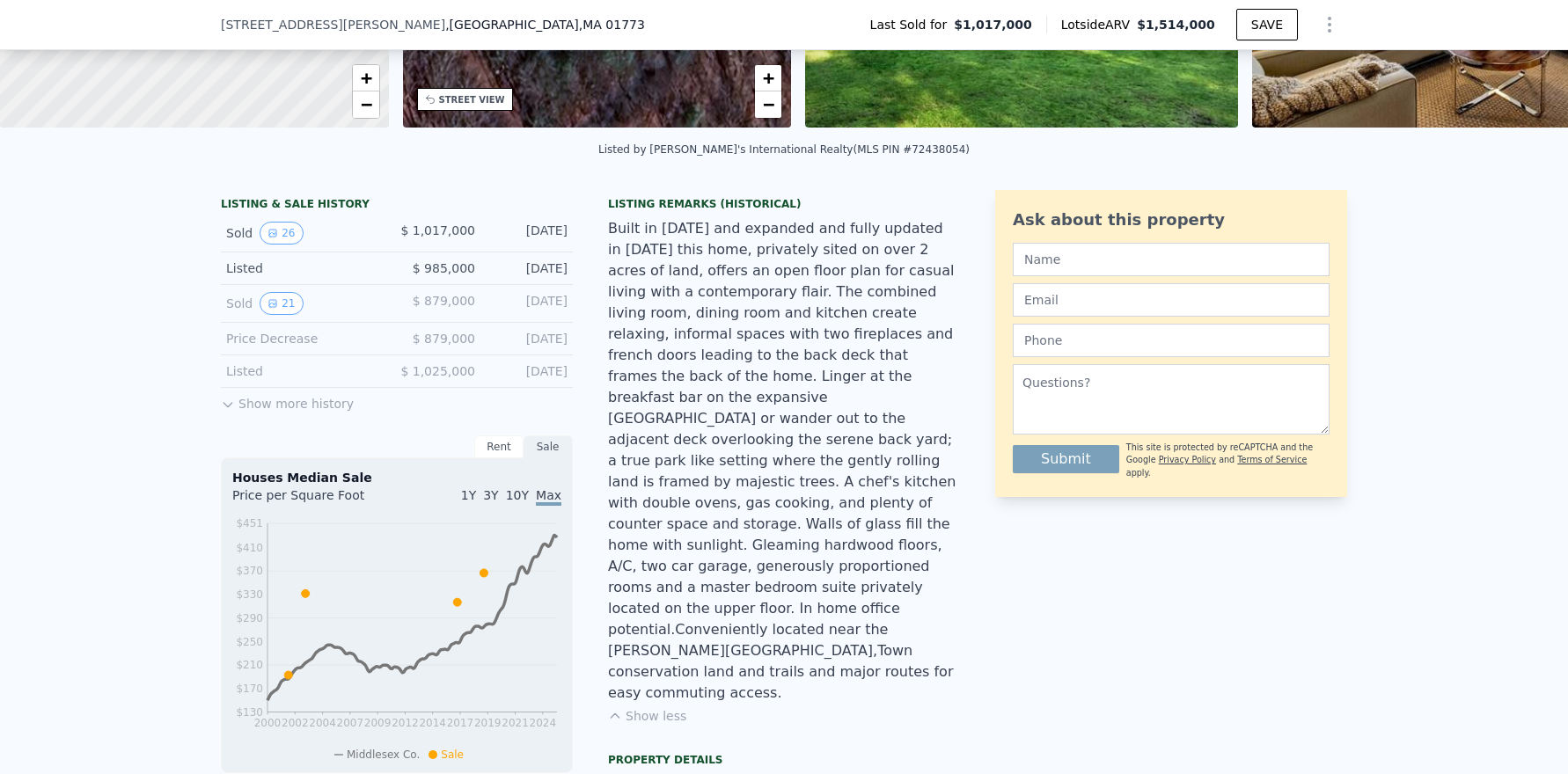
scroll to position [236, 0]
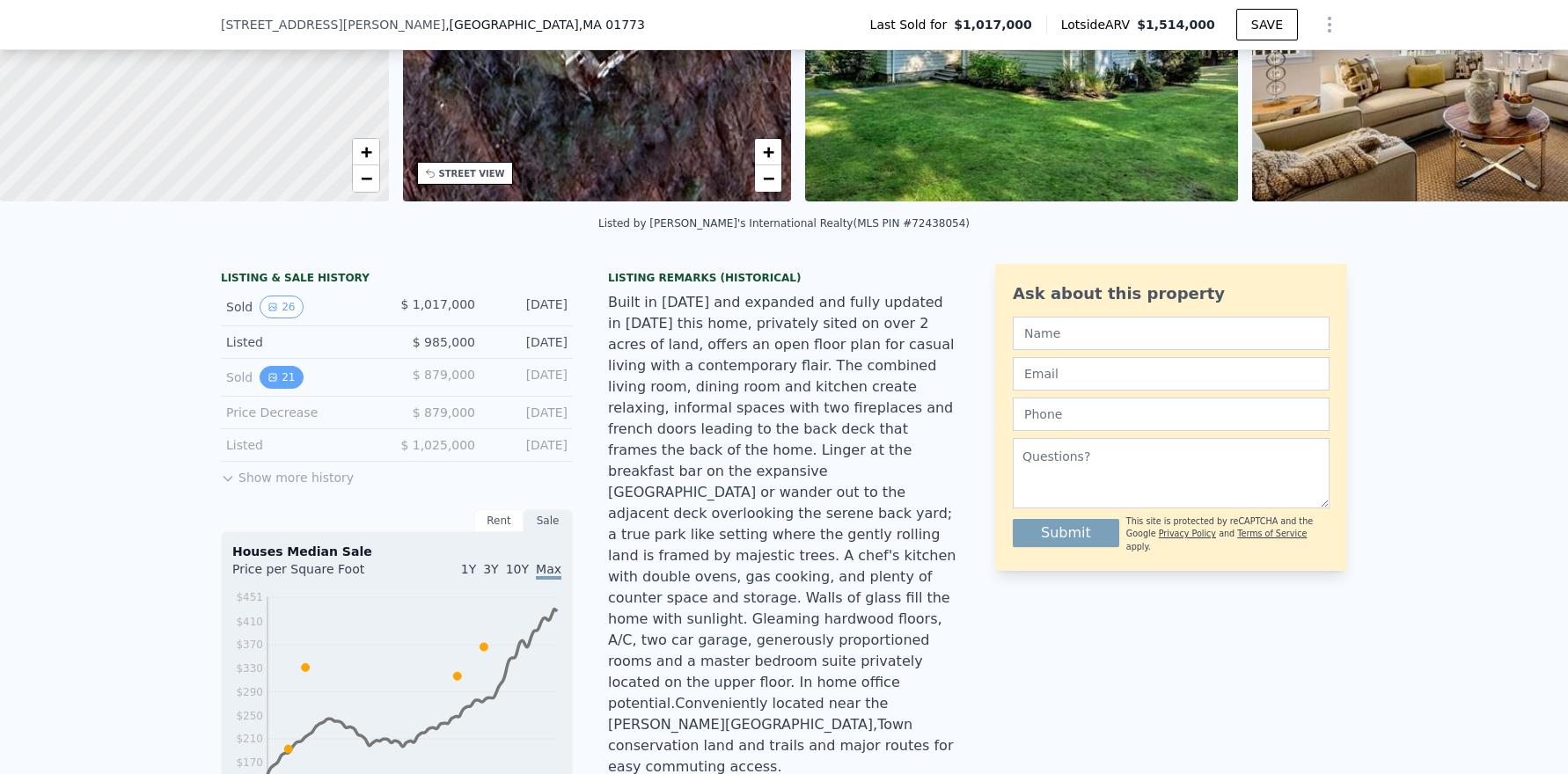
click at [274, 389] on button "21" at bounding box center [281, 378] width 43 height 23
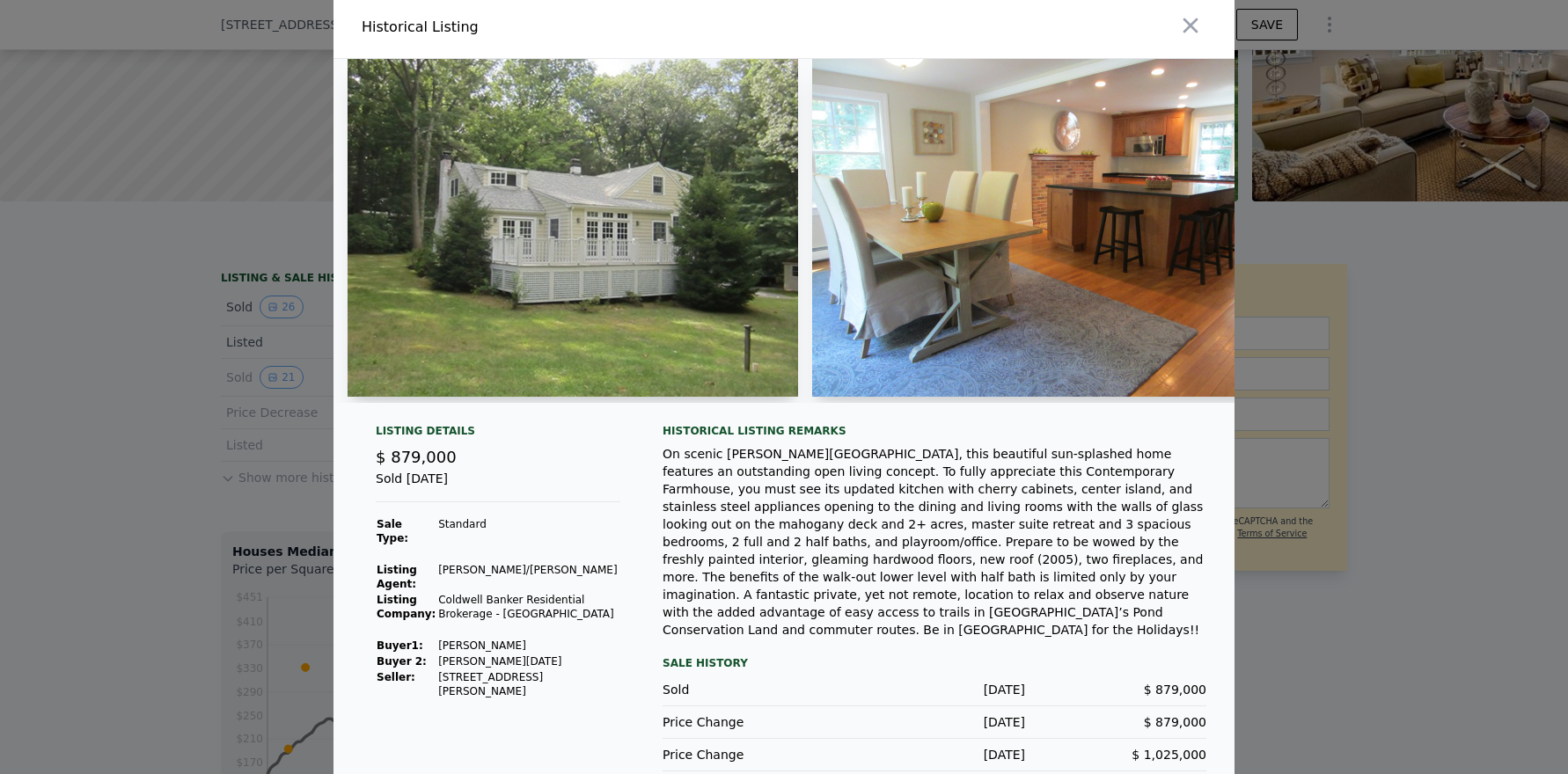
scroll to position [7, 0]
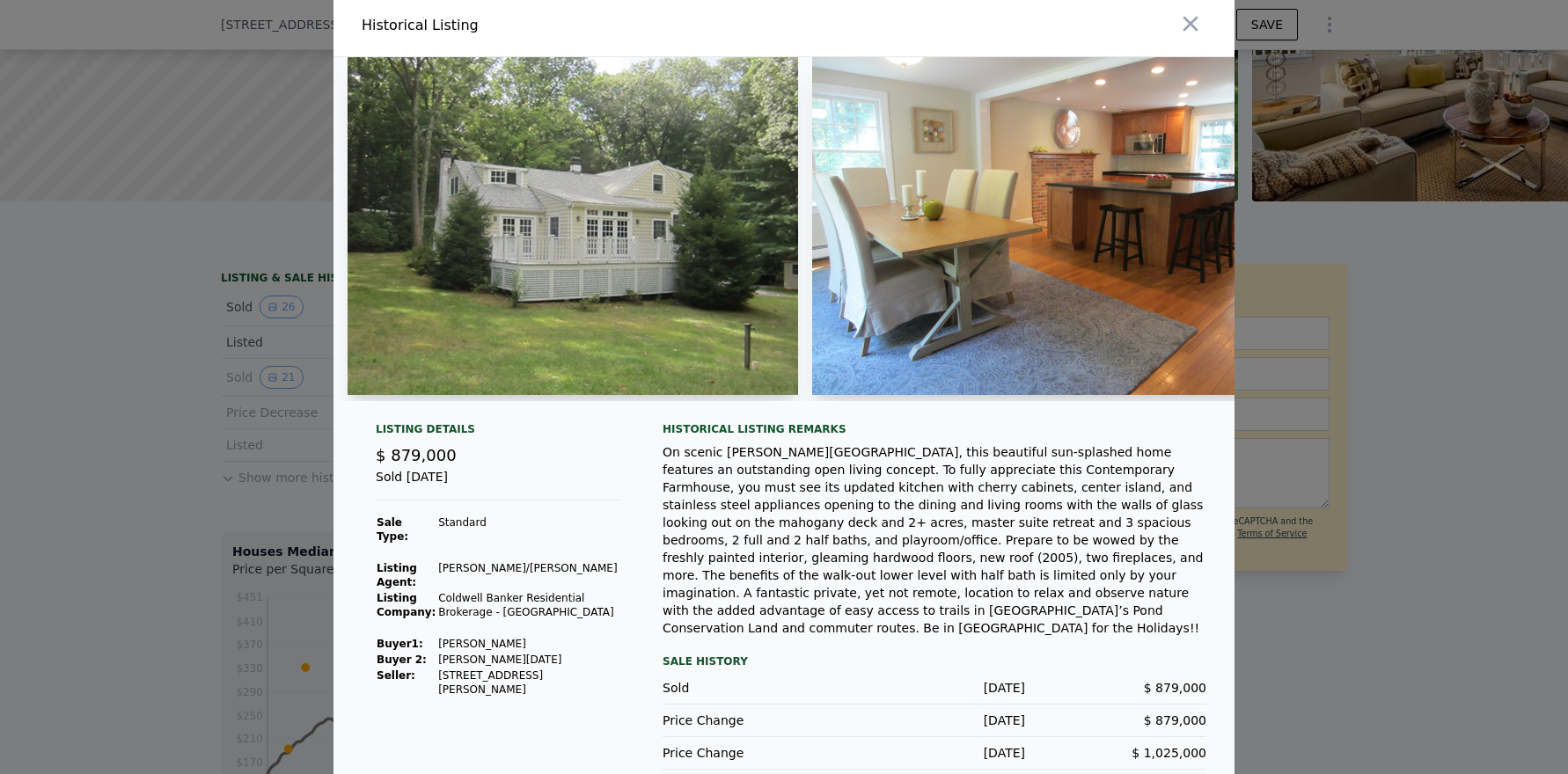
click at [432, 33] on div "Historical Listing" at bounding box center [569, 25] width 415 height 21
click at [685, 547] on div "On scenic Sandy Pond Road, this beautiful sun-splashed home features an outstan…" at bounding box center [934, 540] width 544 height 194
drag, startPoint x: 703, startPoint y: 639, endPoint x: 703, endPoint y: 673, distance: 34.0
click at [702, 651] on div "Sale History Sold Oct 27, 2016 $ 879,000 Price Change Oct 27, 2016 $ 879,000 Pr…" at bounding box center [934, 710] width 544 height 118
drag, startPoint x: 691, startPoint y: 621, endPoint x: 701, endPoint y: 548, distance: 73.7
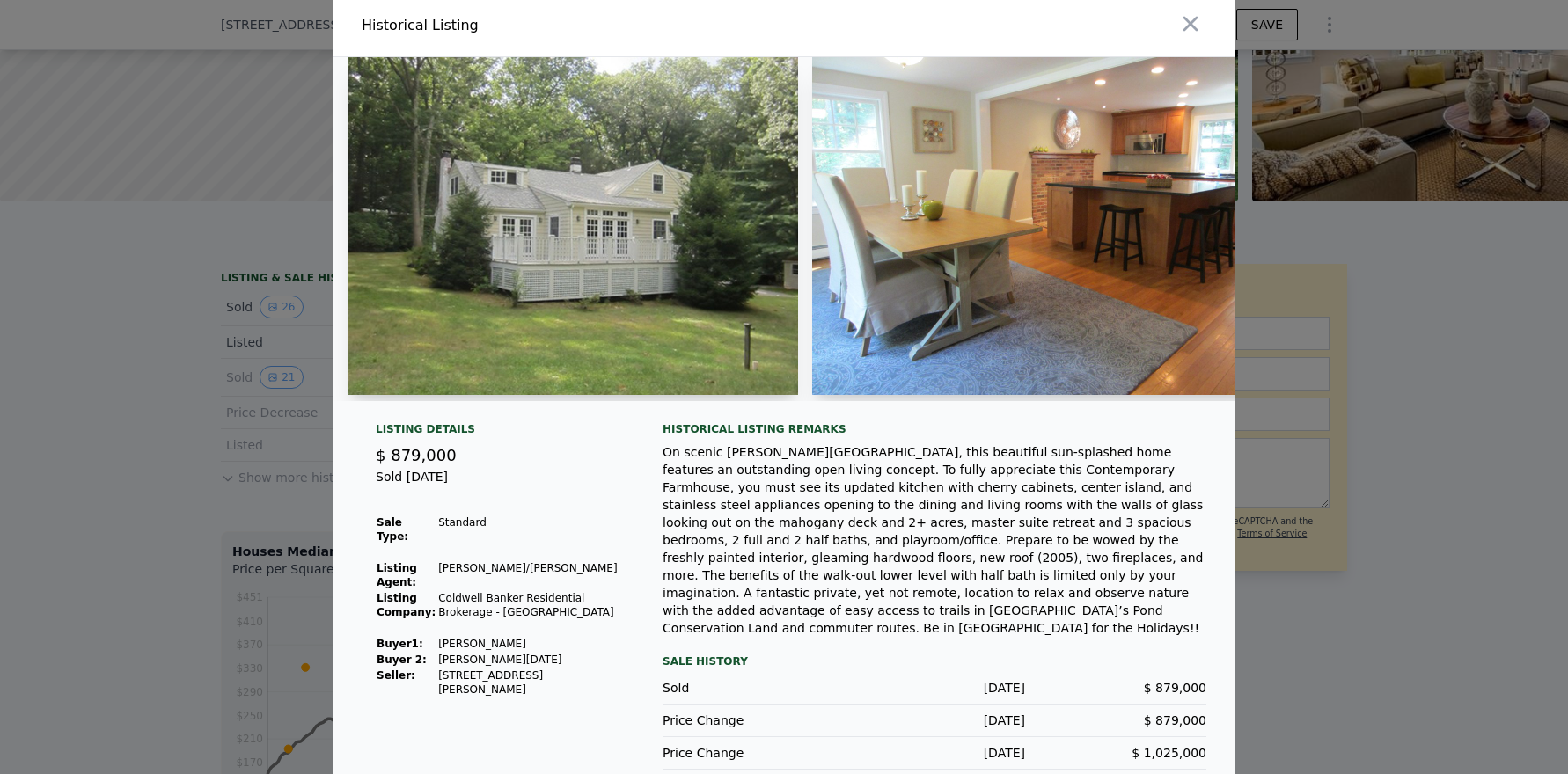
click at [690, 610] on div "Historical Listing remarks On scenic Sandy Pond Road, this beautiful sun-splash…" at bounding box center [934, 596] width 544 height 348
click at [744, 437] on div "Historical Listing remarks" at bounding box center [934, 429] width 544 height 14
click at [746, 437] on div "Historical Listing remarks" at bounding box center [934, 429] width 544 height 14
click at [747, 483] on div "On scenic Sandy Pond Road, this beautiful sun-splashed home features an outstan…" at bounding box center [934, 540] width 544 height 194
drag, startPoint x: 764, startPoint y: 544, endPoint x: 613, endPoint y: 631, distance: 174.3
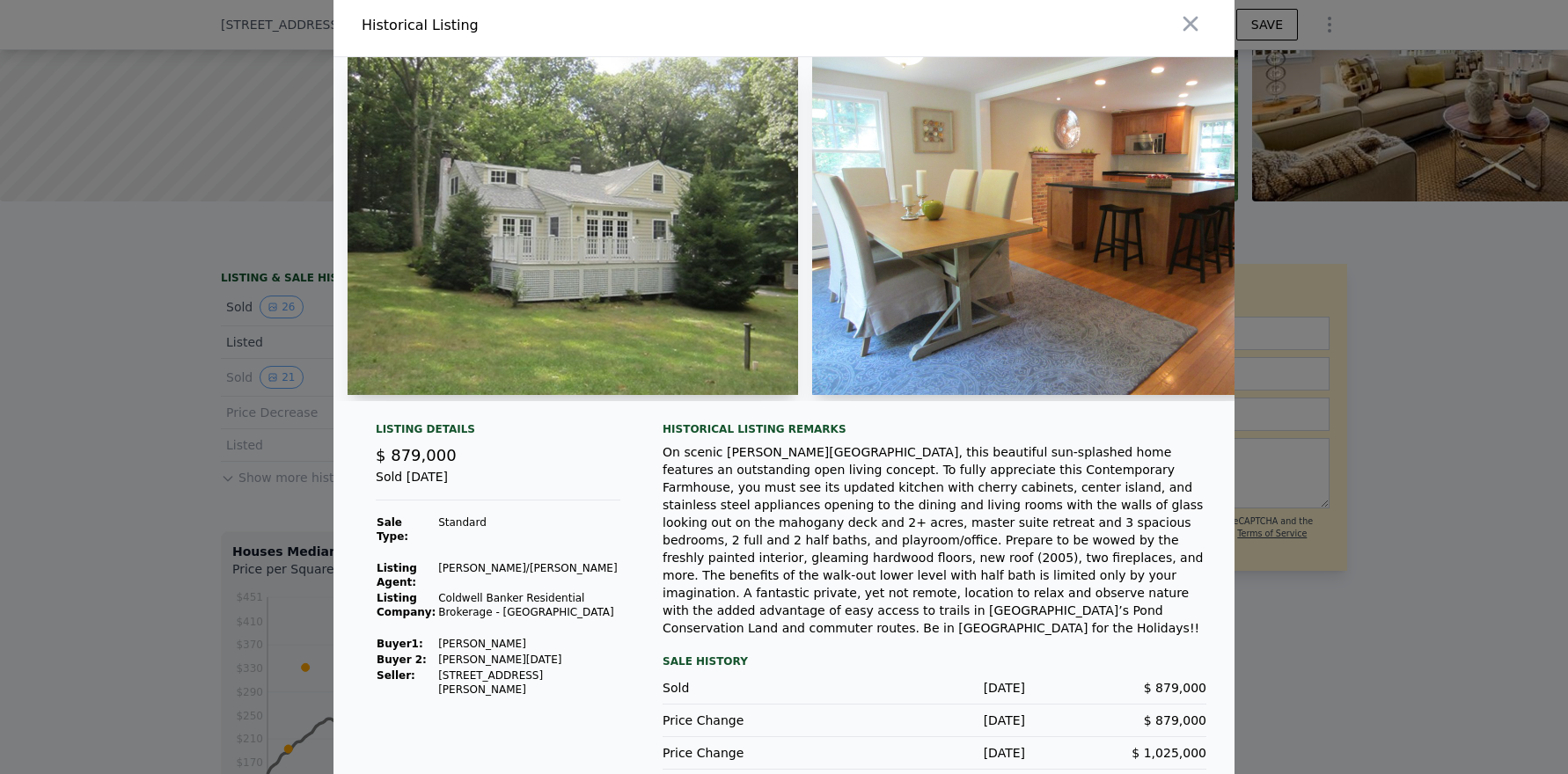
click at [613, 636] on td "Chu Jason H" at bounding box center [529, 643] width 183 height 16
click at [908, 679] on div "Oct 27, 2016" at bounding box center [934, 688] width 181 height 18
click at [1186, 21] on icon "button" at bounding box center [1191, 24] width 15 height 15
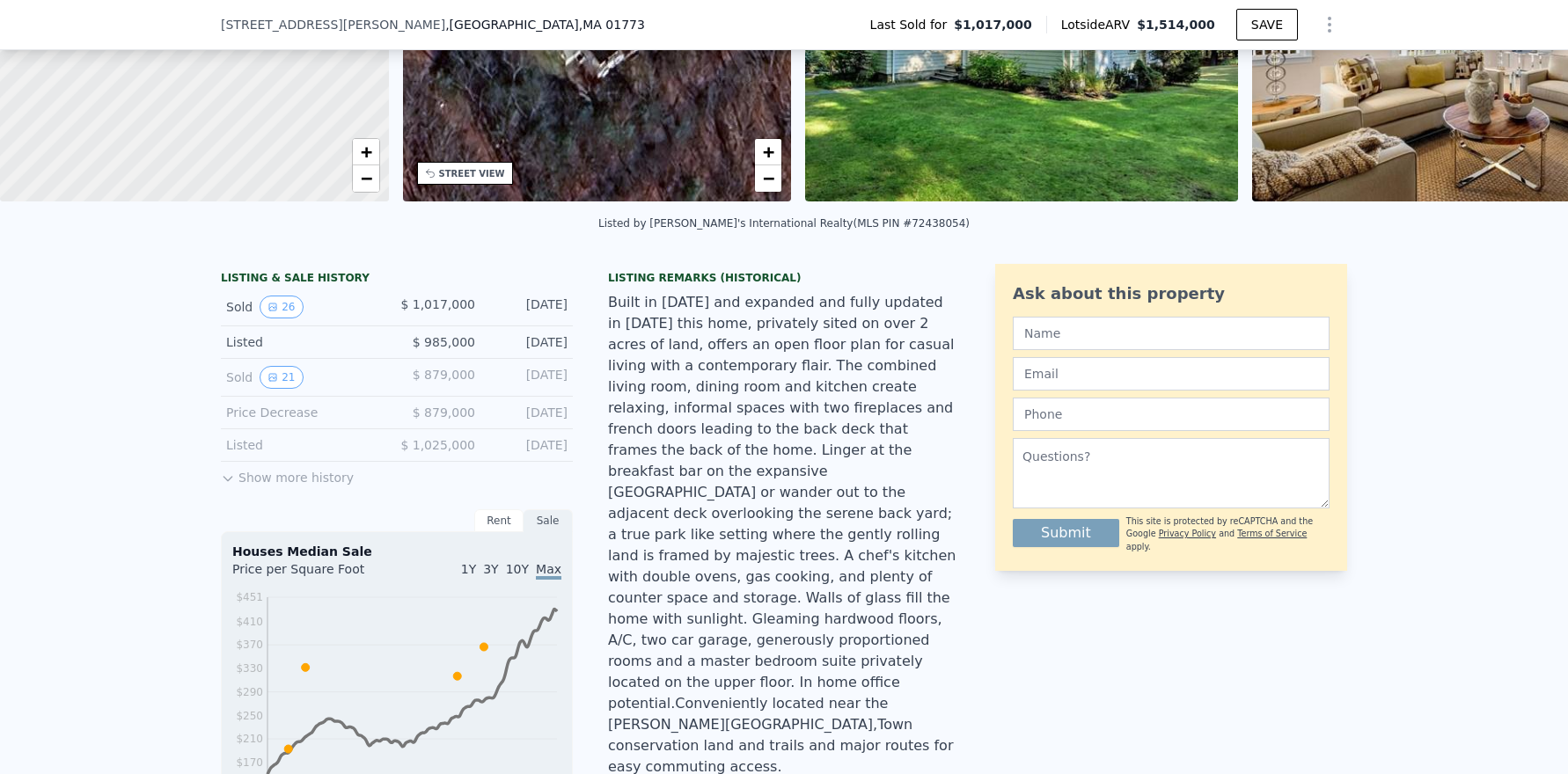
click at [221, 486] on icon at bounding box center [227, 478] width 14 height 14
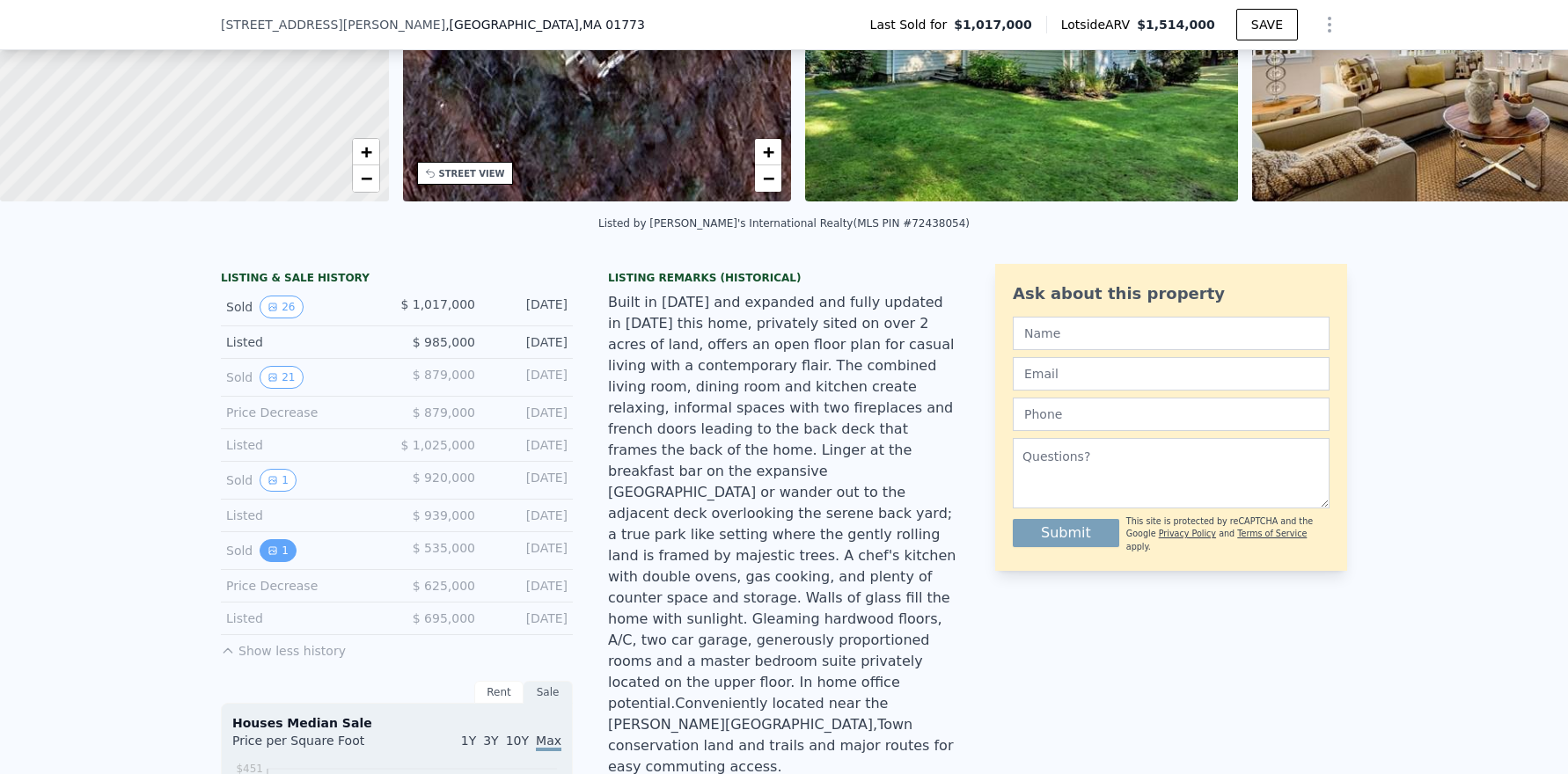
click at [261, 555] on button "1" at bounding box center [277, 550] width 37 height 23
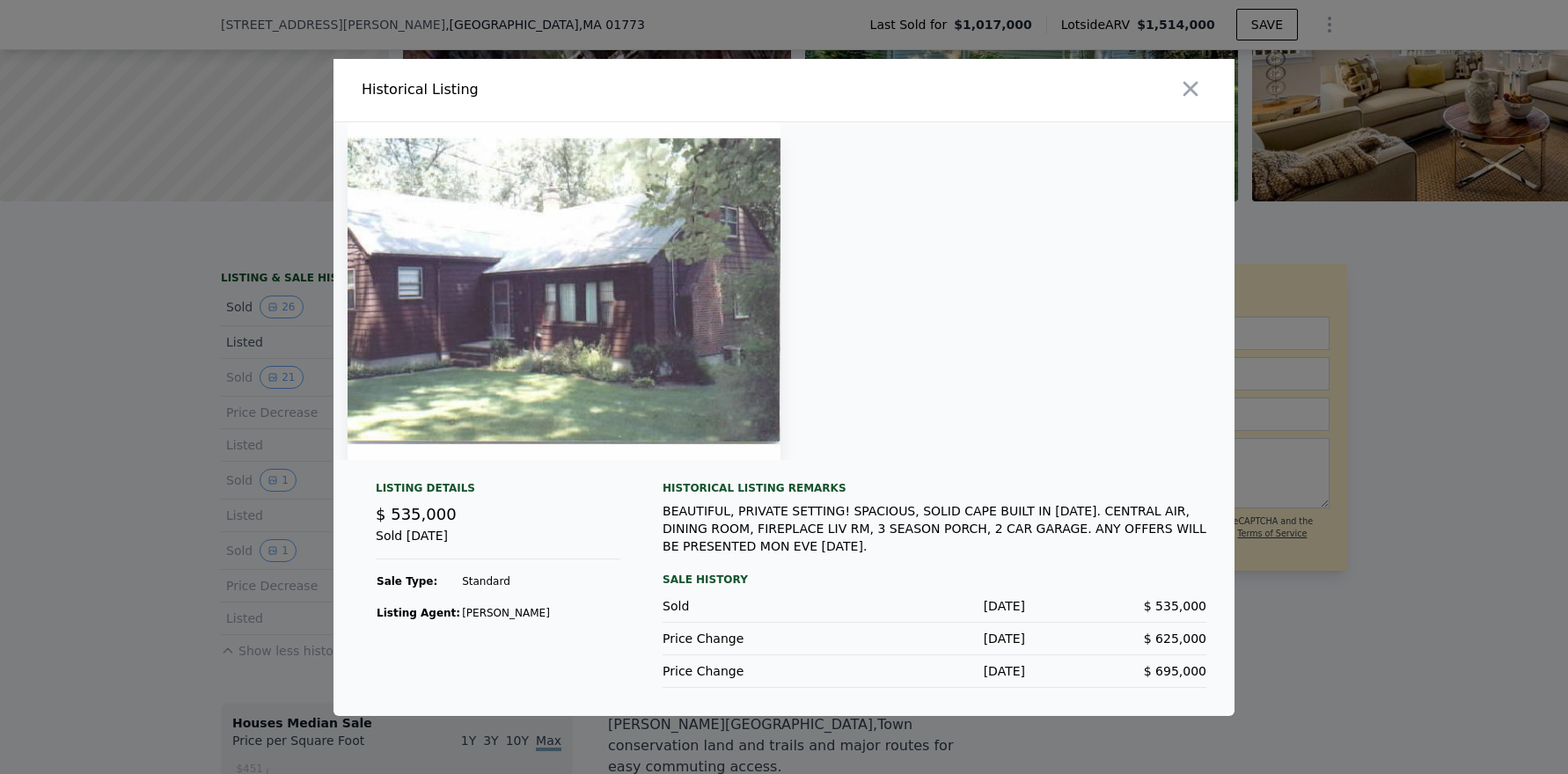
click at [1189, 82] on icon "button" at bounding box center [1190, 88] width 24 height 24
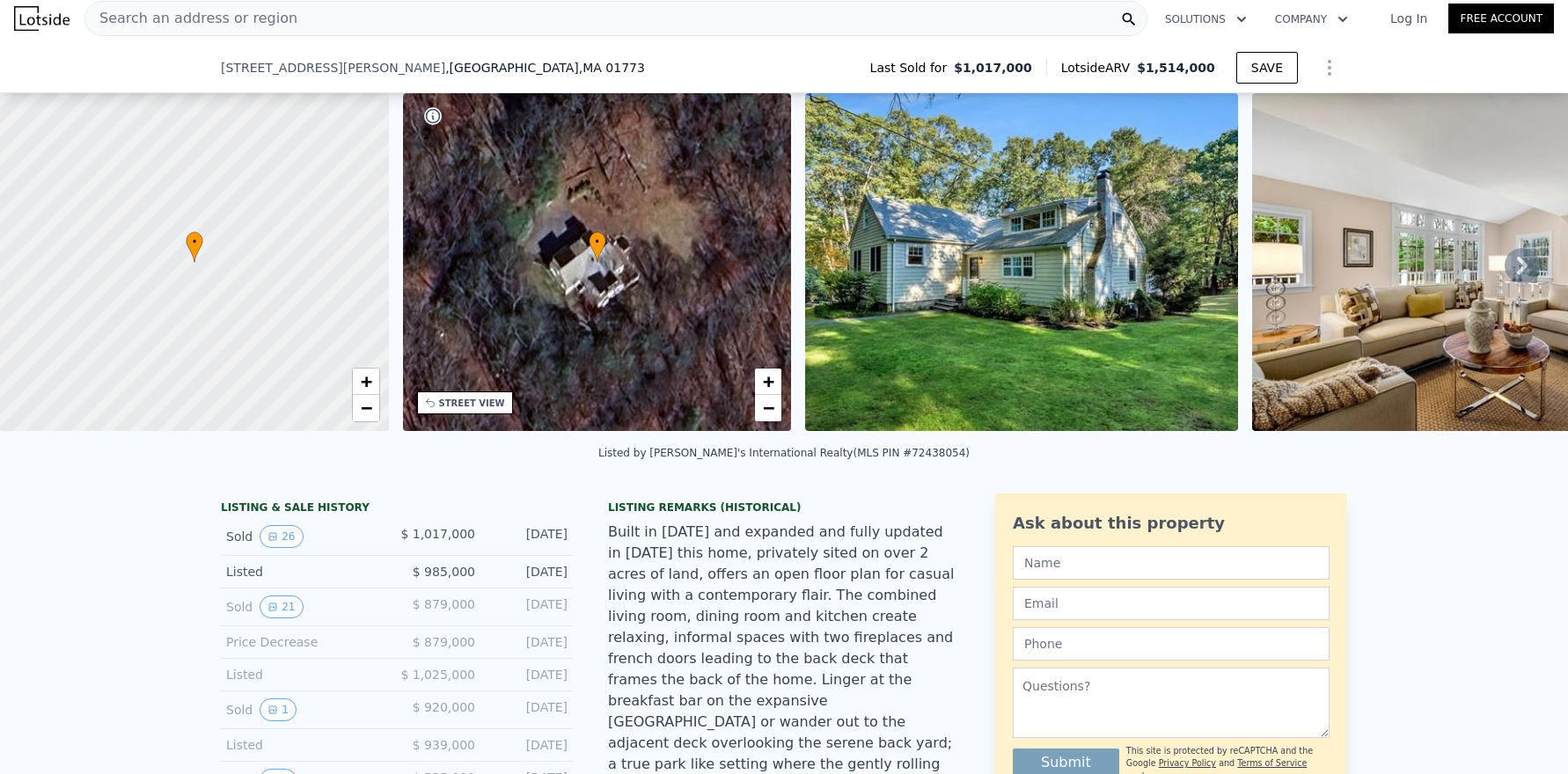
scroll to position [352, 0]
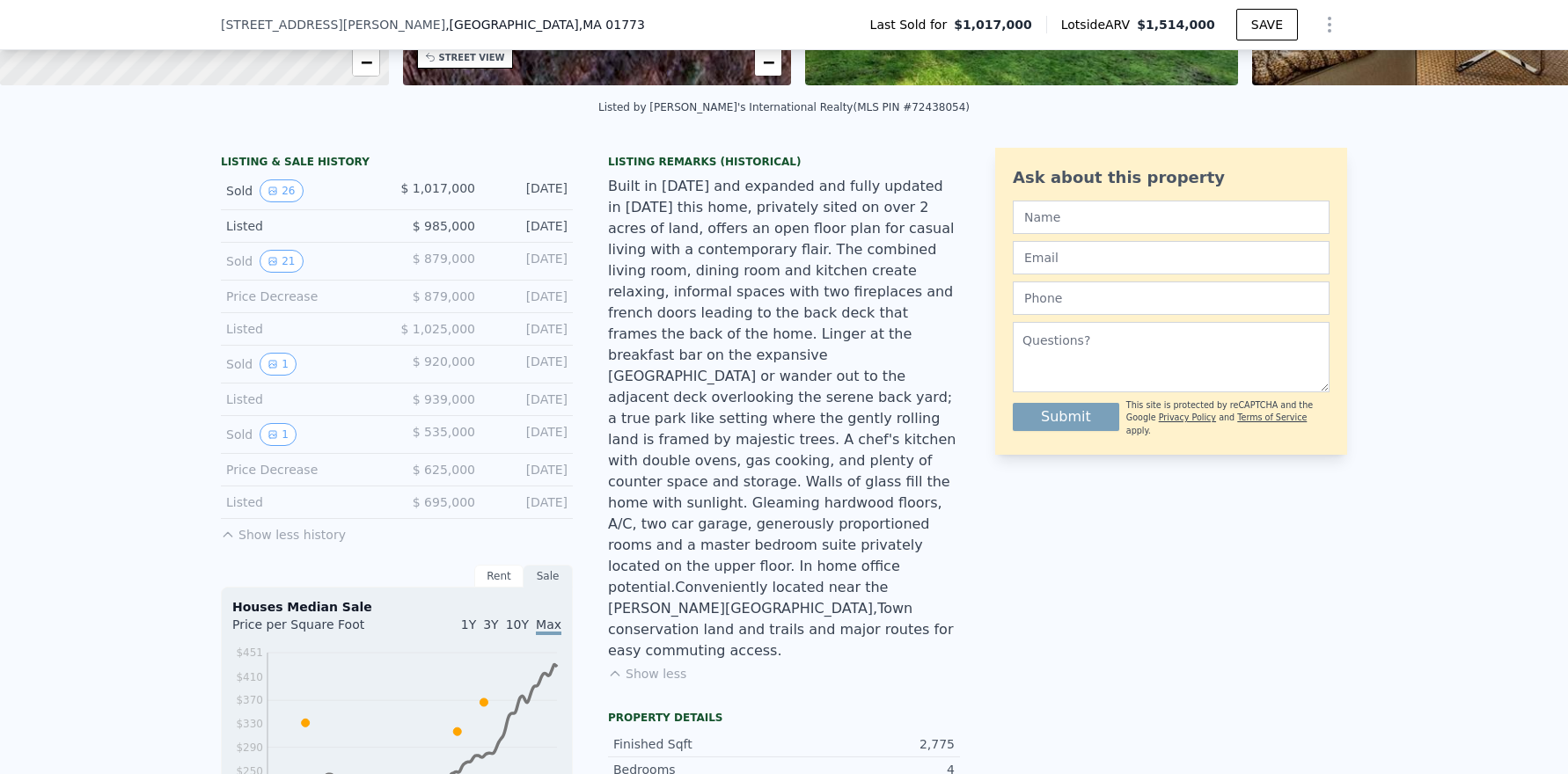
click at [230, 338] on div "Listed" at bounding box center [304, 329] width 157 height 18
drag, startPoint x: 212, startPoint y: 335, endPoint x: 567, endPoint y: 344, distance: 355.1
click at [567, 344] on div "LISTING & SALE HISTORY Sold 26 $ 1,017,000 Feb 21, 2019 Listed $ 985,000 Jan 7,…" at bounding box center [784, 723] width 1568 height 1181
click at [275, 376] on button "1" at bounding box center [277, 364] width 37 height 23
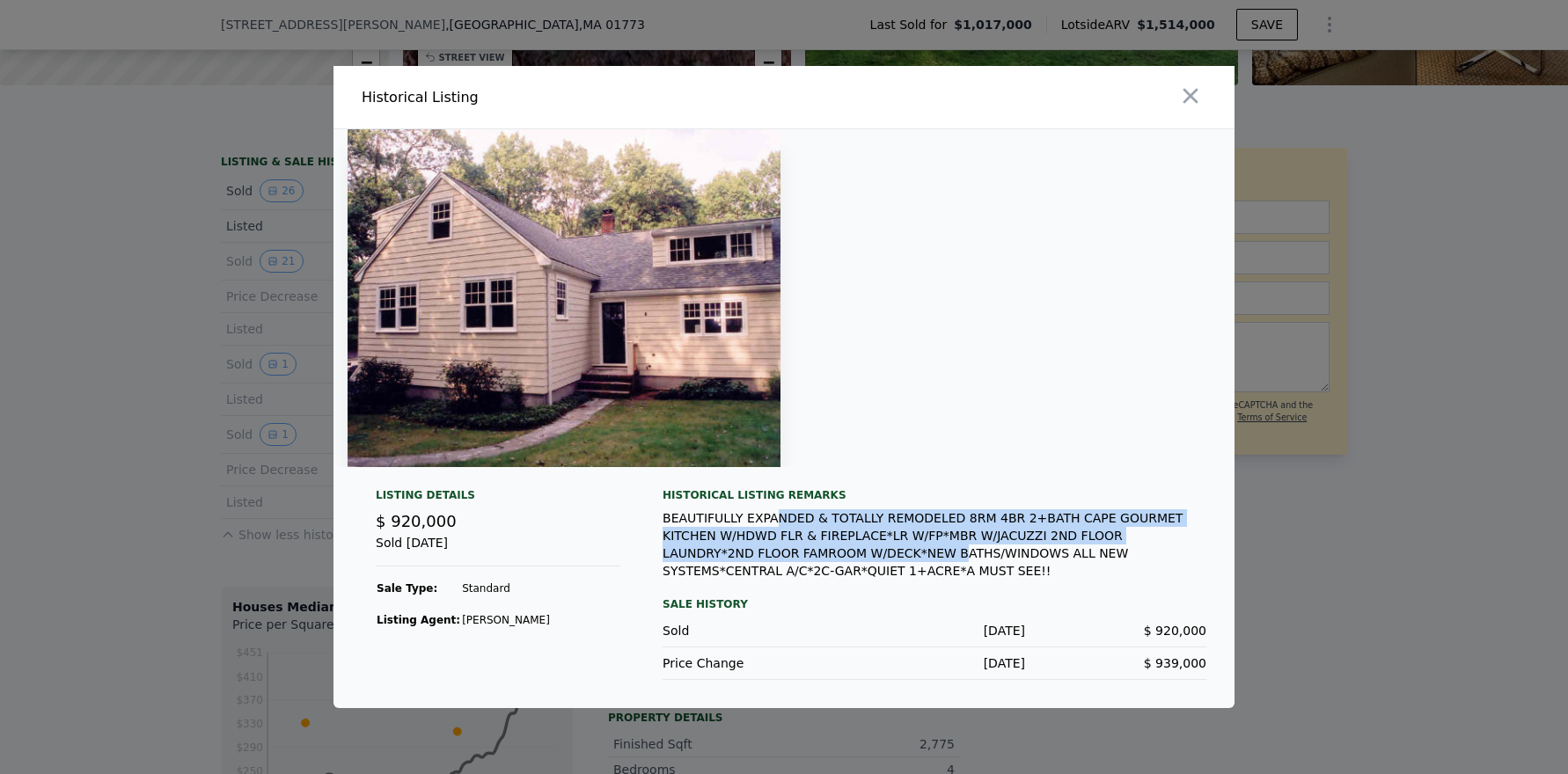
drag, startPoint x: 763, startPoint y: 503, endPoint x: 745, endPoint y: 551, distance: 51.3
click at [745, 551] on div "Historical Listing remarks BEAUTIFULLY EXPANDED & TOTALLY REMODELED 8RM 4BR 2+B…" at bounding box center [934, 534] width 544 height 91
click at [1191, 96] on icon "button" at bounding box center [1191, 97] width 15 height 15
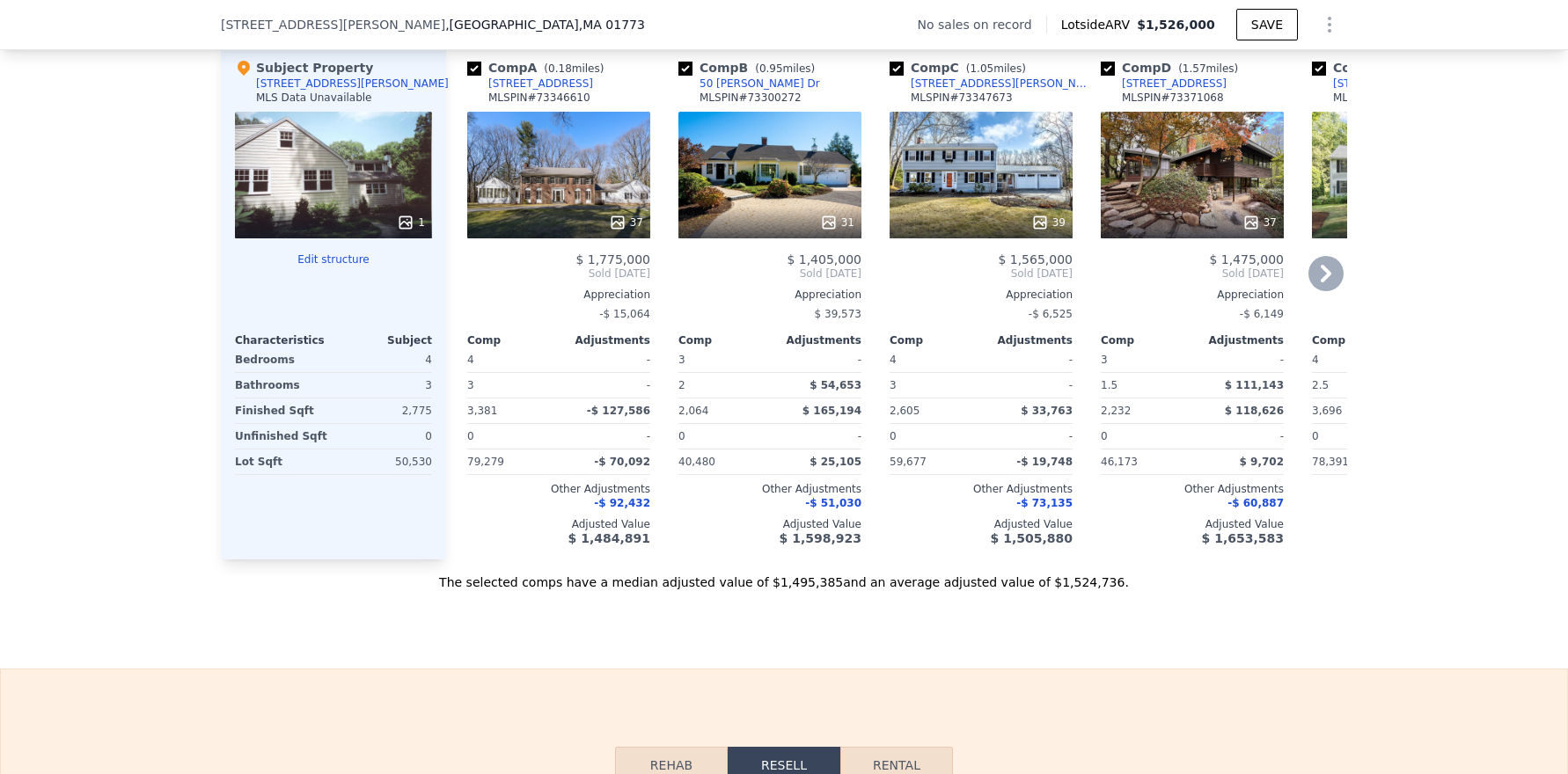
scroll to position [1665, 0]
